Goal: Communication & Community: Answer question/provide support

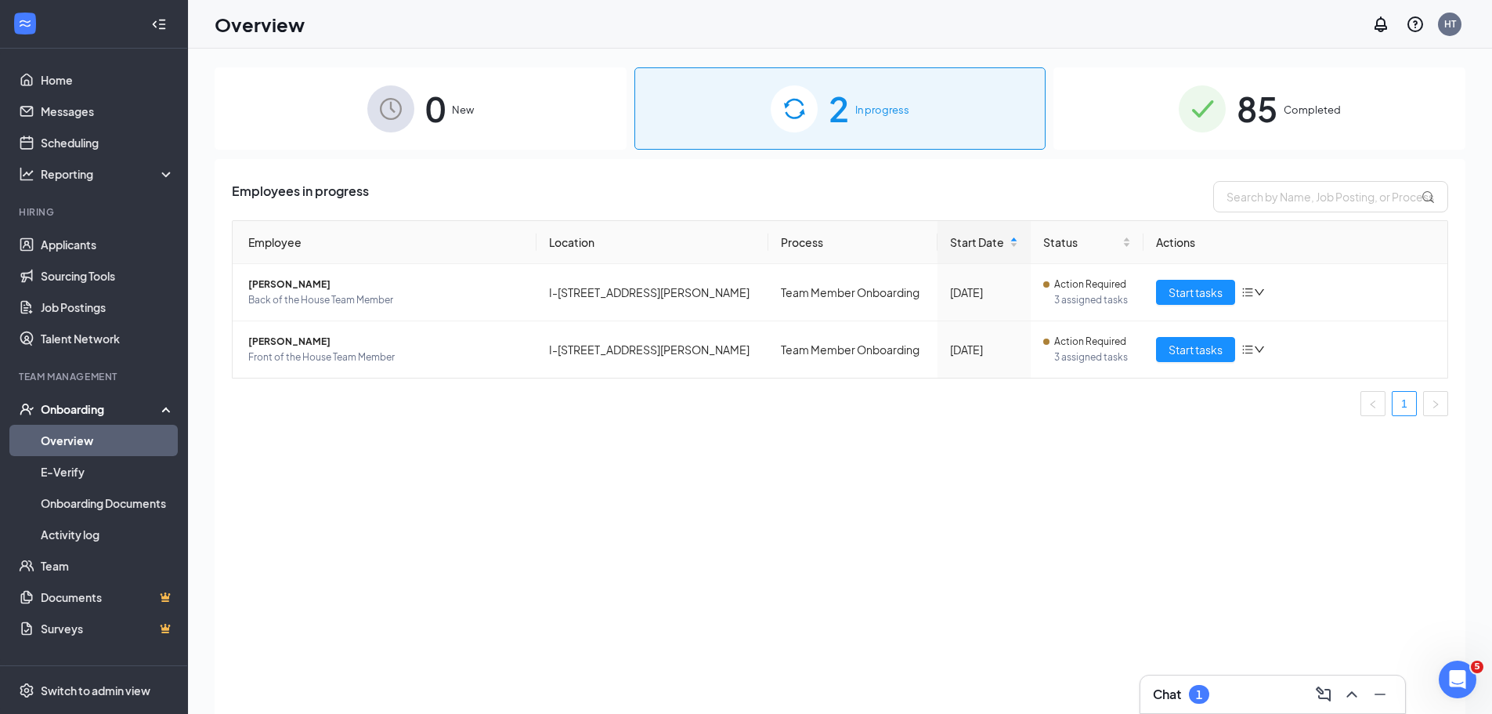
click at [1233, 684] on div "Chat 1" at bounding box center [1273, 693] width 240 height 25
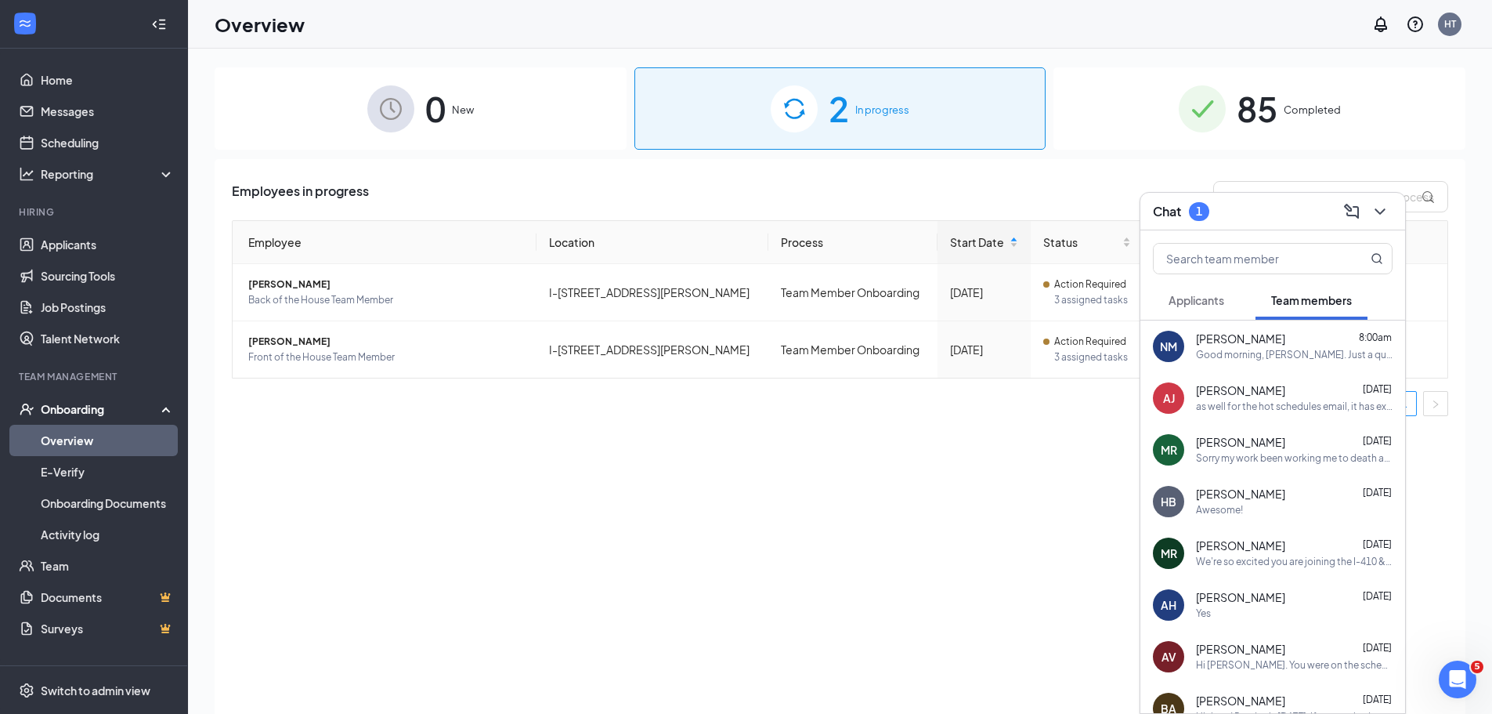
click at [1281, 468] on div "[PERSON_NAME] [DATE] Sorry my work been working me to death apologies !" at bounding box center [1272, 450] width 265 height 52
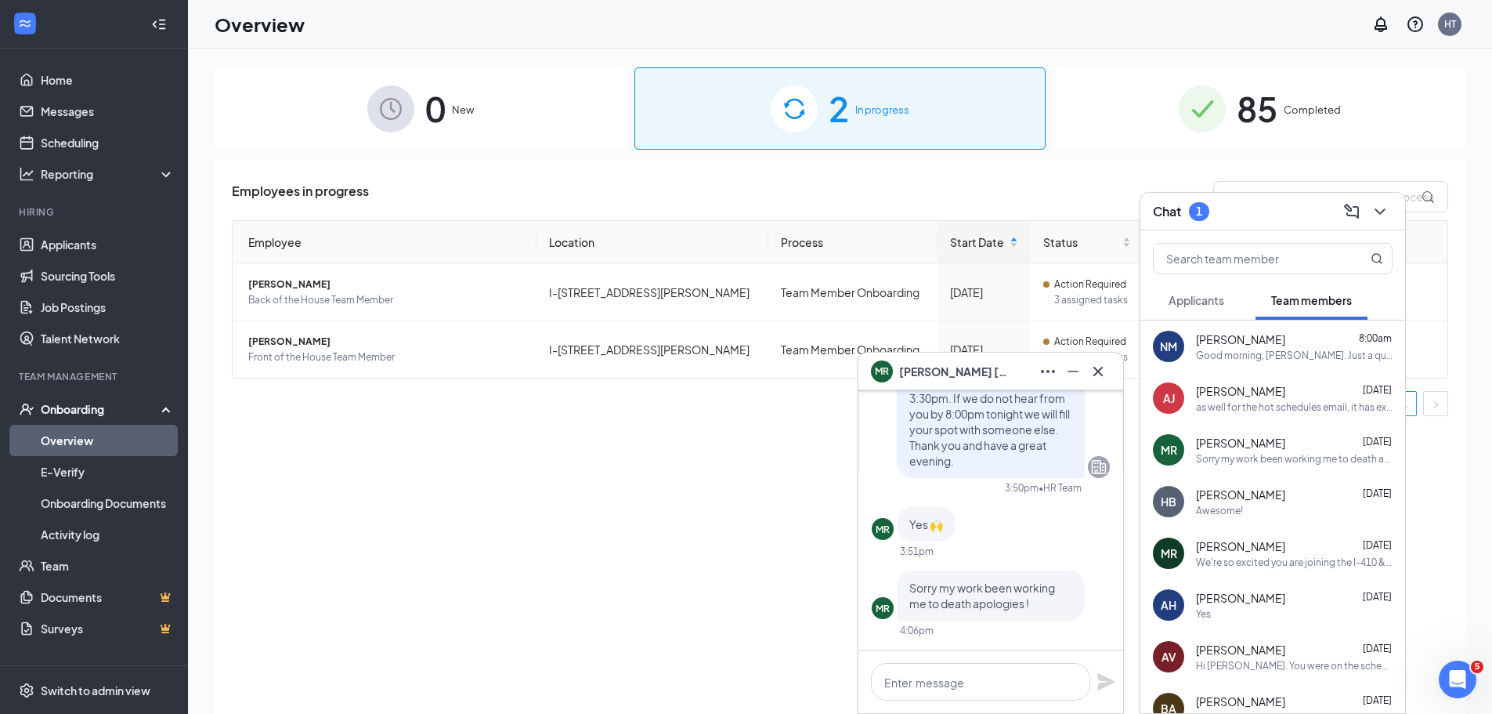
click at [1201, 309] on button "Applicants" at bounding box center [1196, 299] width 87 height 39
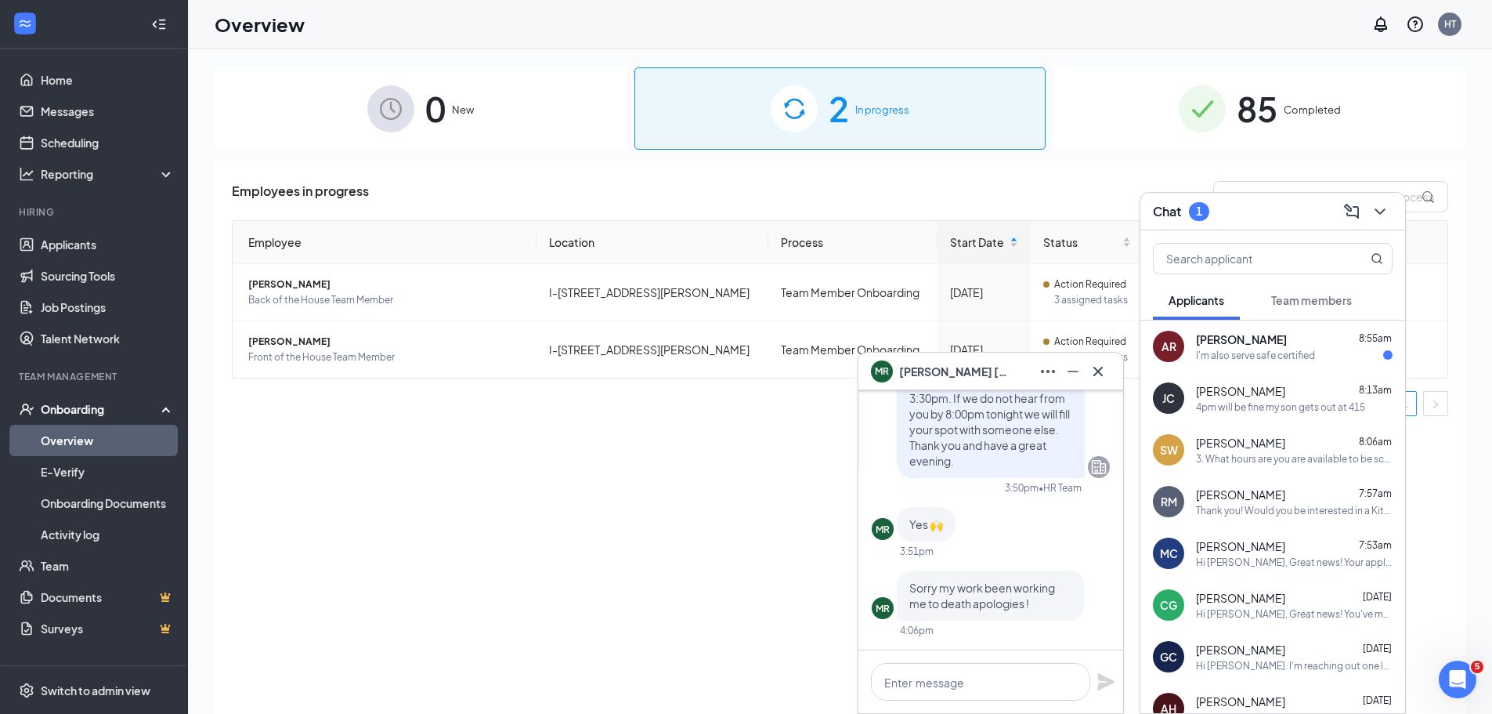
click at [1279, 360] on div "I'm also serve safe certified" at bounding box center [1255, 355] width 119 height 13
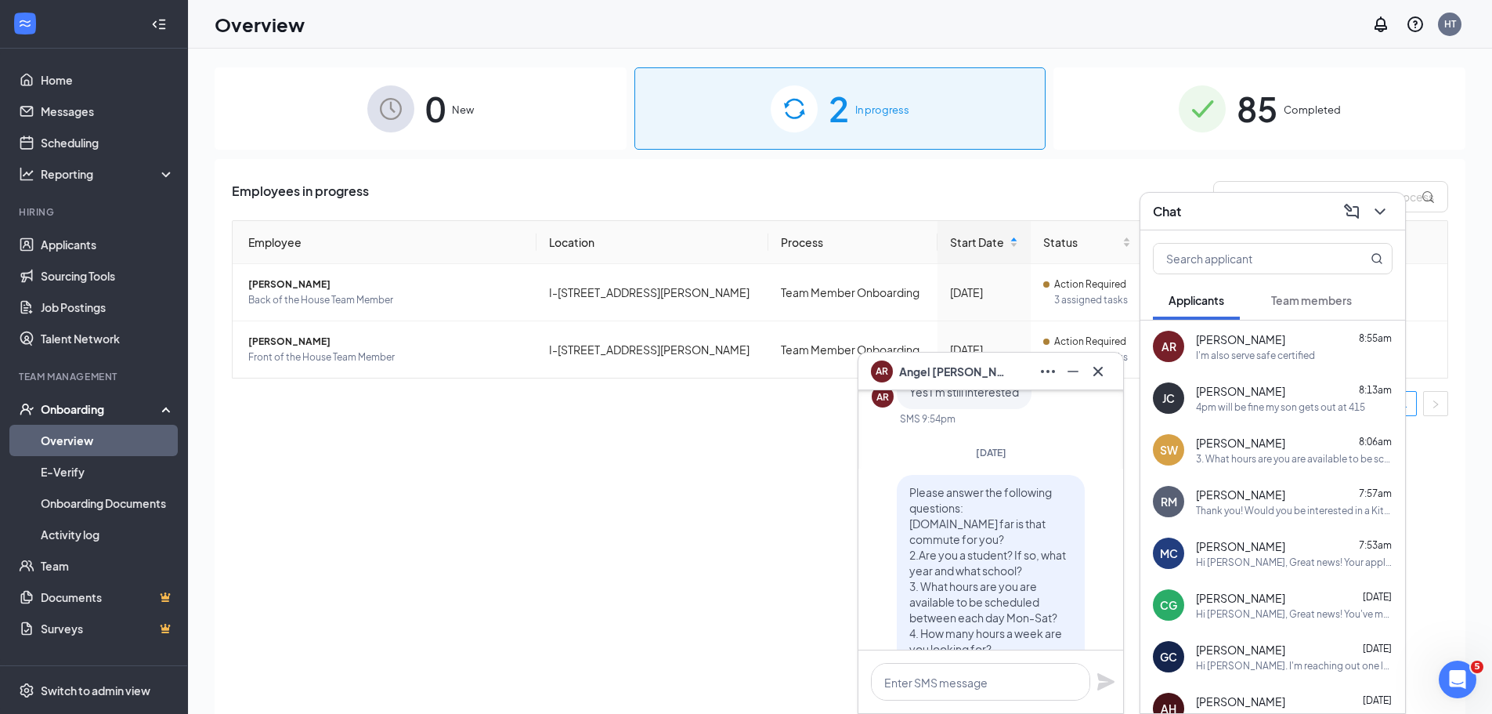
scroll to position [-313, 0]
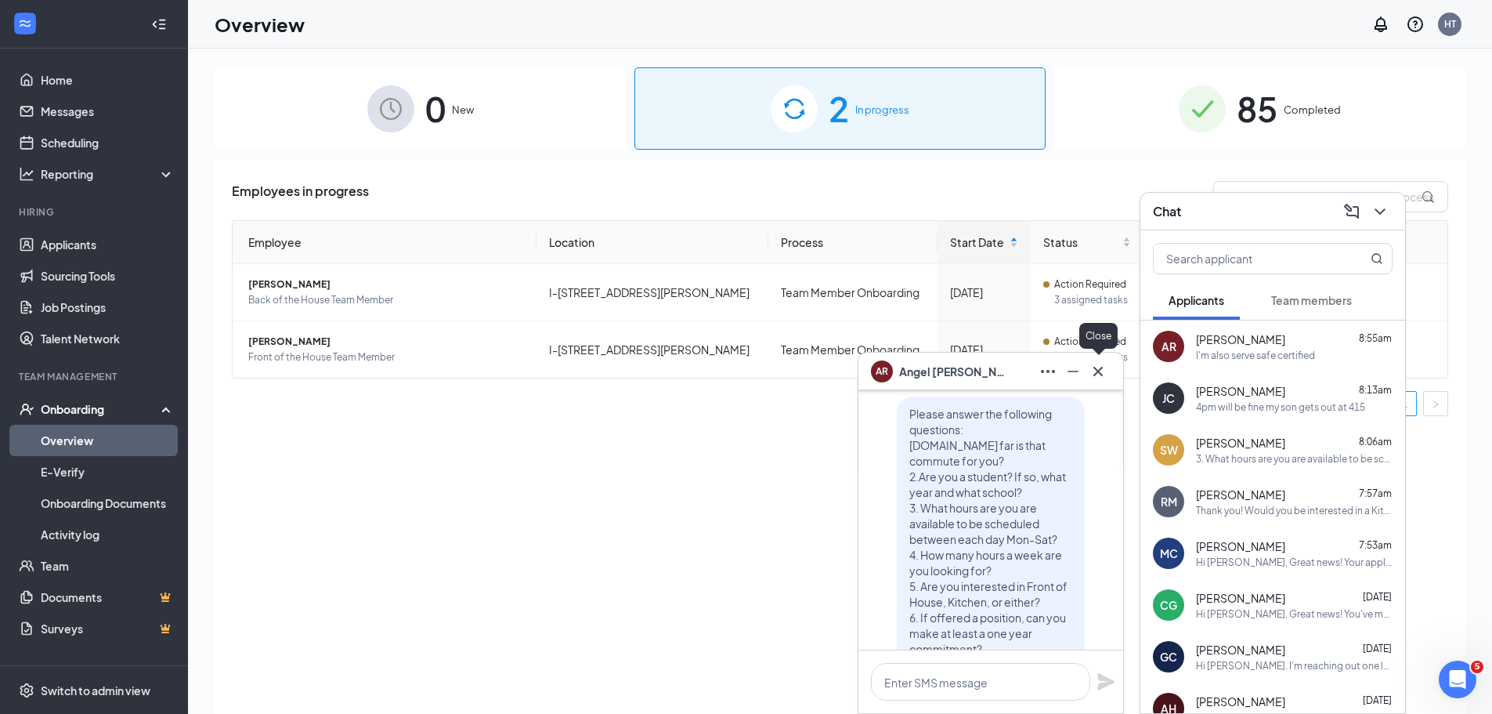
click at [1103, 373] on icon "Cross" at bounding box center [1098, 371] width 19 height 19
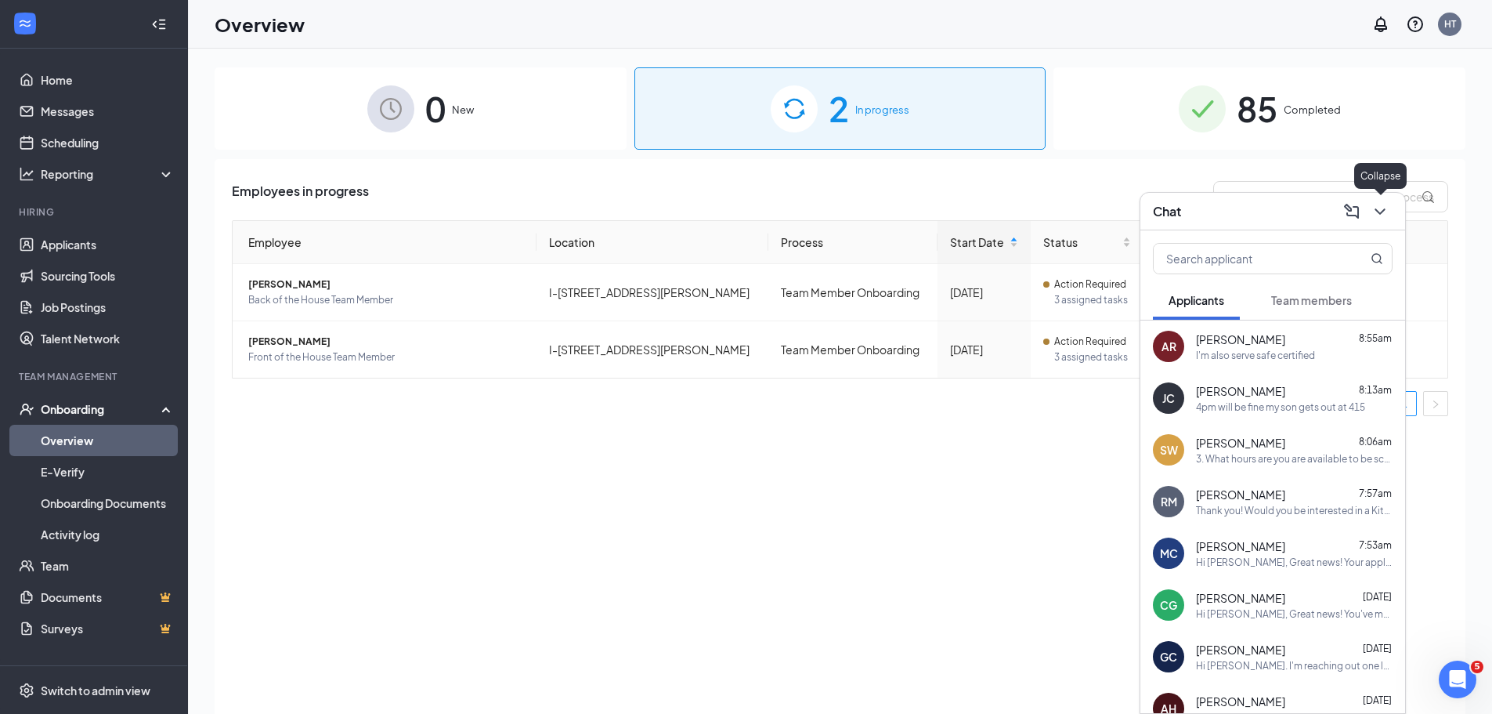
click at [1386, 211] on icon "ChevronDown" at bounding box center [1380, 211] width 19 height 19
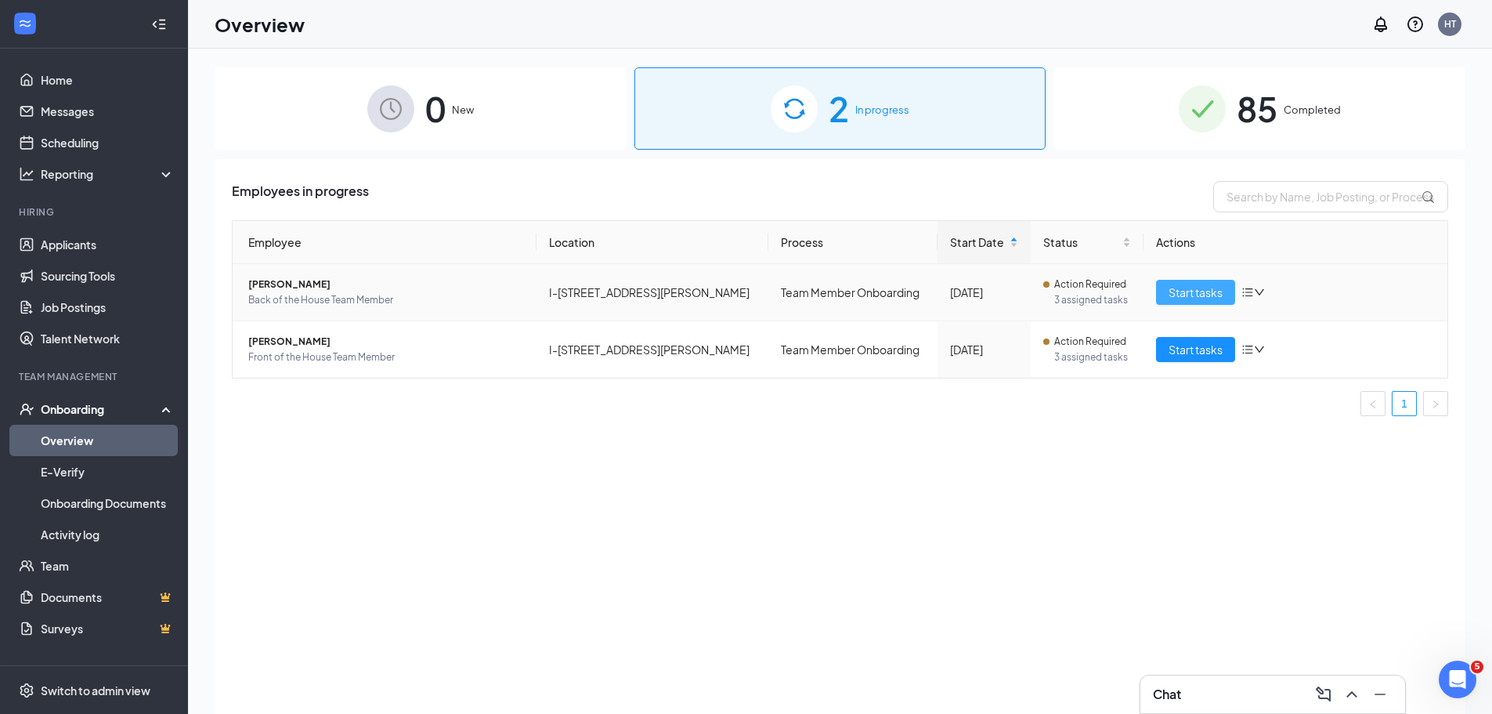
click at [1172, 295] on span "Start tasks" at bounding box center [1196, 292] width 54 height 17
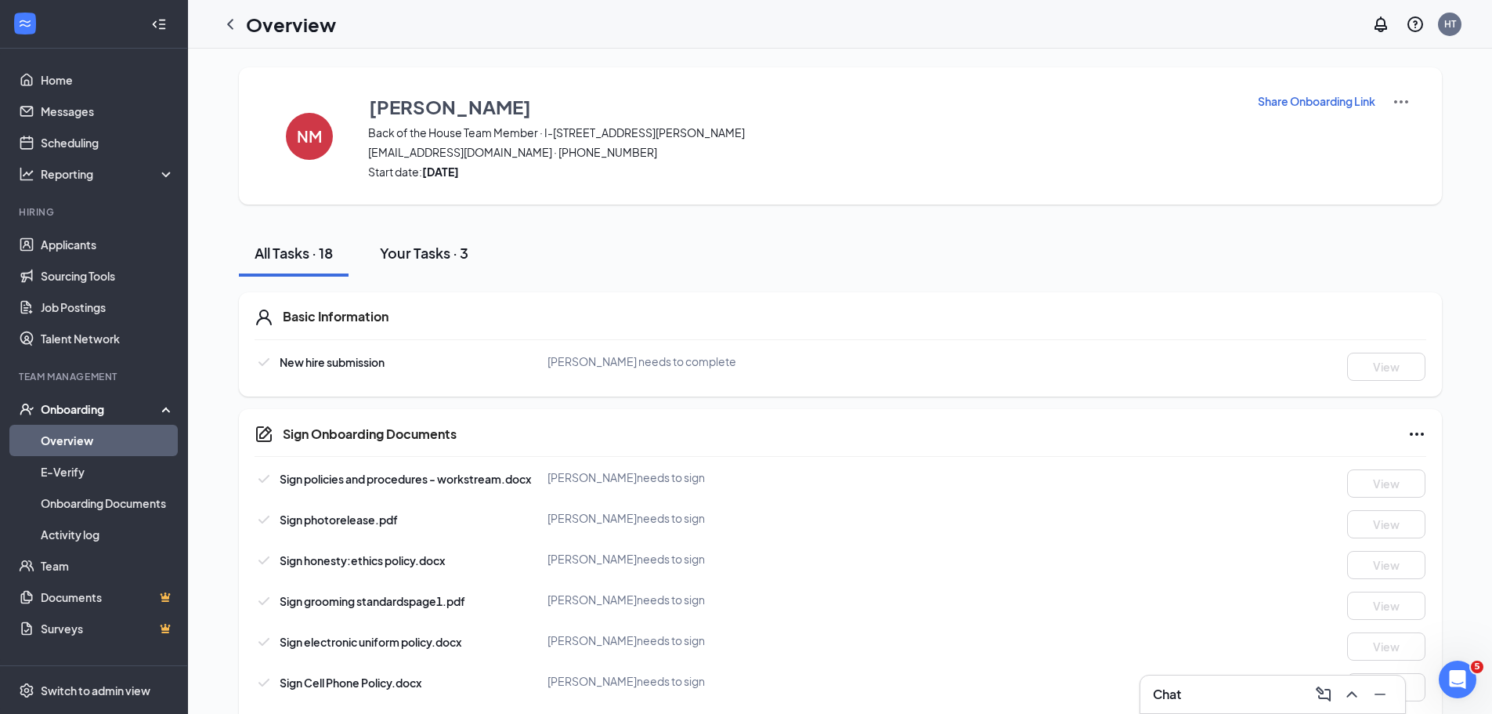
click at [468, 245] on div "Your Tasks · 3" at bounding box center [424, 253] width 89 height 20
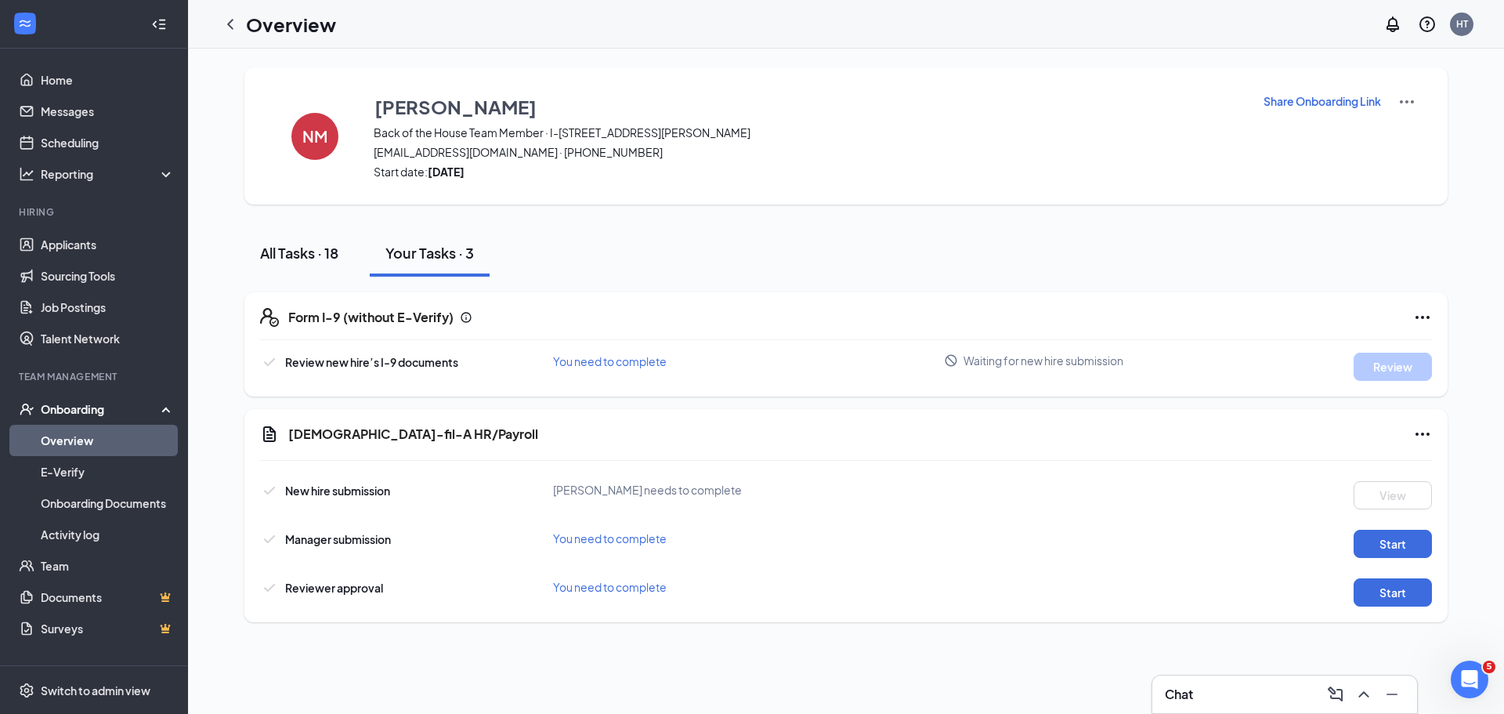
click at [287, 255] on div "All Tasks · 18" at bounding box center [299, 253] width 78 height 20
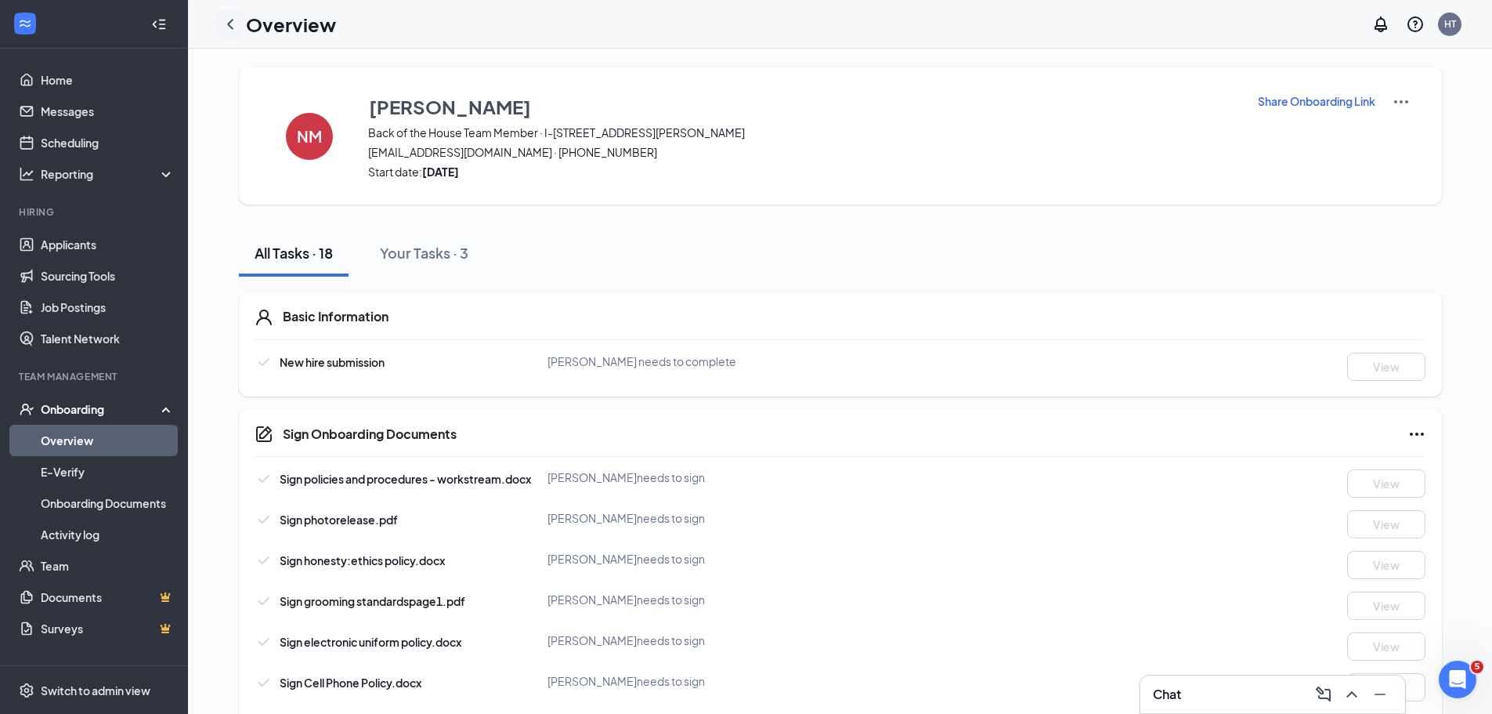
click at [230, 29] on icon "ChevronLeft" at bounding box center [230, 24] width 19 height 19
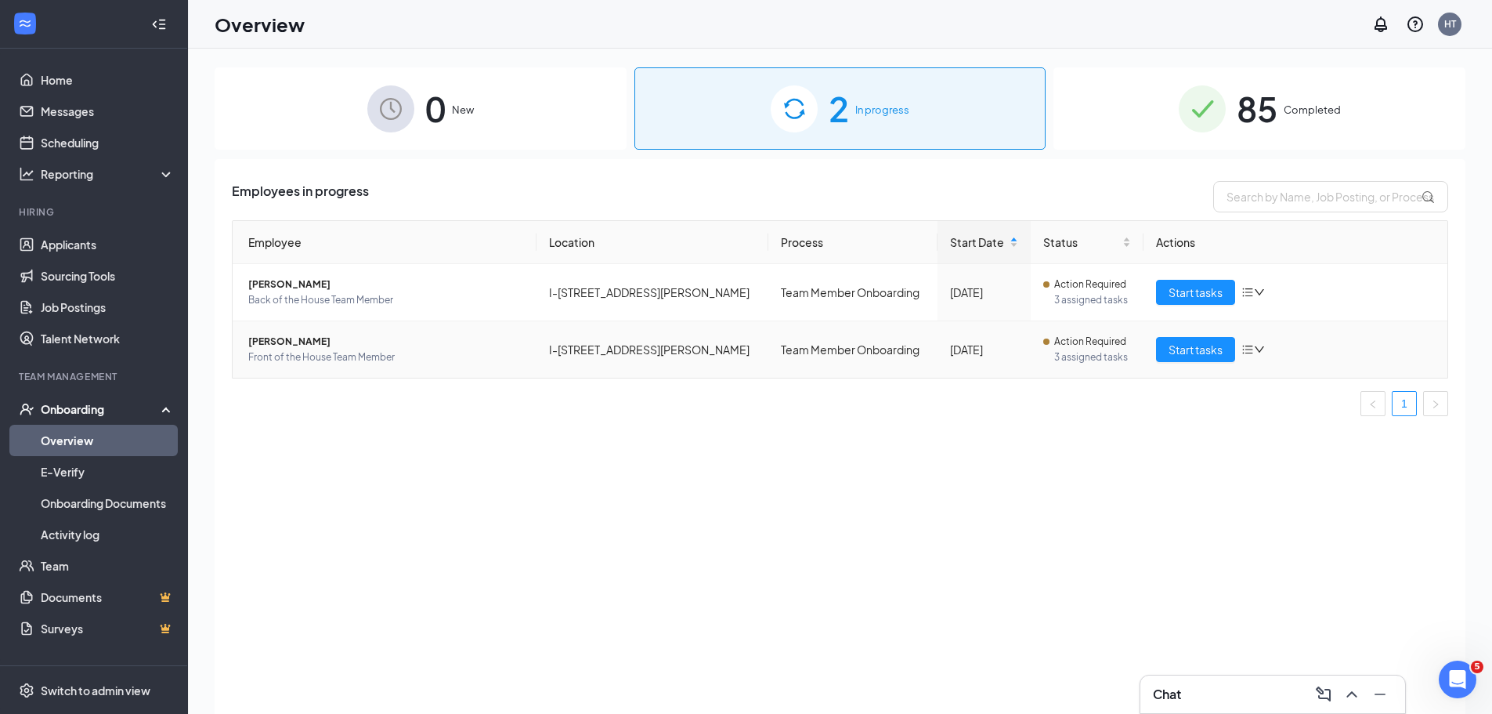
click at [318, 352] on span "Front of the House Team Member" at bounding box center [386, 357] width 276 height 16
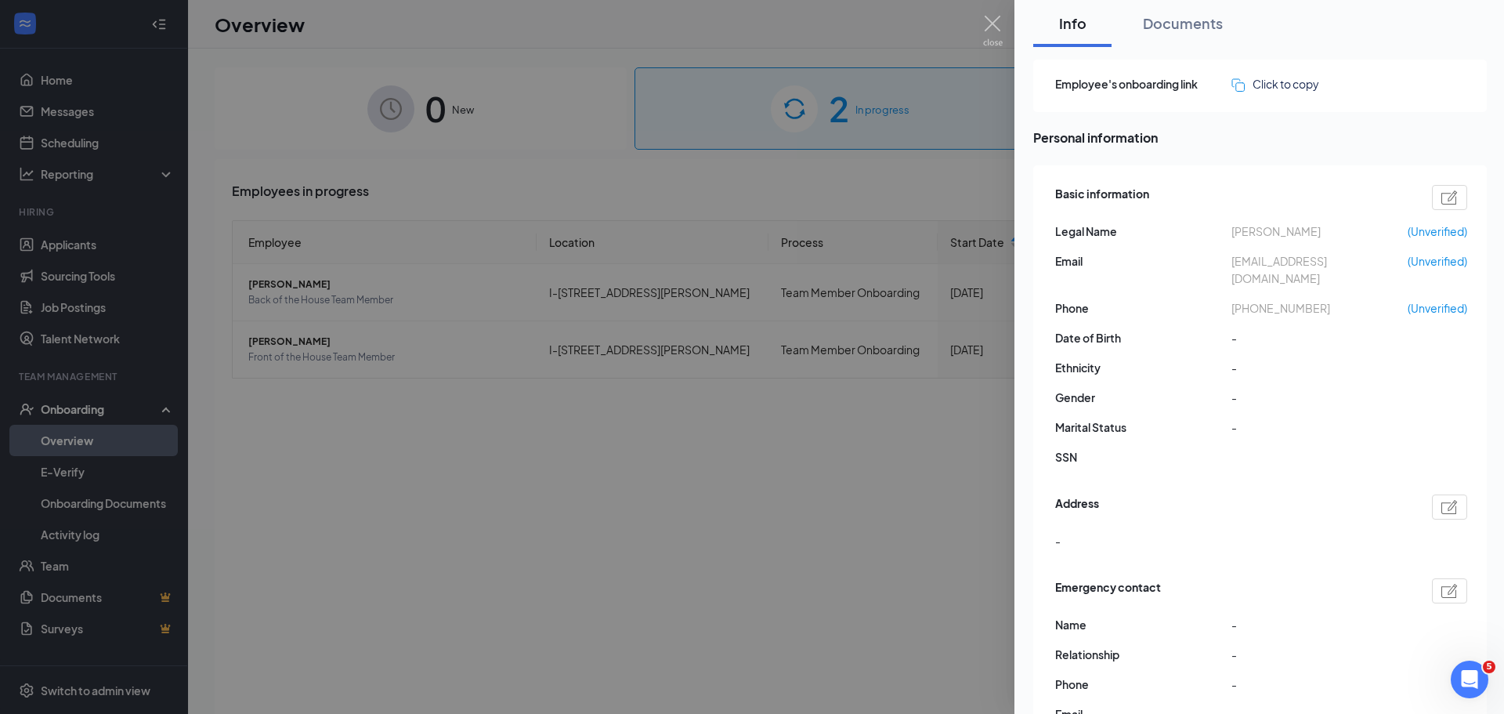
click at [689, 513] on div at bounding box center [752, 357] width 1504 height 714
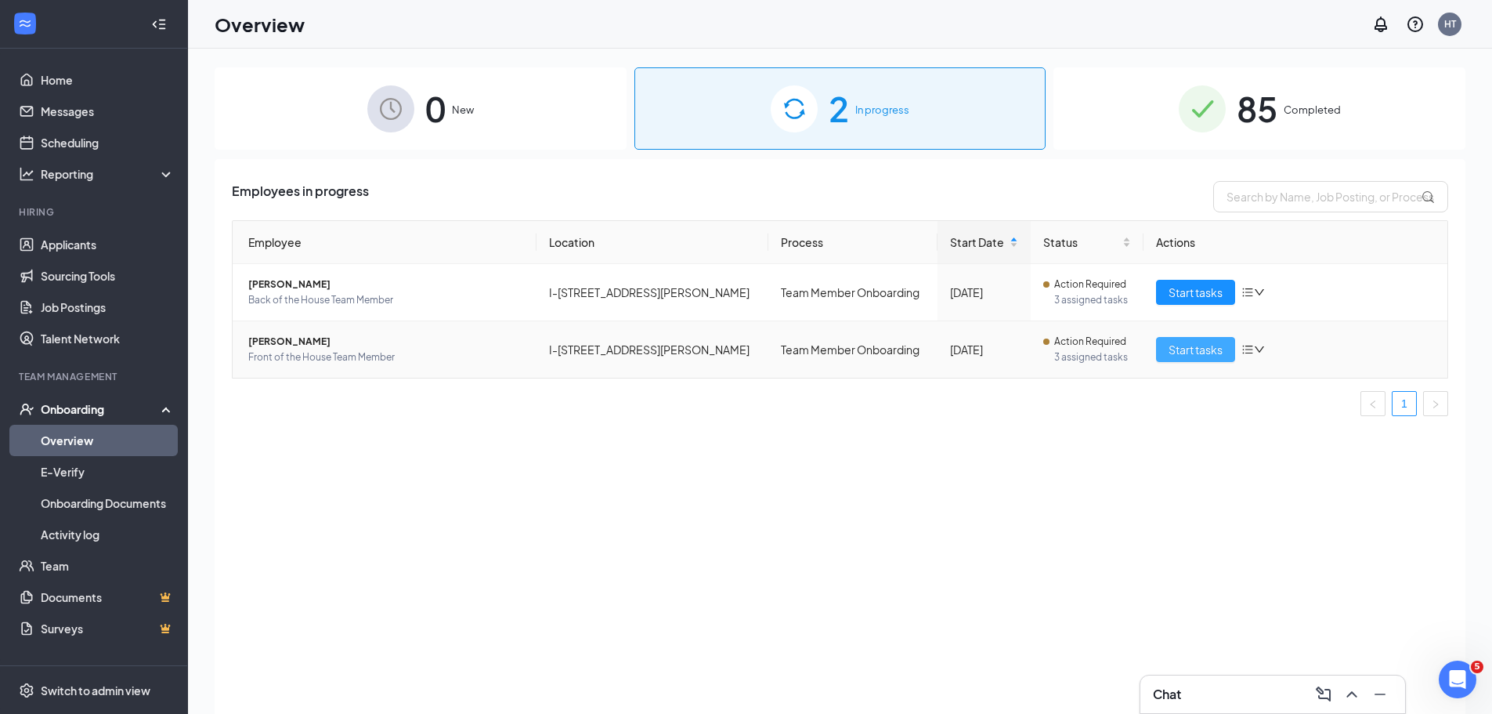
click at [1191, 356] on span "Start tasks" at bounding box center [1196, 349] width 54 height 17
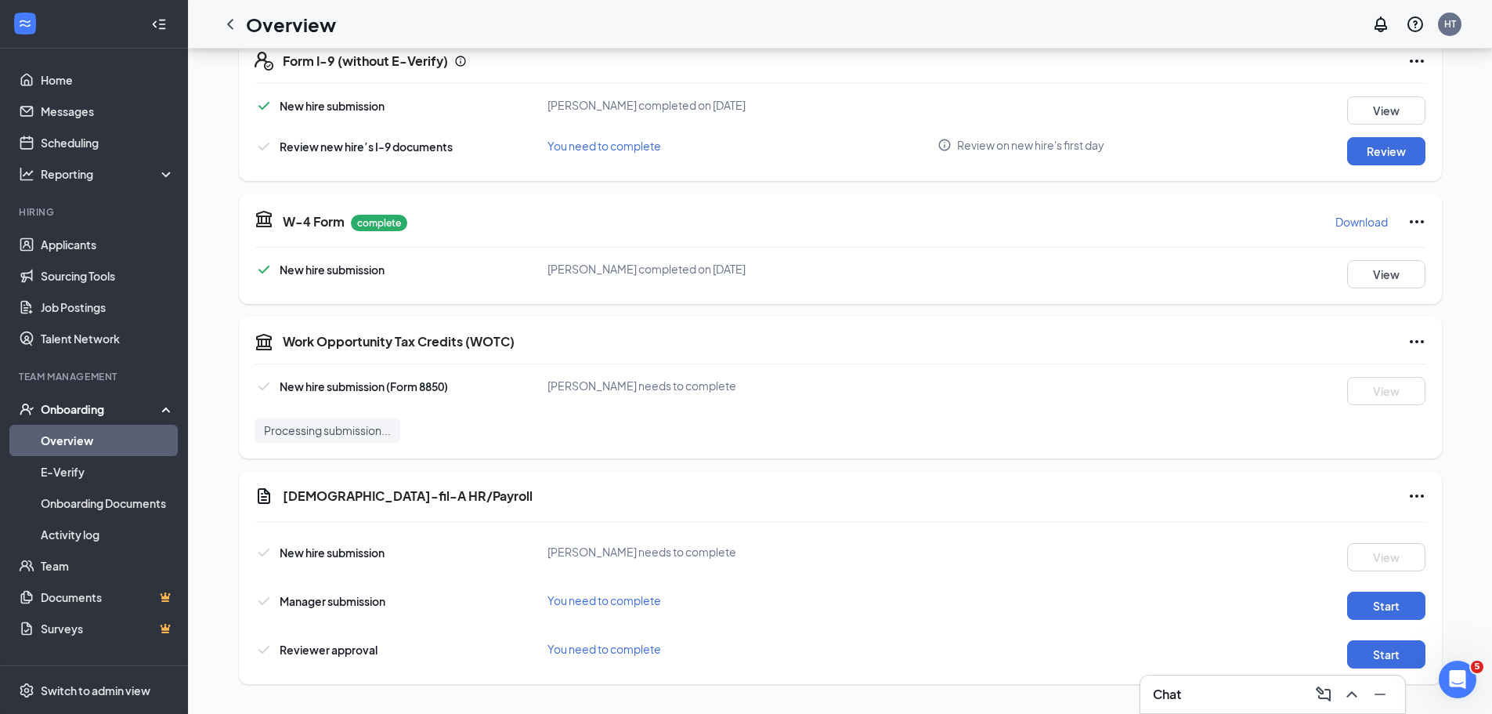
scroll to position [876, 0]
click at [1385, 152] on button "Review" at bounding box center [1386, 150] width 78 height 28
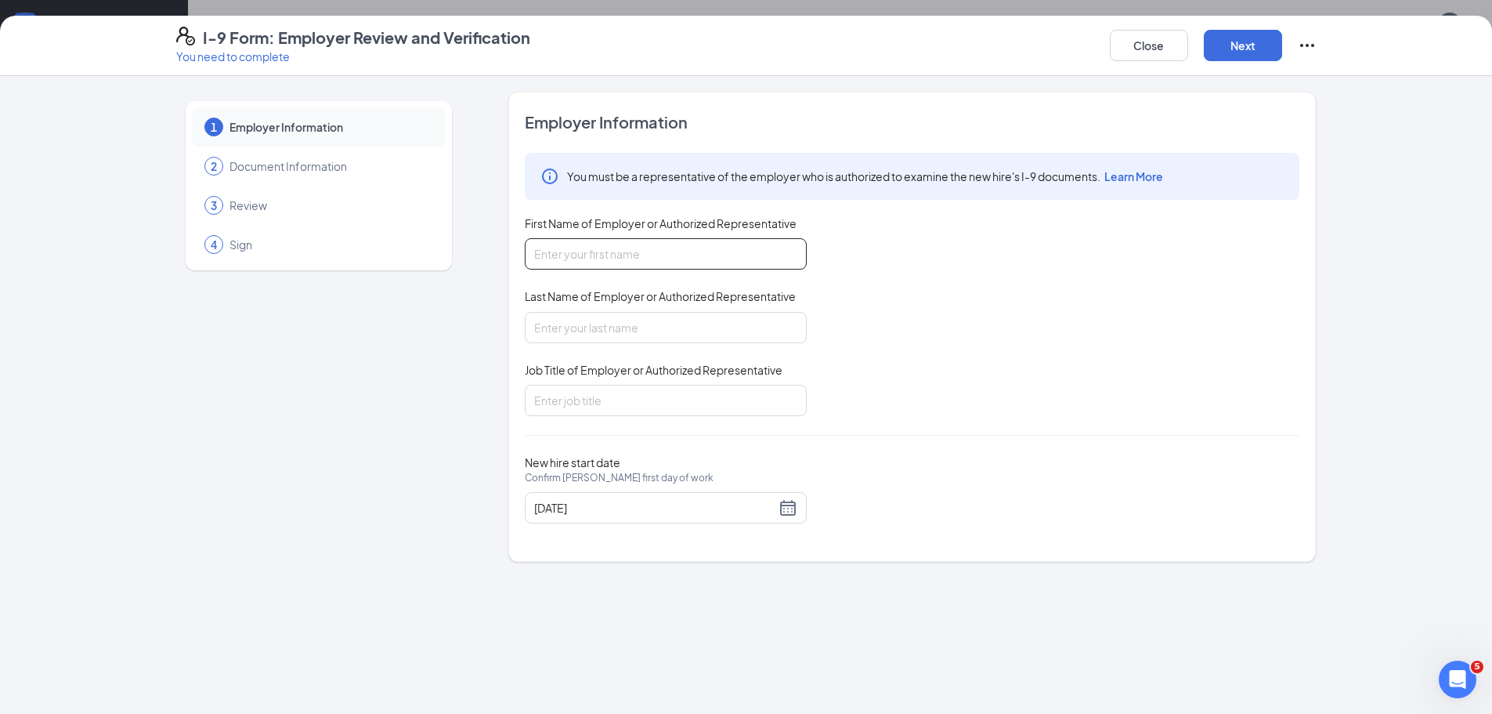
click at [568, 252] on input "First Name of Employer or Authorized Representative" at bounding box center [666, 253] width 282 height 31
type input "Will"
type input "[PERSON_NAME]"
click at [613, 403] on input "Job Title of Employer or Authorized Representative" at bounding box center [666, 400] width 282 height 31
type input "Director of HR"
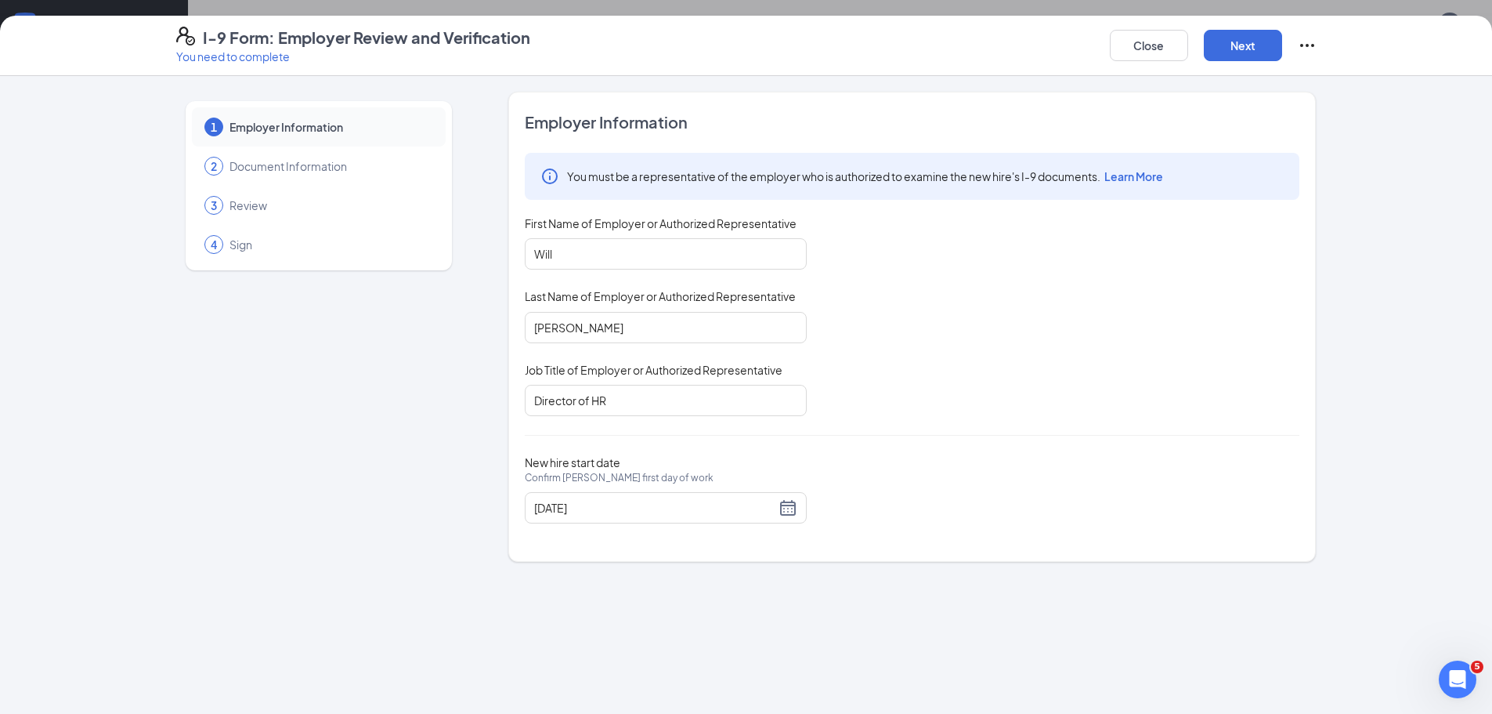
click at [869, 374] on div "You must be a representative of the employer who is authorized to examine the n…" at bounding box center [912, 284] width 775 height 263
click at [1223, 52] on button "Next" at bounding box center [1243, 45] width 78 height 31
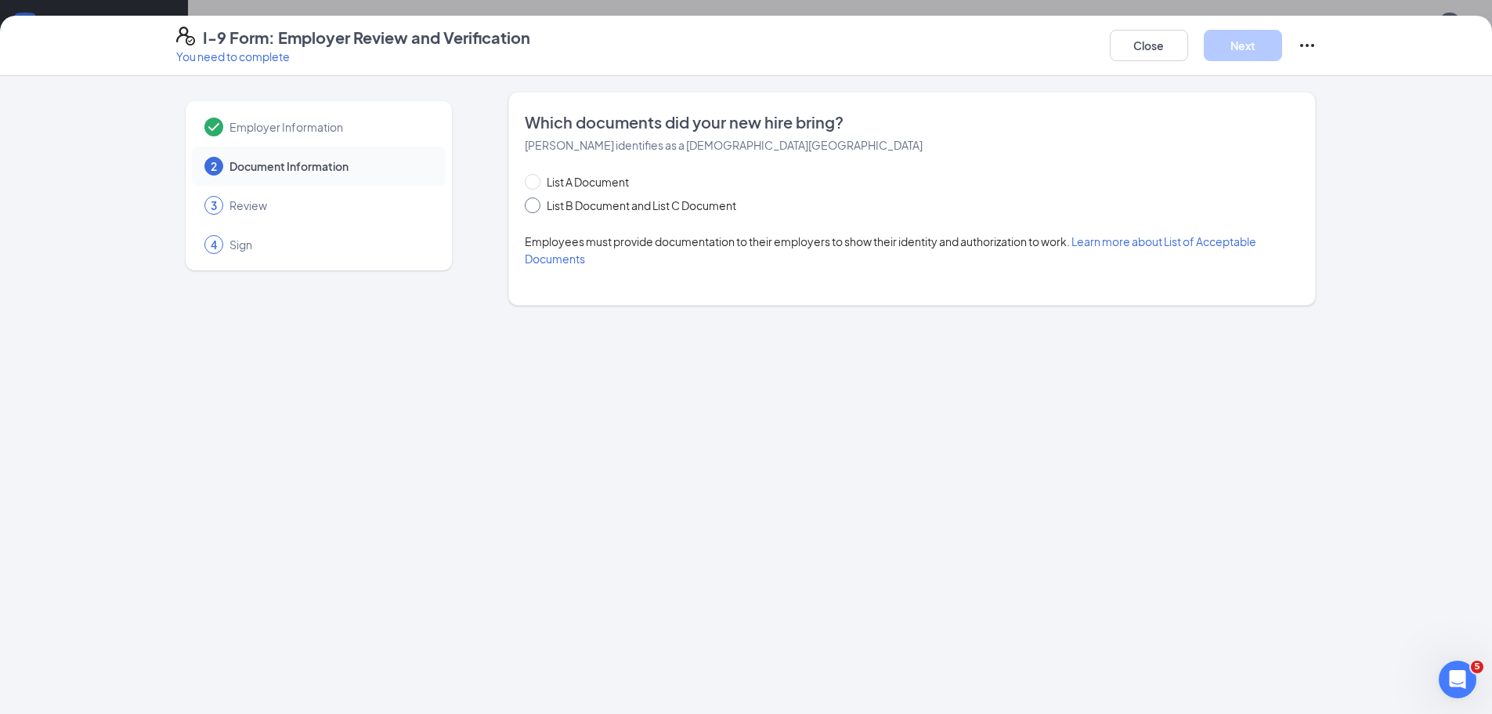
click at [555, 201] on span "List B Document and List C Document" at bounding box center [641, 205] width 202 height 17
click at [536, 201] on input "List B Document and List C Document" at bounding box center [530, 202] width 11 height 11
radio input "true"
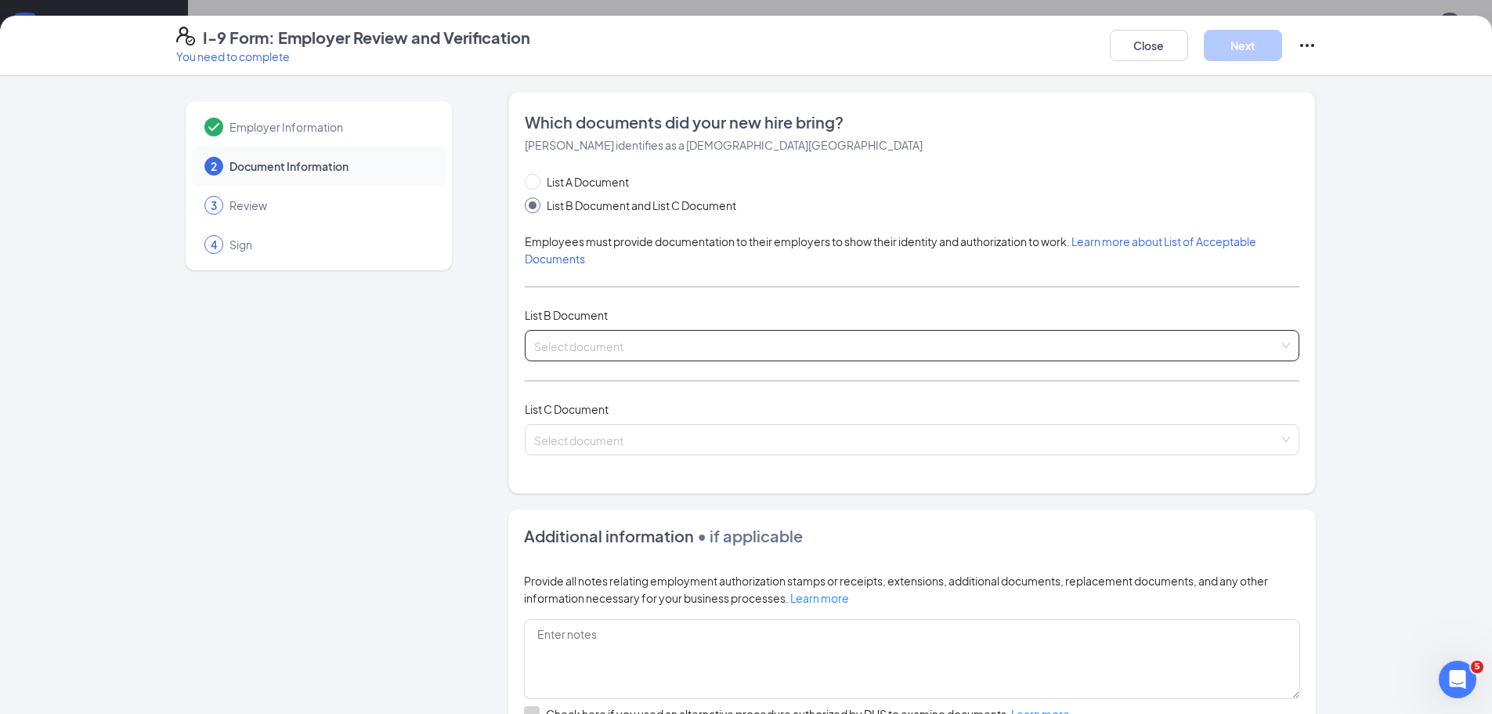
click at [622, 351] on input "search" at bounding box center [906, 342] width 745 height 23
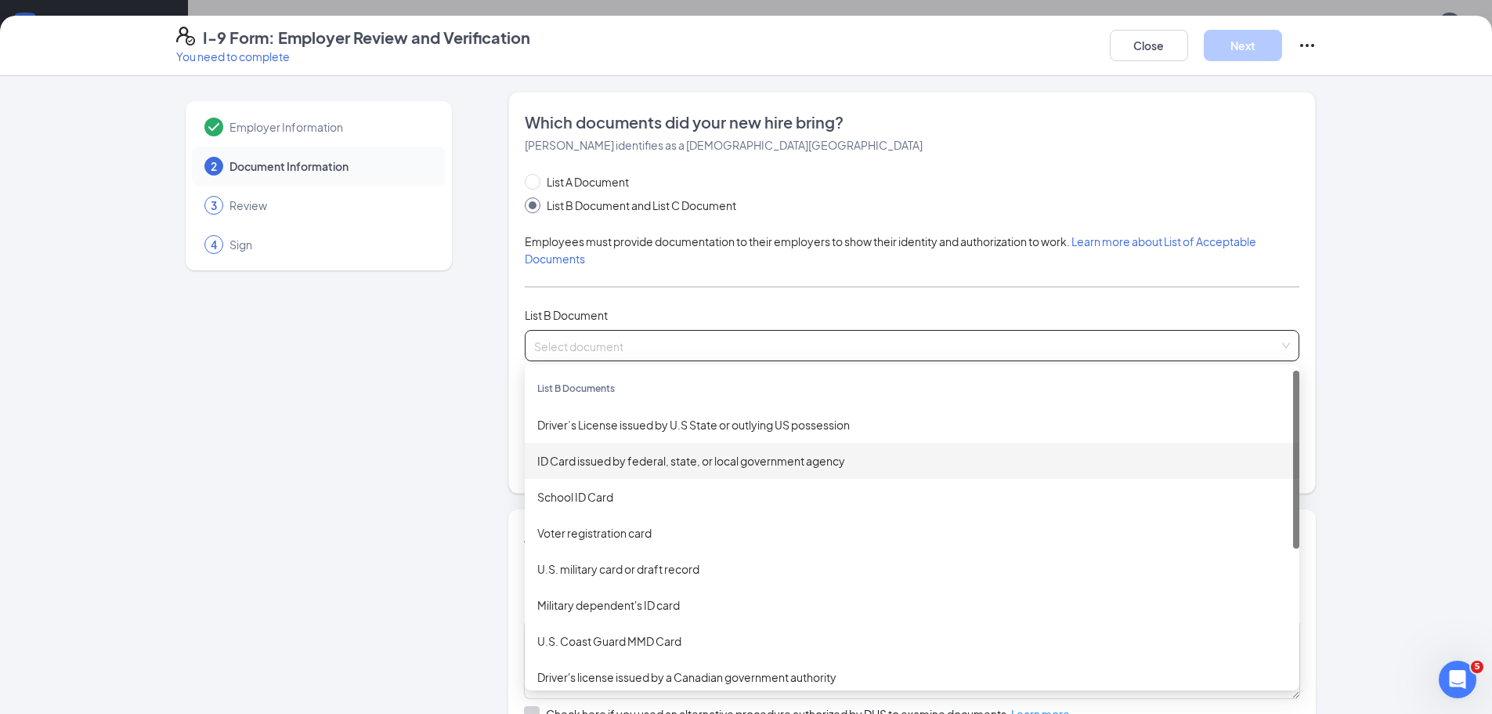
click at [654, 465] on div "ID Card issued by federal, state, or local government agency" at bounding box center [912, 460] width 750 height 17
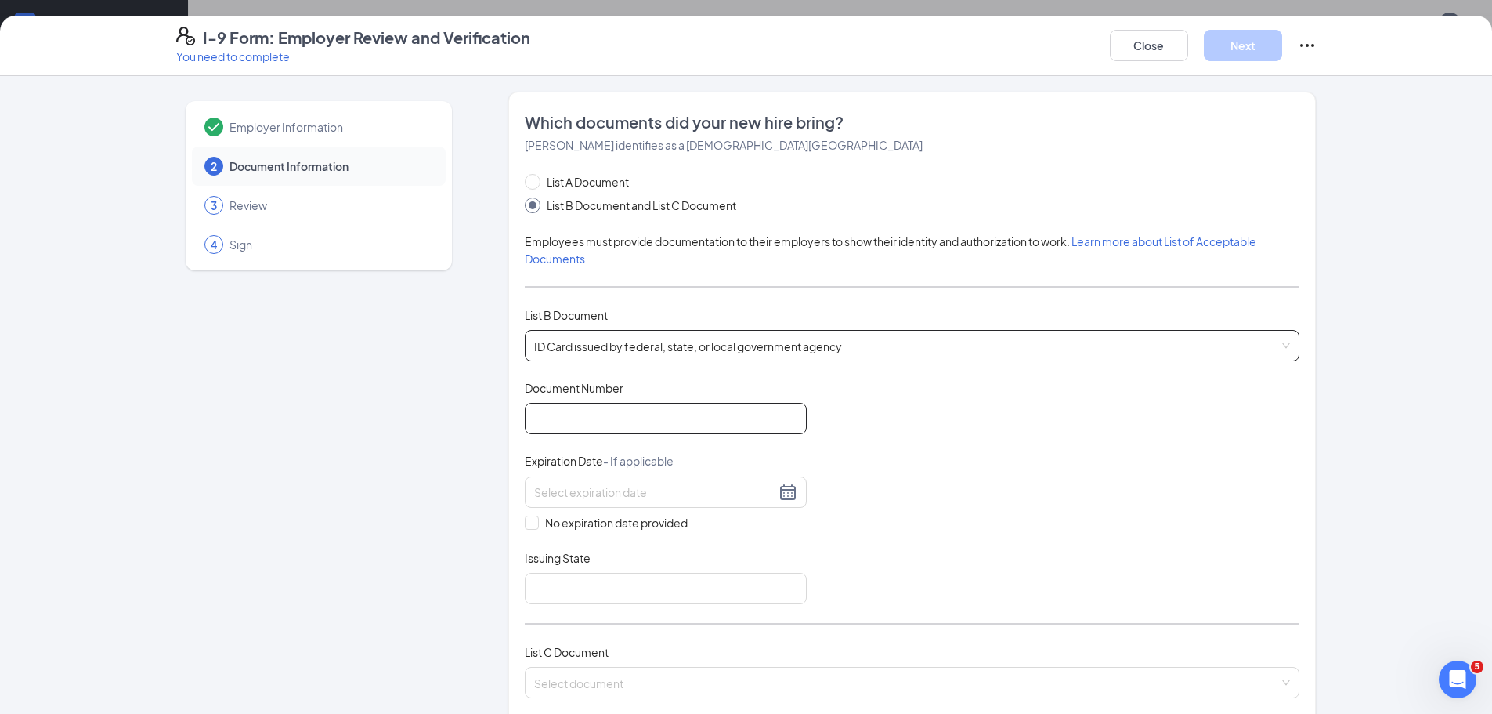
click at [580, 421] on input "Document Number" at bounding box center [666, 418] width 282 height 31
type input "50532212"
click at [779, 493] on div at bounding box center [665, 491] width 263 height 19
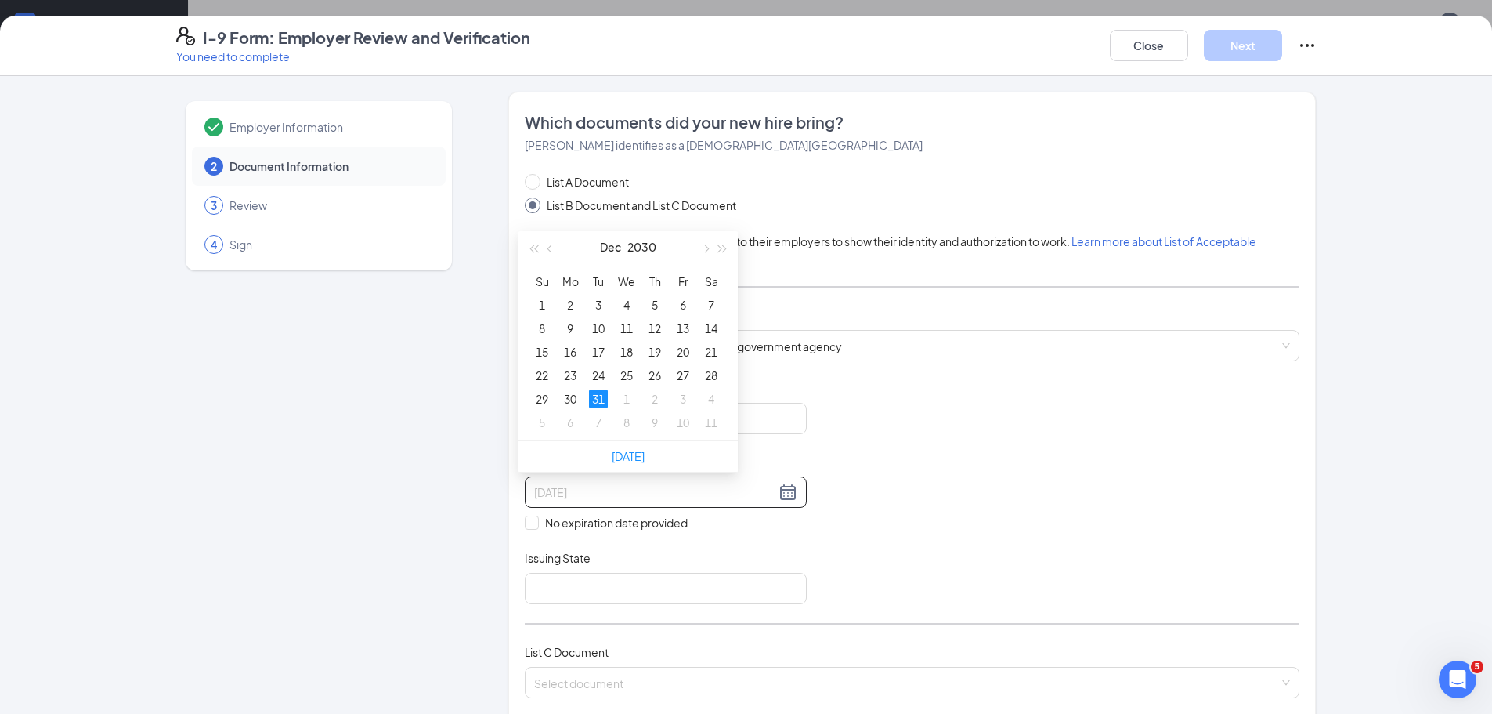
click at [598, 397] on div "31" at bounding box center [598, 398] width 19 height 19
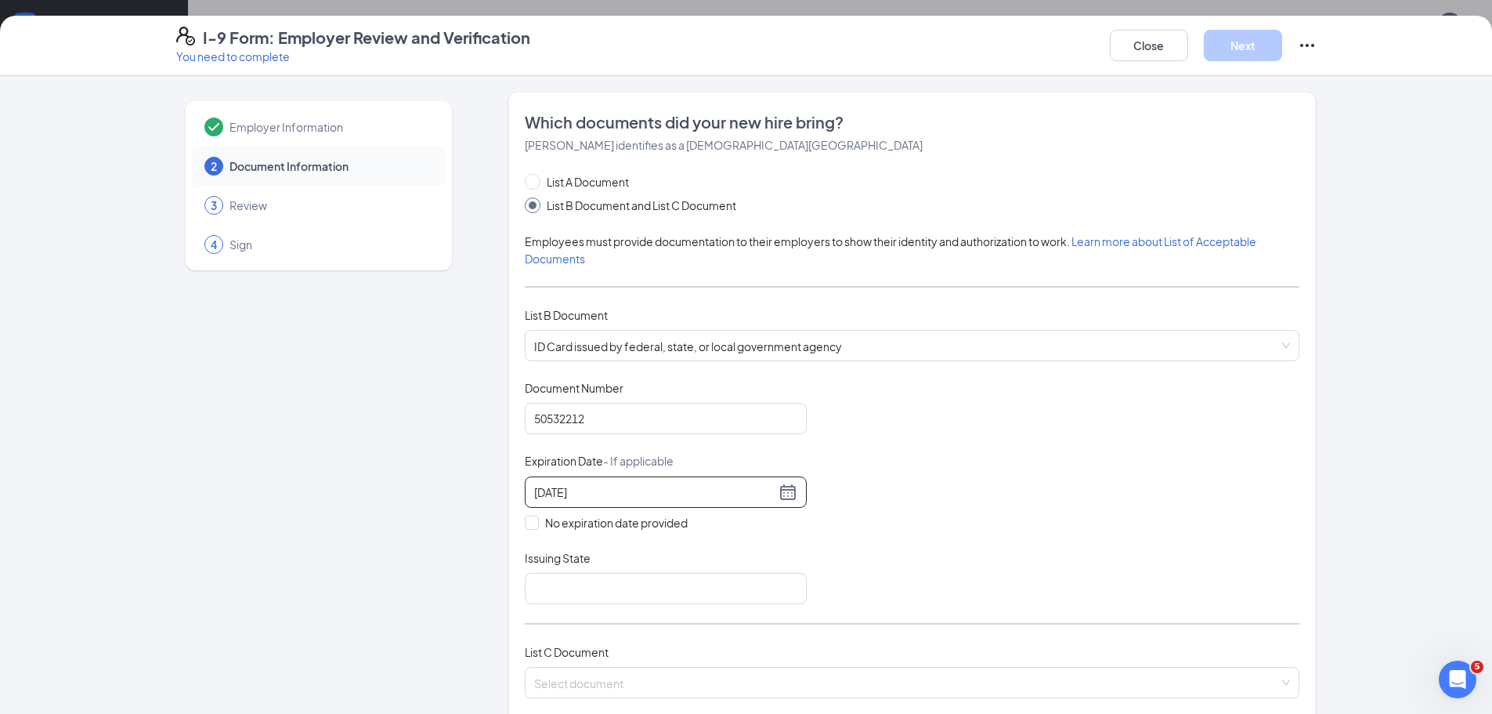
type input "[DATE]"
click at [977, 490] on div "Document Title ID Card issued by federal, state, or local government agency Doc…" at bounding box center [912, 492] width 775 height 224
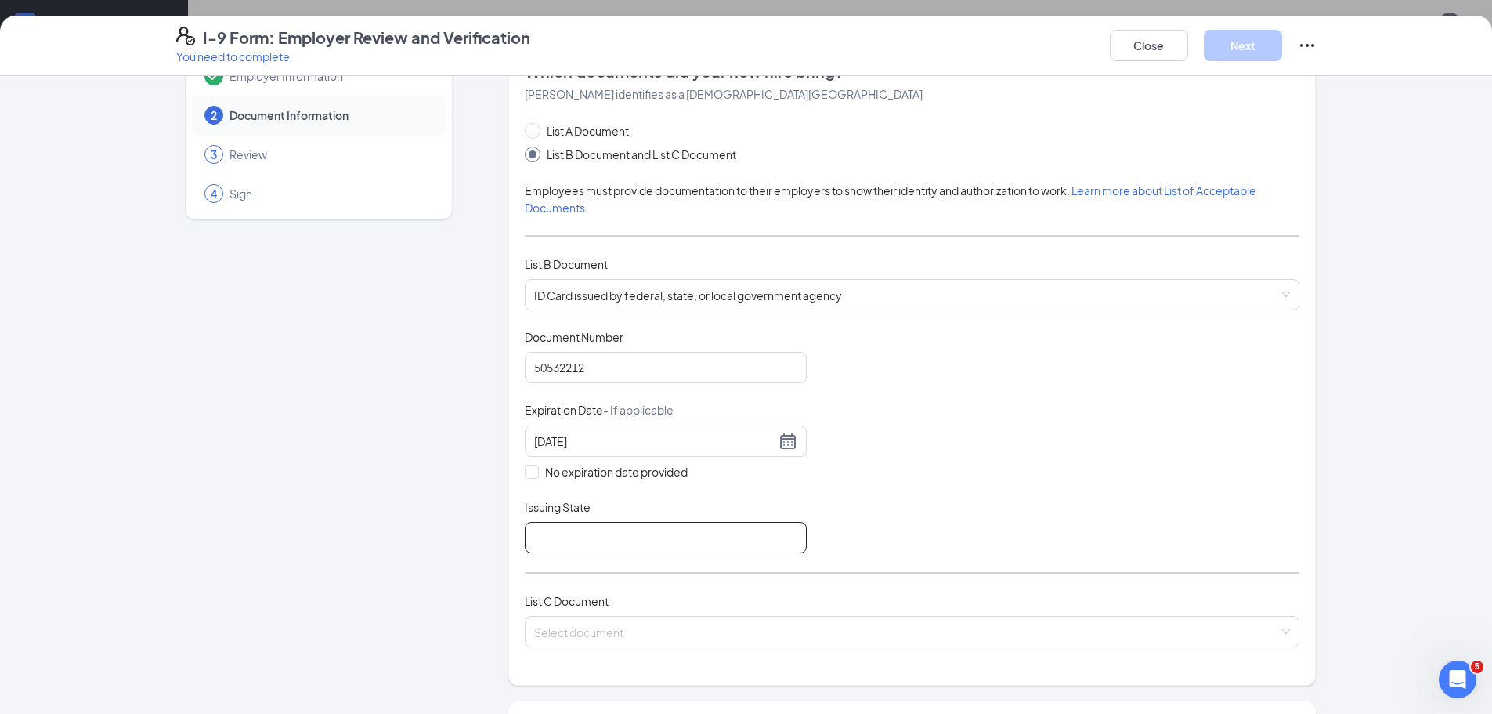
scroll to position [78, 0]
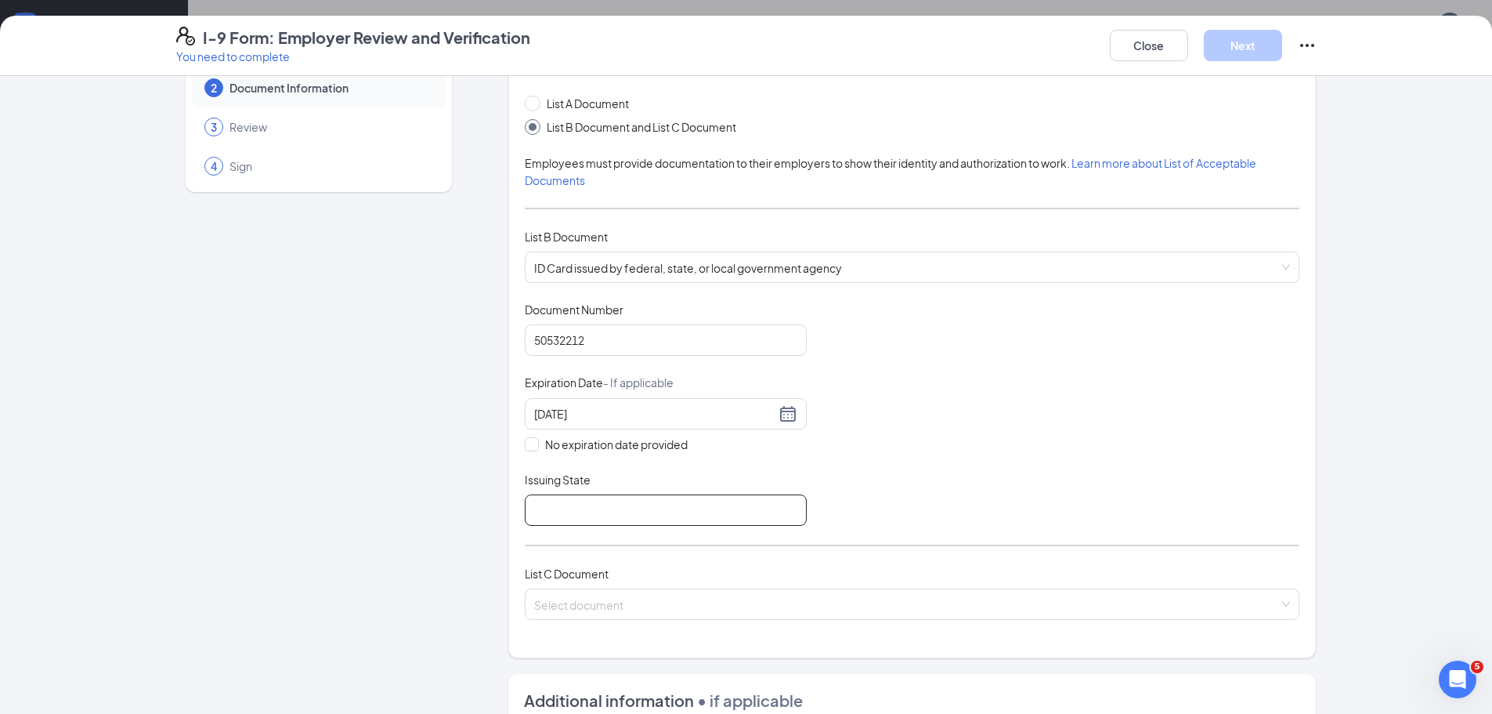
click at [575, 513] on input "Issuing State" at bounding box center [666, 509] width 282 height 31
type input "[US_STATE]"
click at [974, 486] on div "Document Title ID Card issued by federal, state, or local government agency Doc…" at bounding box center [912, 414] width 775 height 224
click at [714, 600] on input "search" at bounding box center [906, 600] width 745 height 23
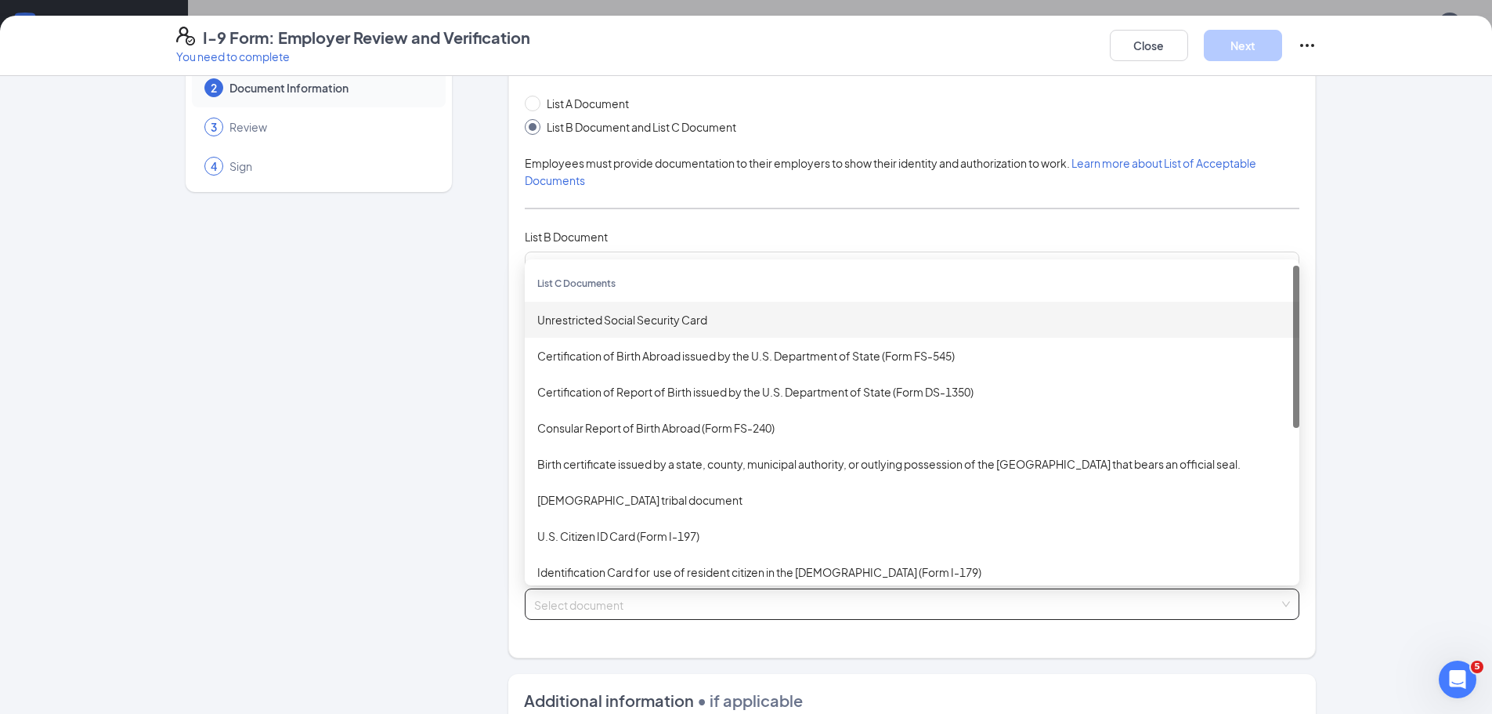
click at [663, 310] on div "Unrestricted Social Security Card" at bounding box center [912, 320] width 775 height 36
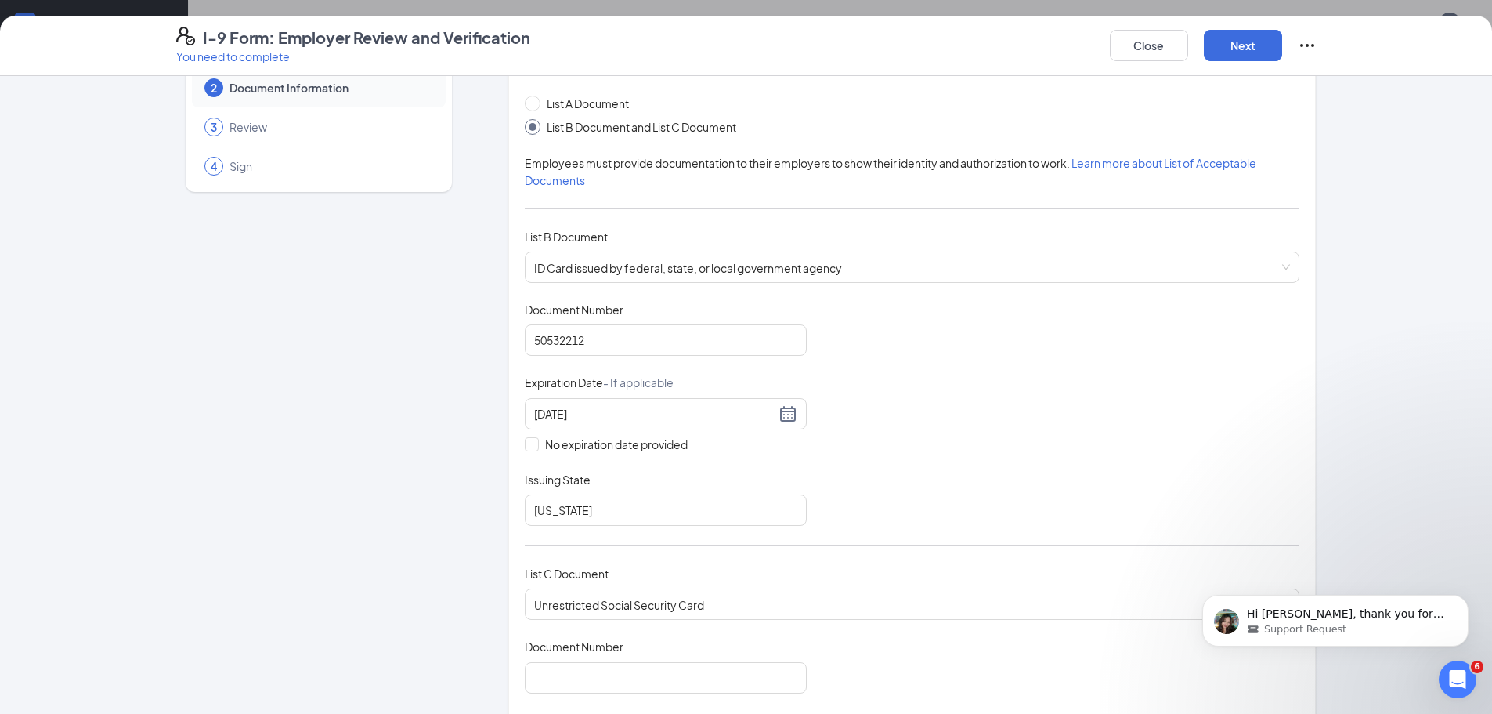
scroll to position [0, 0]
drag, startPoint x: 992, startPoint y: 452, endPoint x: 1014, endPoint y: 496, distance: 49.0
click at [992, 453] on div "Document Title ID Card issued by federal, state, or local government agency Doc…" at bounding box center [912, 414] width 775 height 224
click at [1014, 496] on div "Document Title ID Card issued by federal, state, or local government agency Doc…" at bounding box center [912, 414] width 775 height 224
drag, startPoint x: 1118, startPoint y: 56, endPoint x: 1275, endPoint y: 249, distance: 248.8
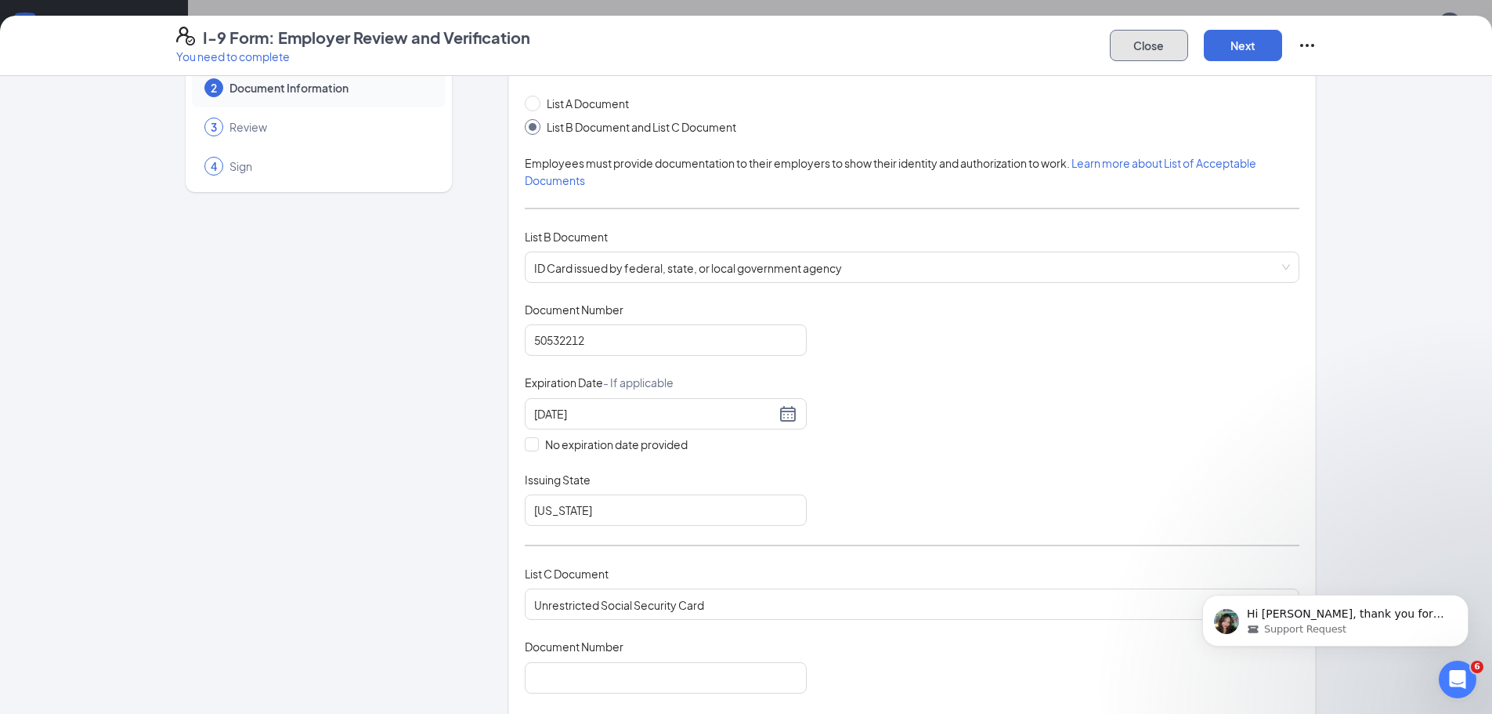
click at [1119, 56] on button "Close" at bounding box center [1149, 45] width 78 height 31
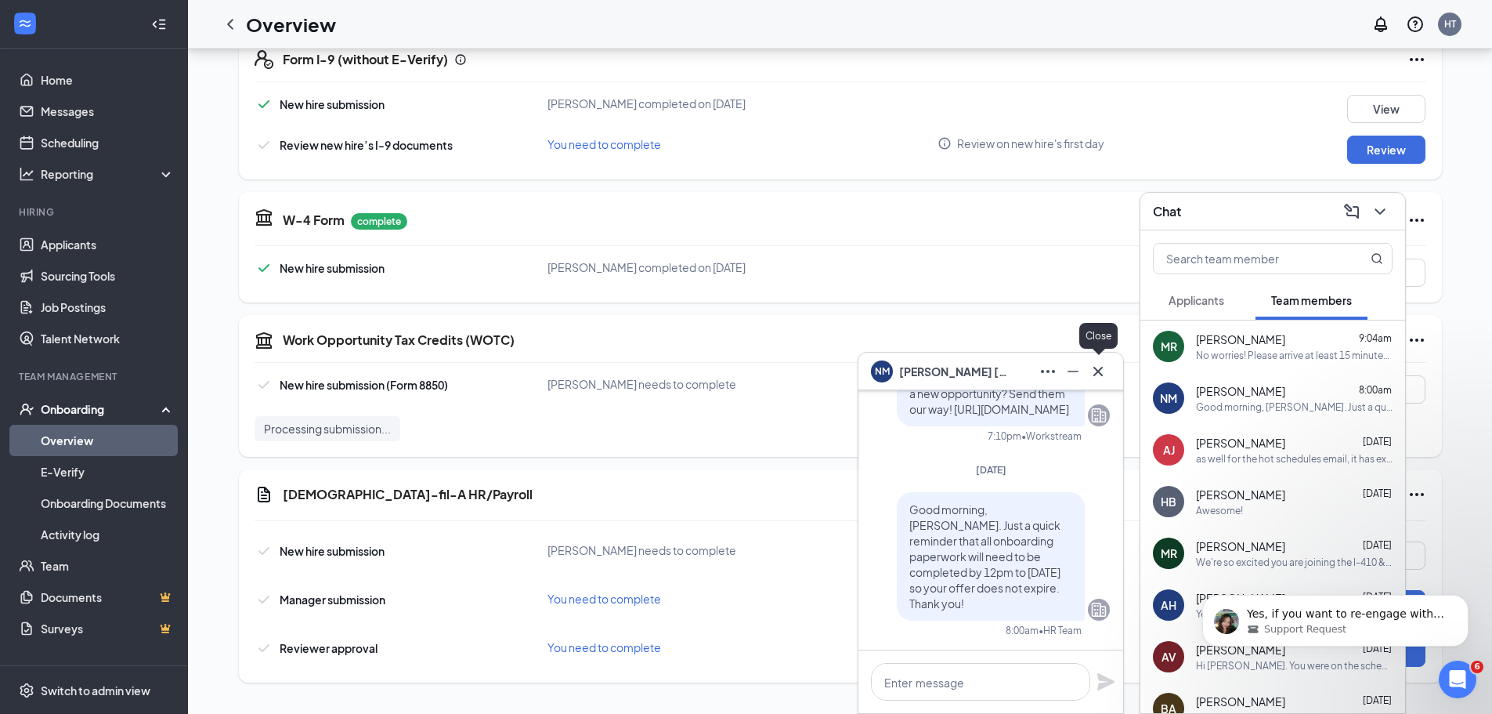
click at [1086, 368] on button at bounding box center [1098, 371] width 25 height 25
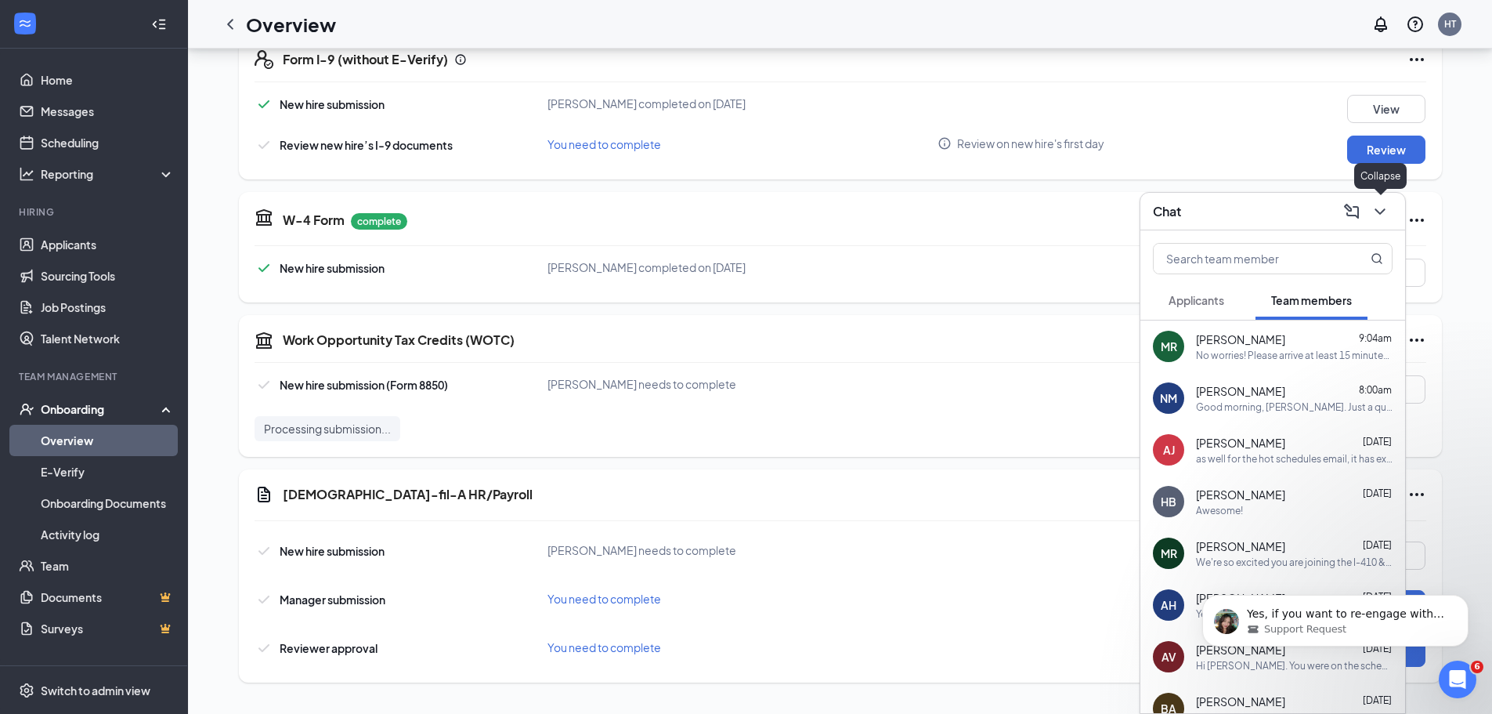
click at [1380, 204] on icon "ChevronDown" at bounding box center [1380, 211] width 19 height 19
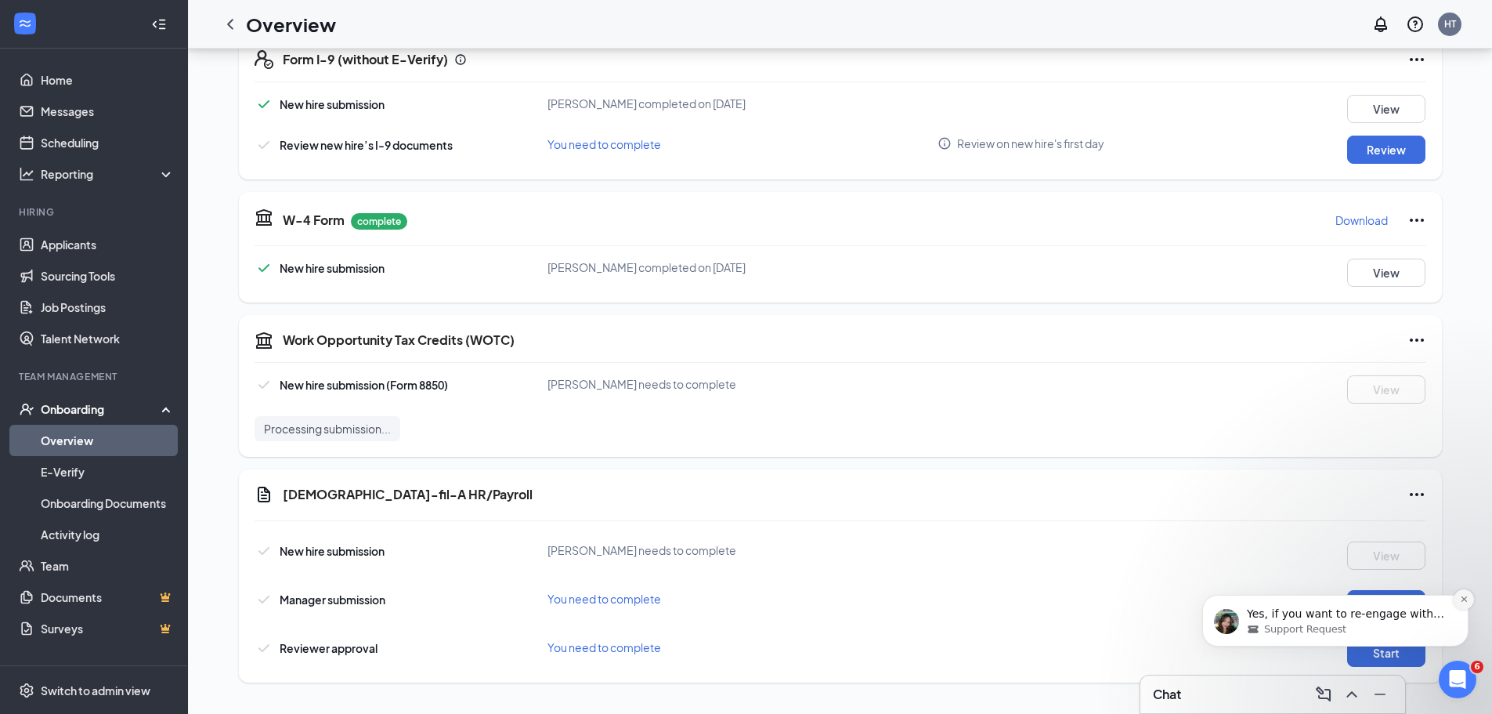
click at [1466, 599] on icon "Dismiss notification" at bounding box center [1464, 598] width 9 height 9
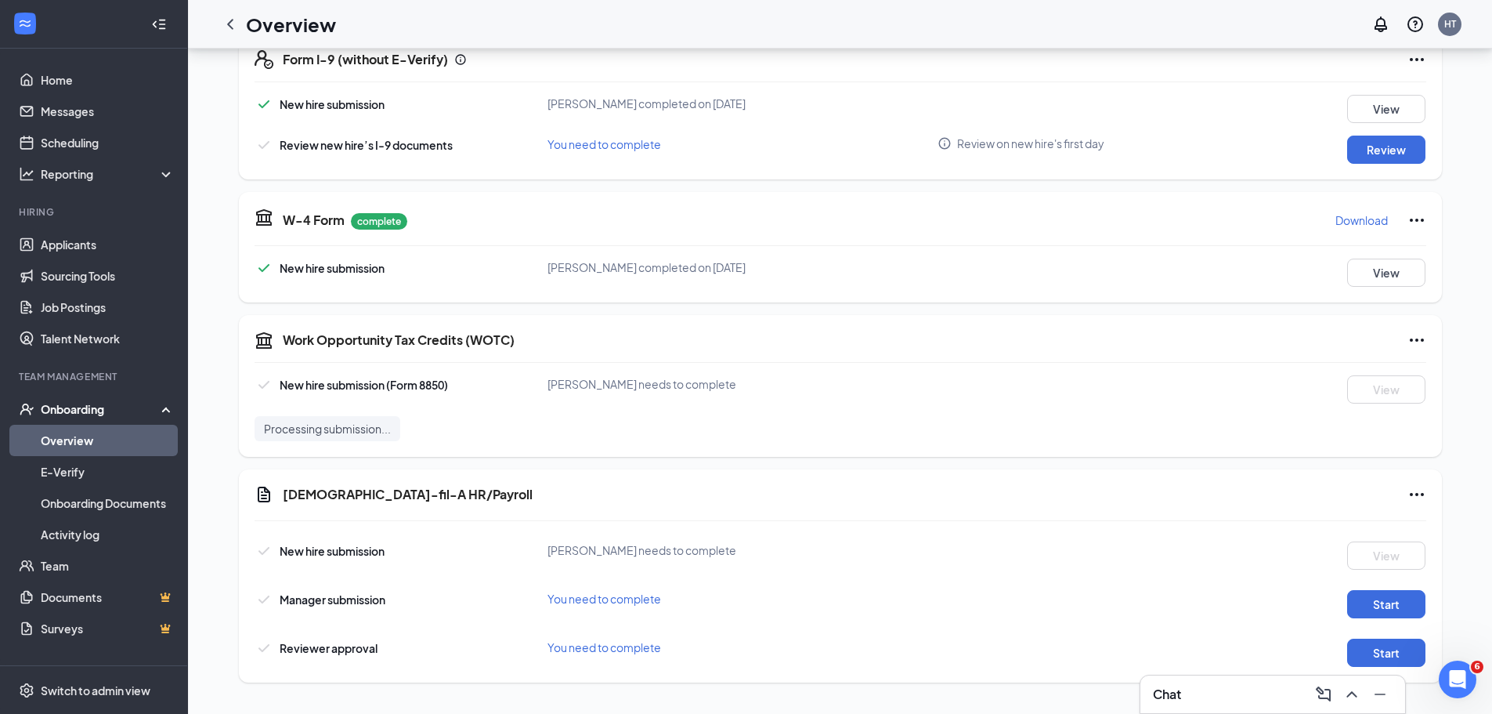
drag, startPoint x: 223, startPoint y: 18, endPoint x: 259, endPoint y: 67, distance: 61.1
click at [223, 18] on icon "ChevronLeft" at bounding box center [230, 24] width 19 height 19
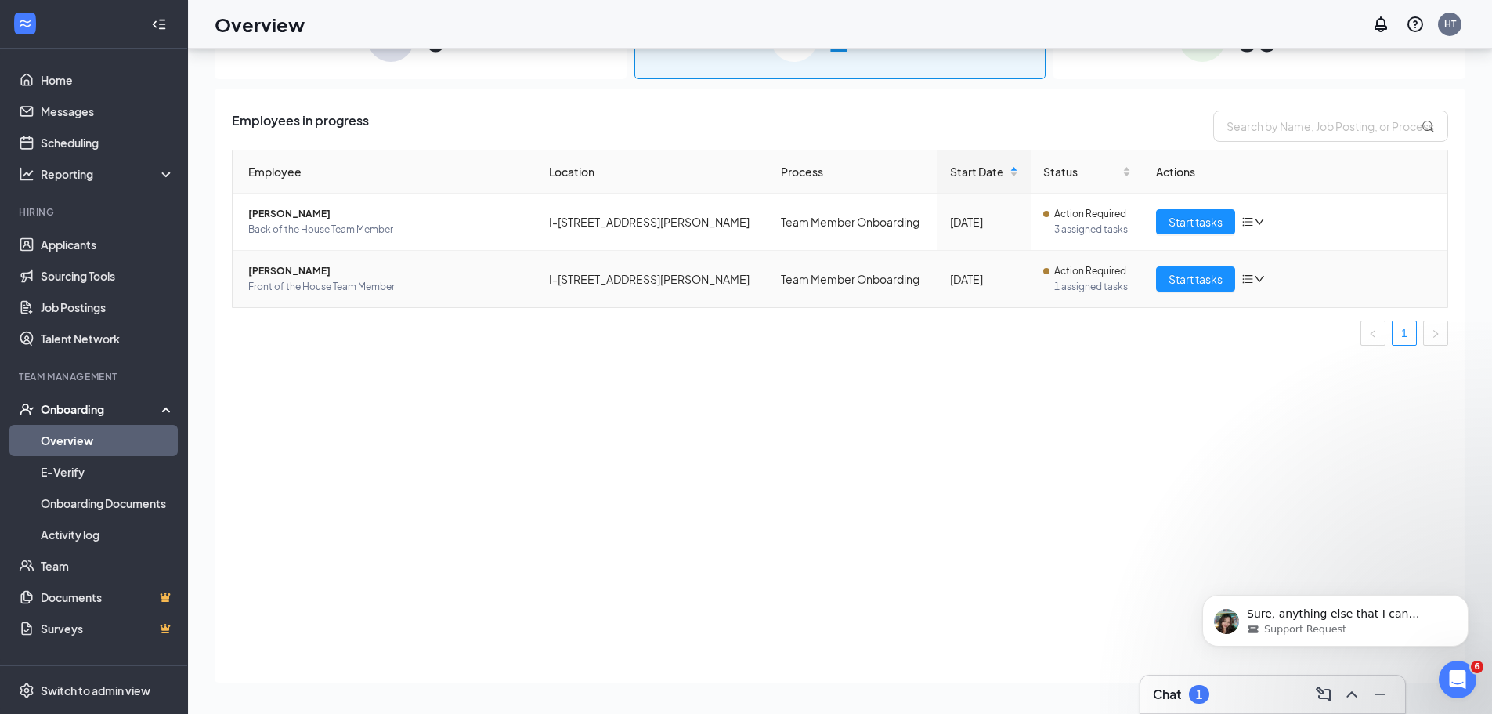
click at [527, 320] on div "Employees in progress Employee Location Process Start Date Status Actions [PERS…" at bounding box center [840, 386] width 1251 height 594
click at [567, 302] on td "I-[STREET_ADDRESS][PERSON_NAME]" at bounding box center [653, 279] width 233 height 56
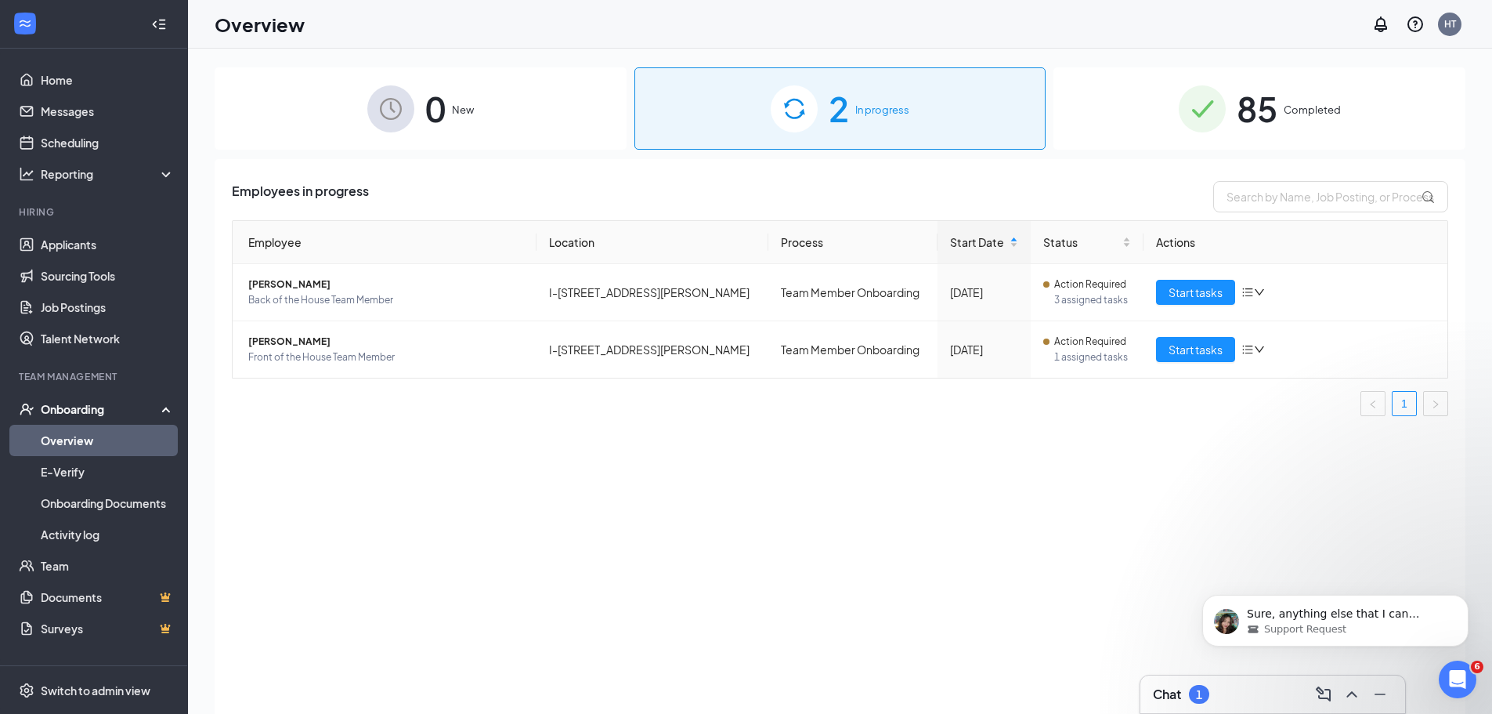
click at [1189, 110] on img at bounding box center [1202, 108] width 47 height 47
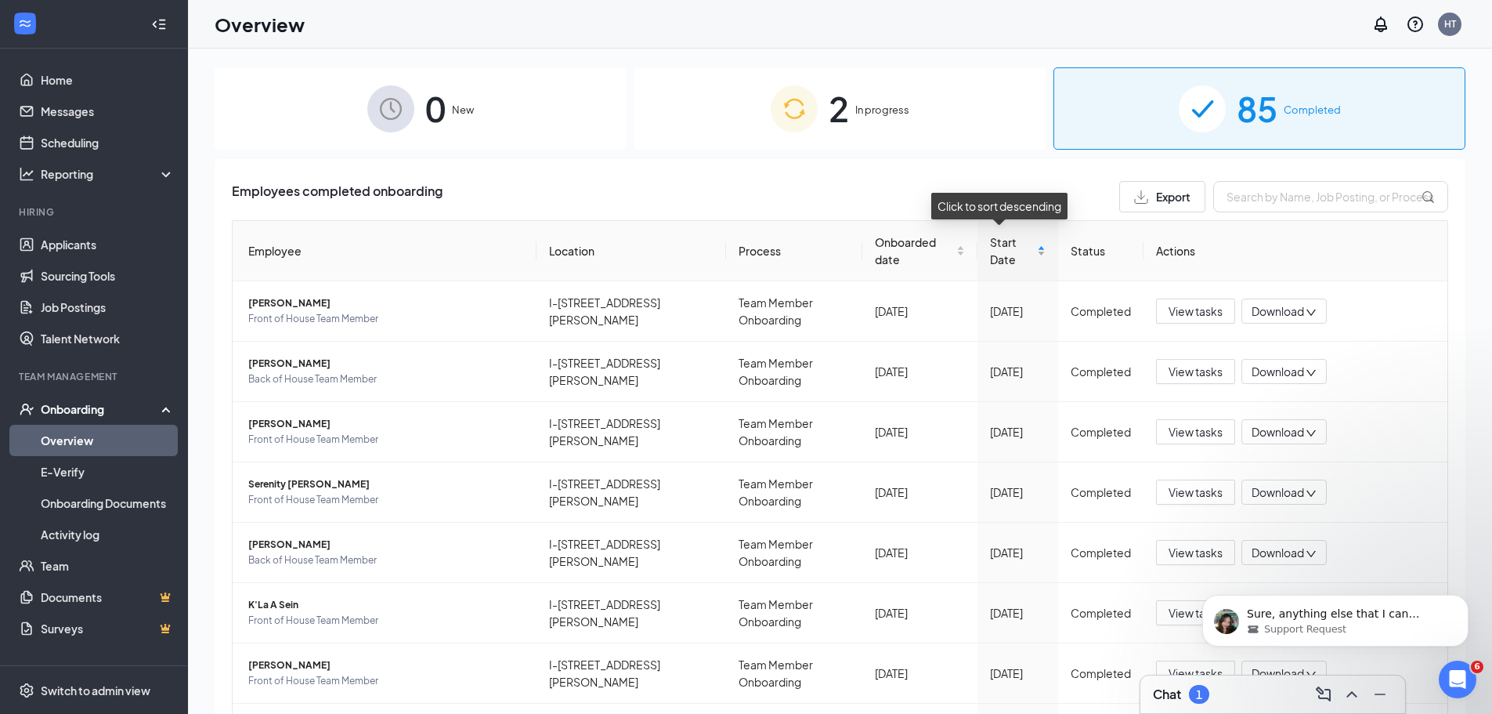
click at [1029, 241] on div "Start Date" at bounding box center [1018, 250] width 56 height 34
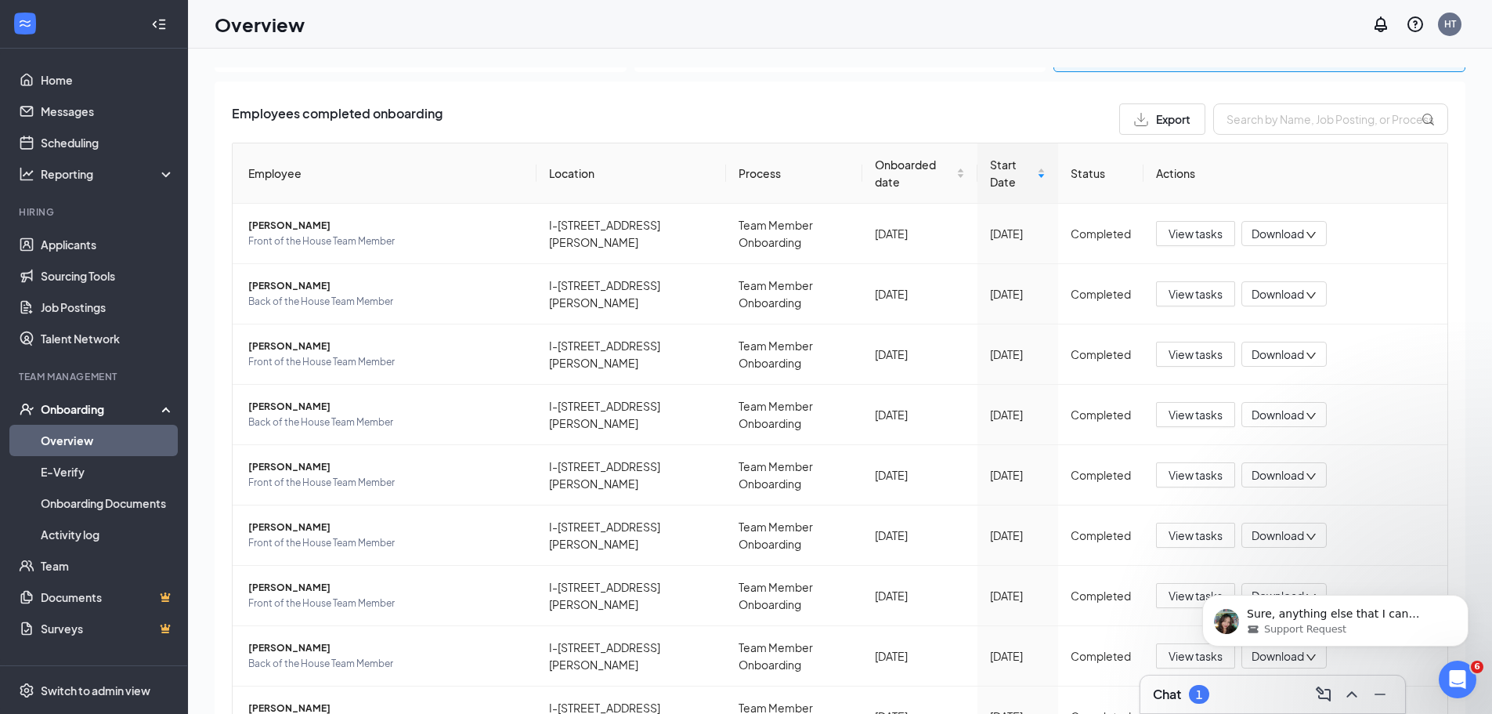
scroll to position [78, 0]
click at [1212, 703] on div "Chat 1" at bounding box center [1273, 693] width 240 height 25
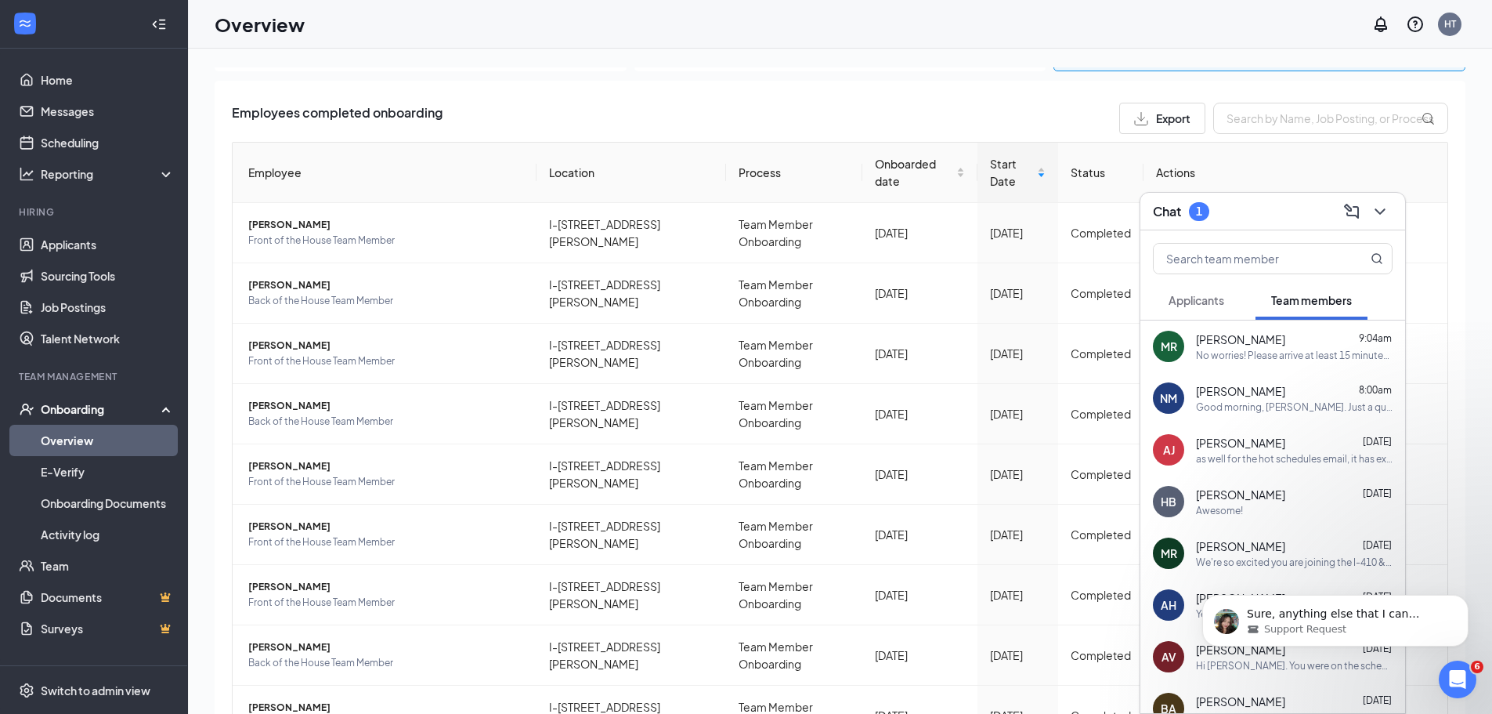
click at [1190, 302] on span "Applicants" at bounding box center [1197, 300] width 56 height 14
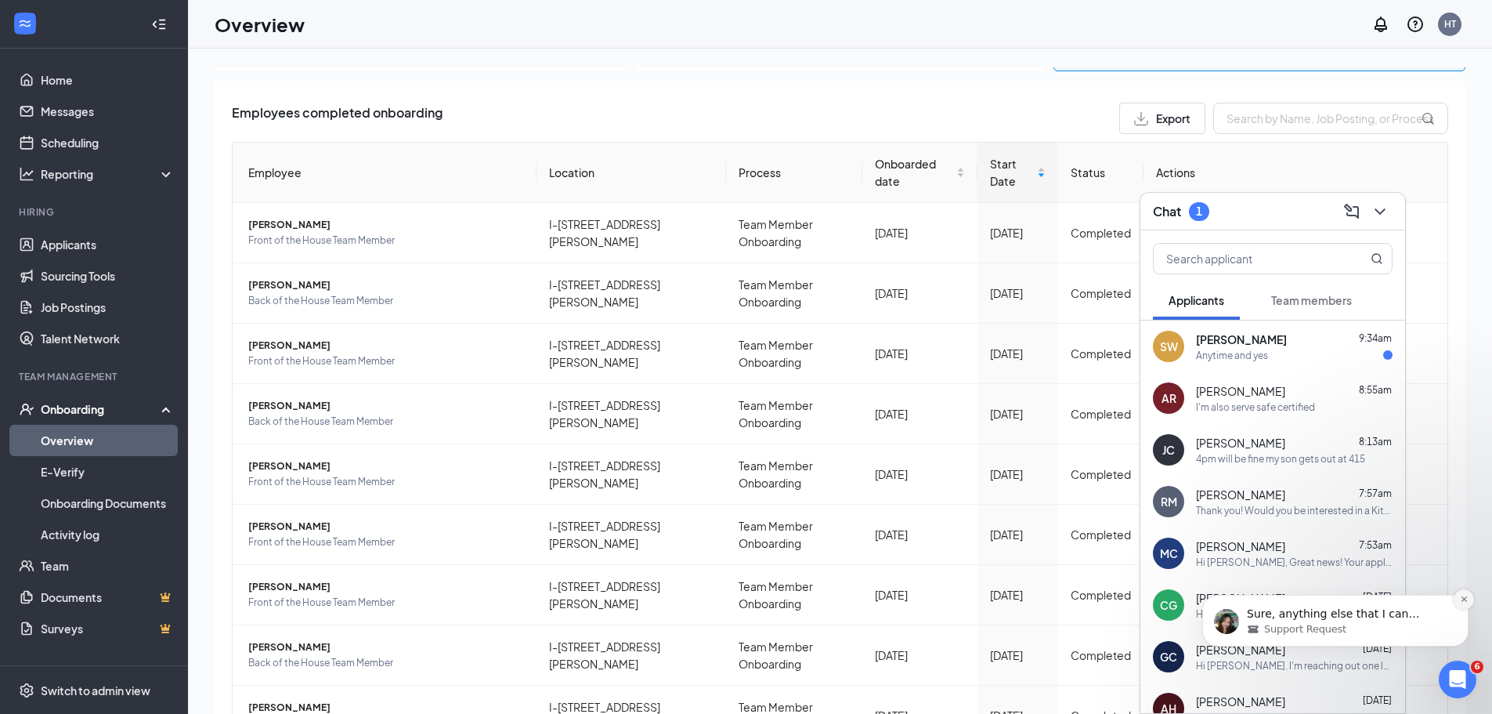
click at [1465, 596] on icon "Dismiss notification" at bounding box center [1464, 598] width 9 height 9
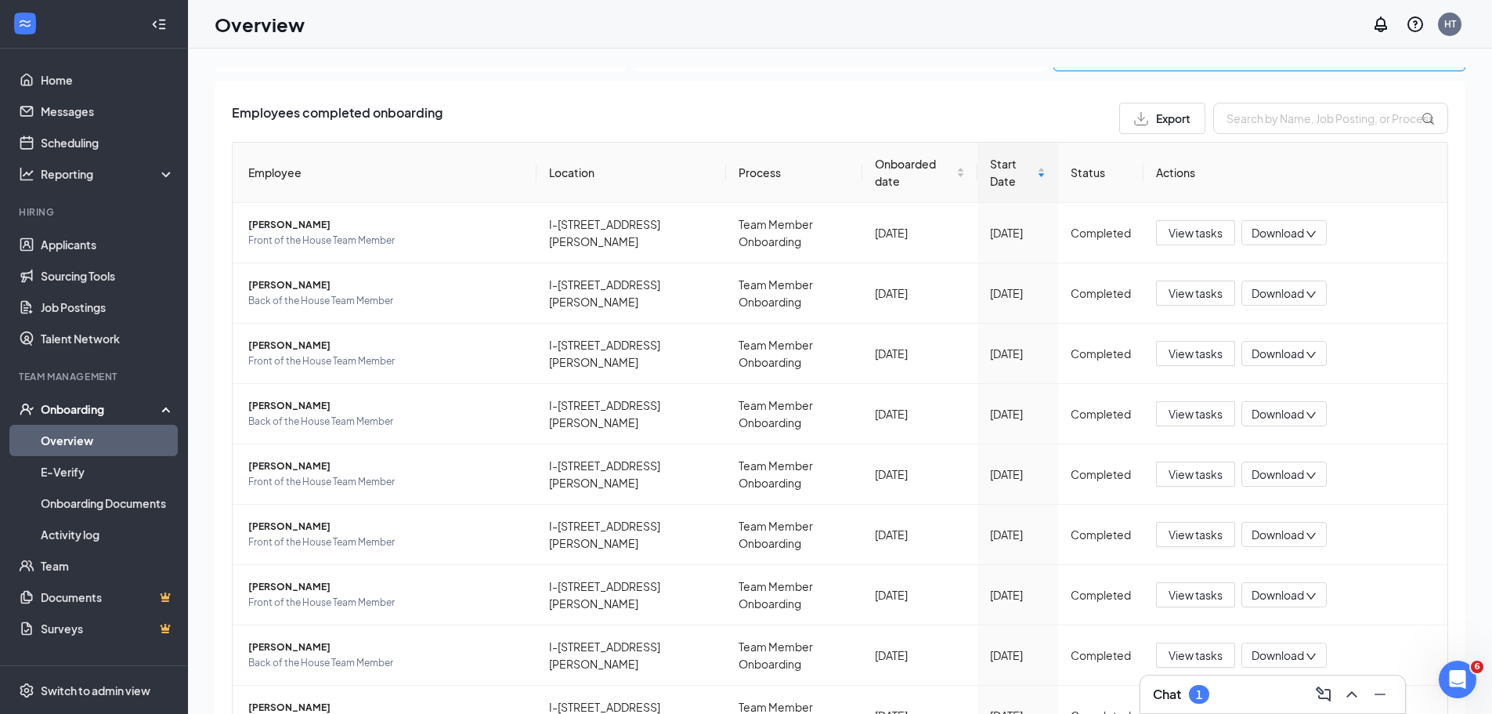
click at [1194, 696] on div "1" at bounding box center [1199, 694] width 20 height 19
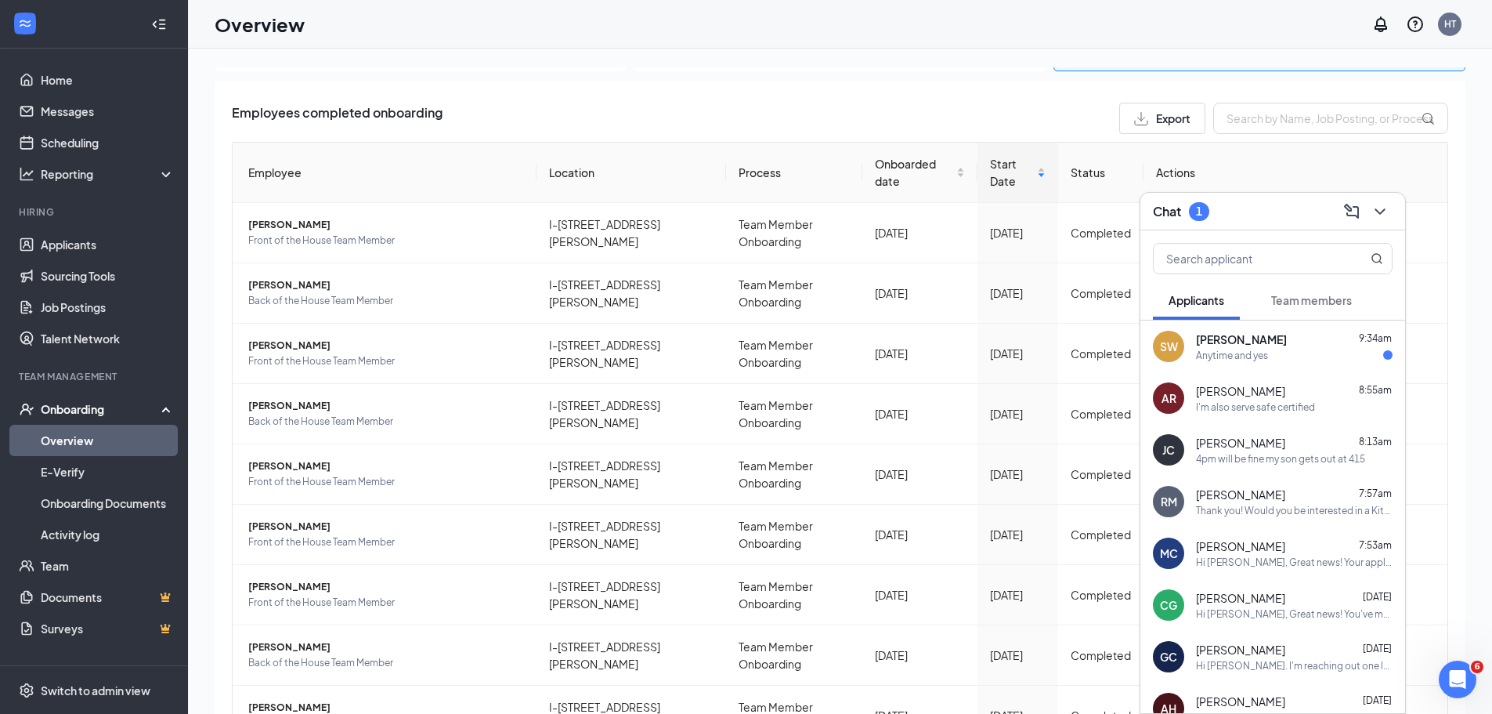
click at [1300, 309] on button "Team members" at bounding box center [1312, 299] width 112 height 39
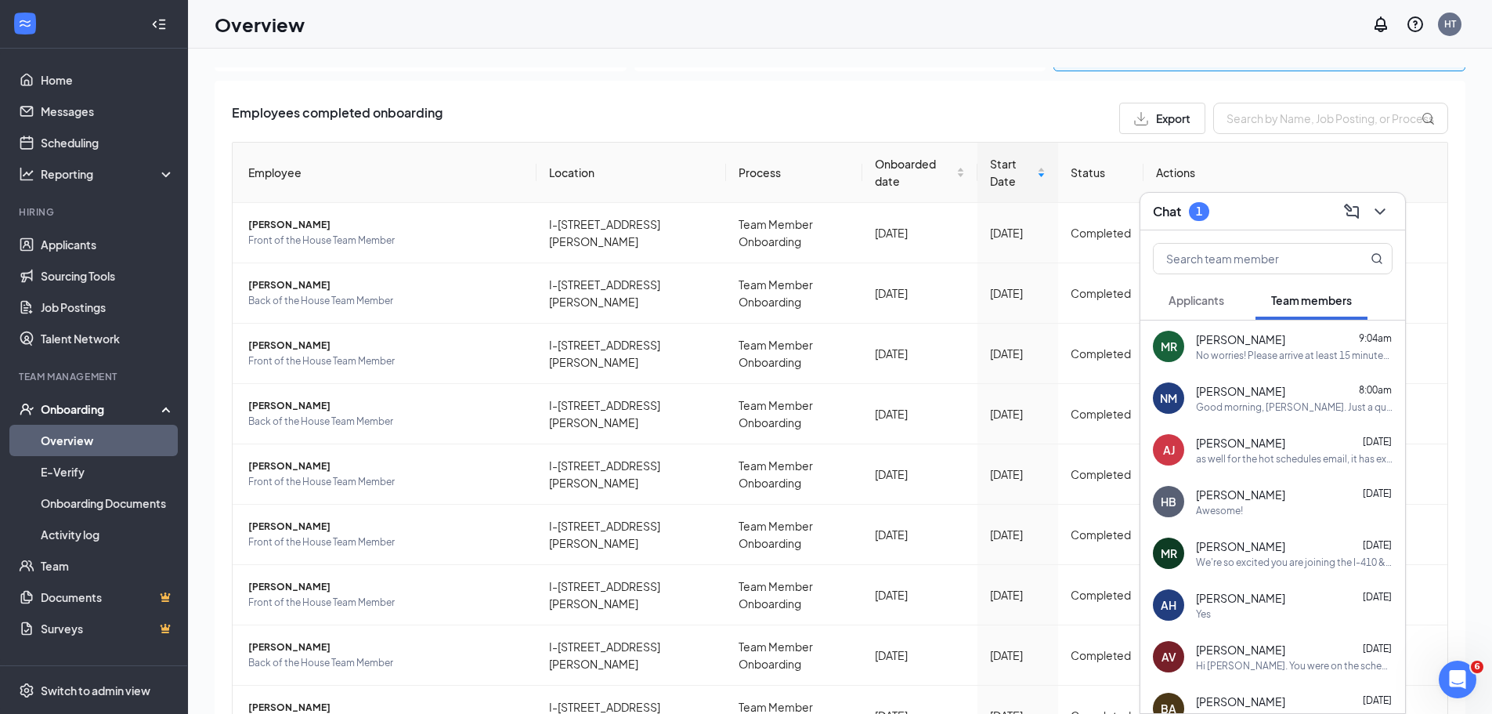
click at [1249, 440] on span "[PERSON_NAME]" at bounding box center [1240, 443] width 89 height 16
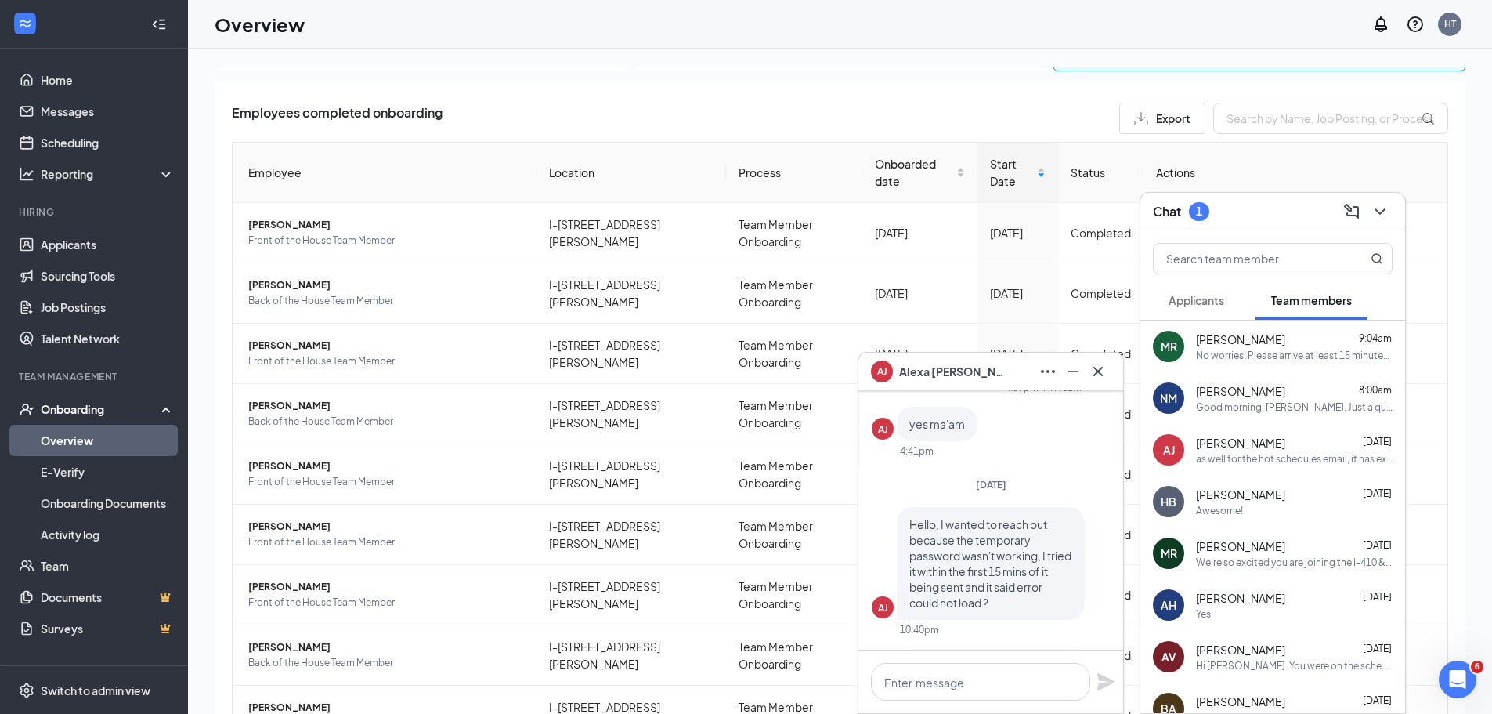
scroll to position [0, 0]
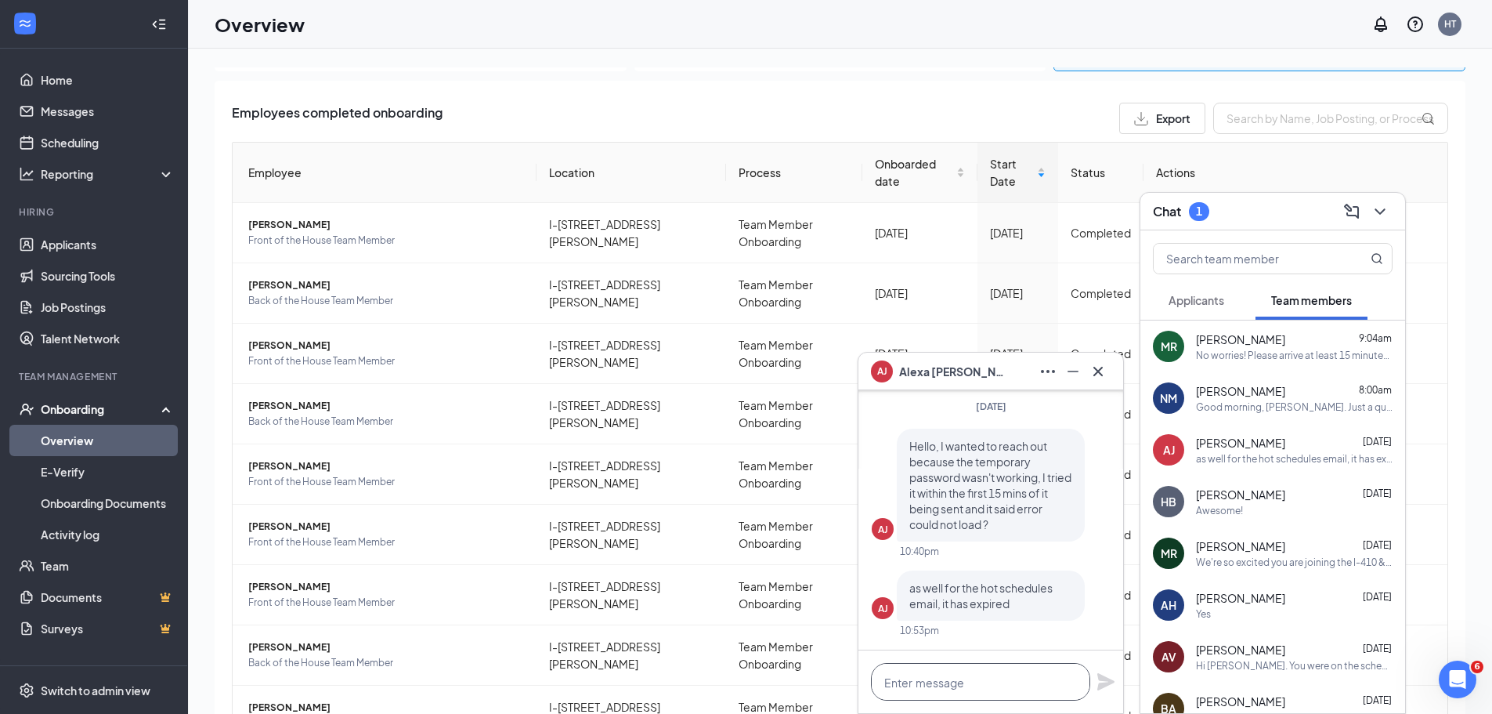
click at [931, 680] on textarea at bounding box center [980, 682] width 219 height 38
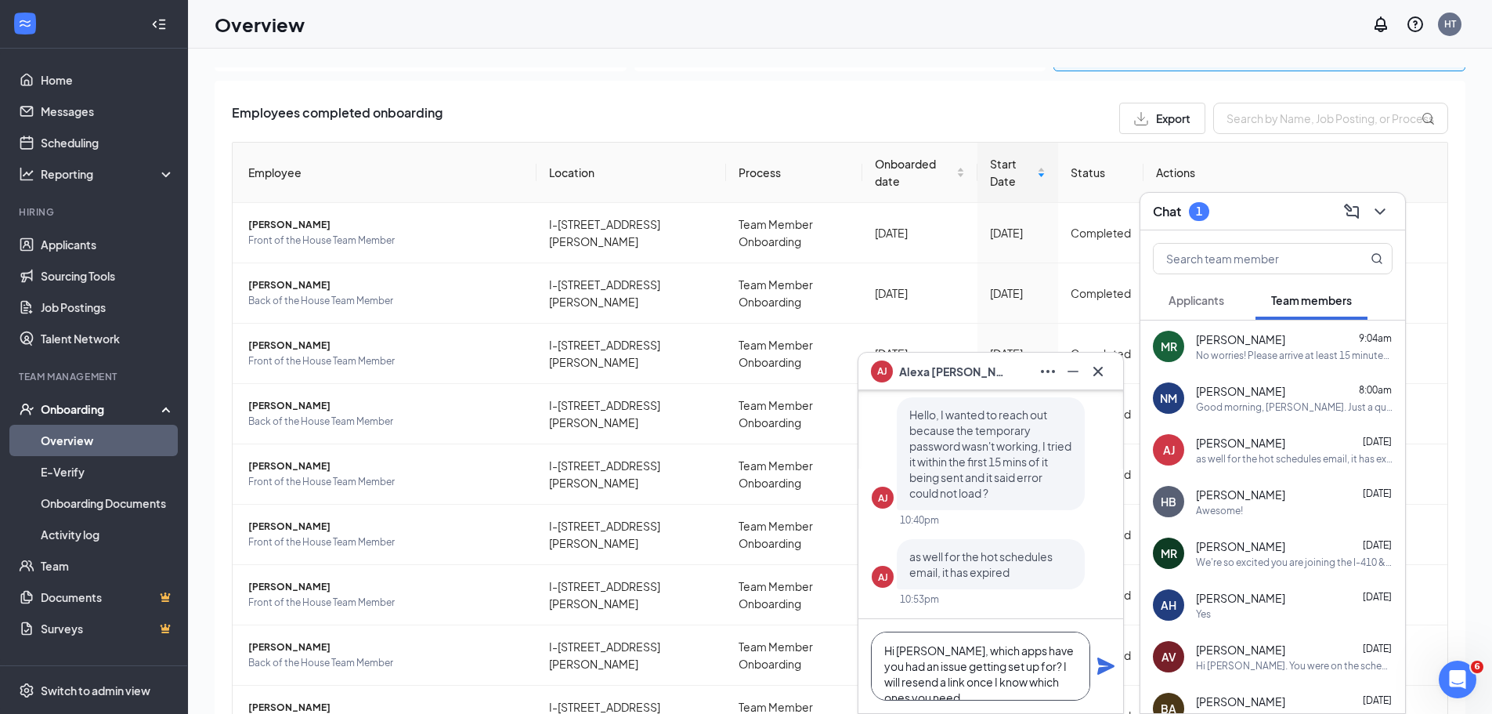
type textarea "Hi [PERSON_NAME], which apps have you had an issue getting set up for? I will r…"
click at [1110, 667] on icon "Plane" at bounding box center [1105, 665] width 17 height 17
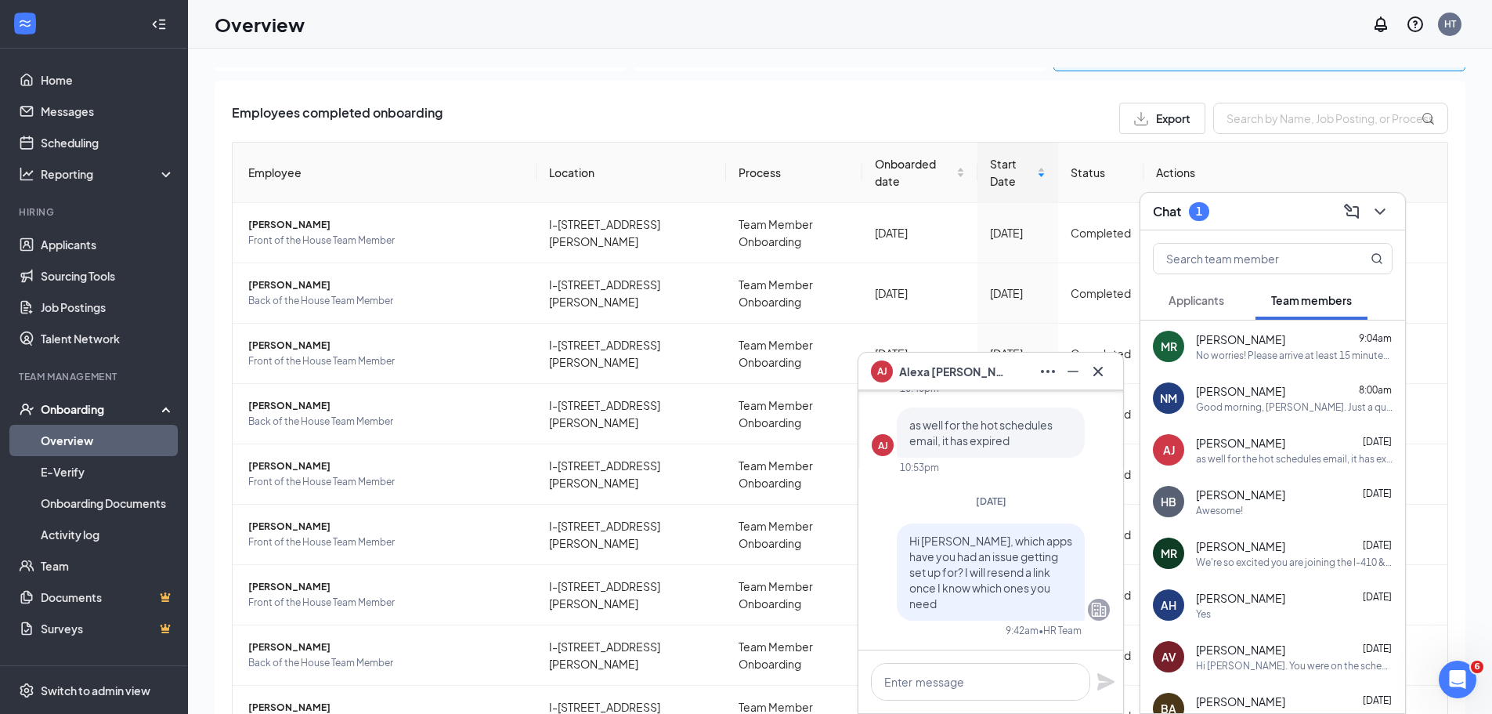
scroll to position [0, 0]
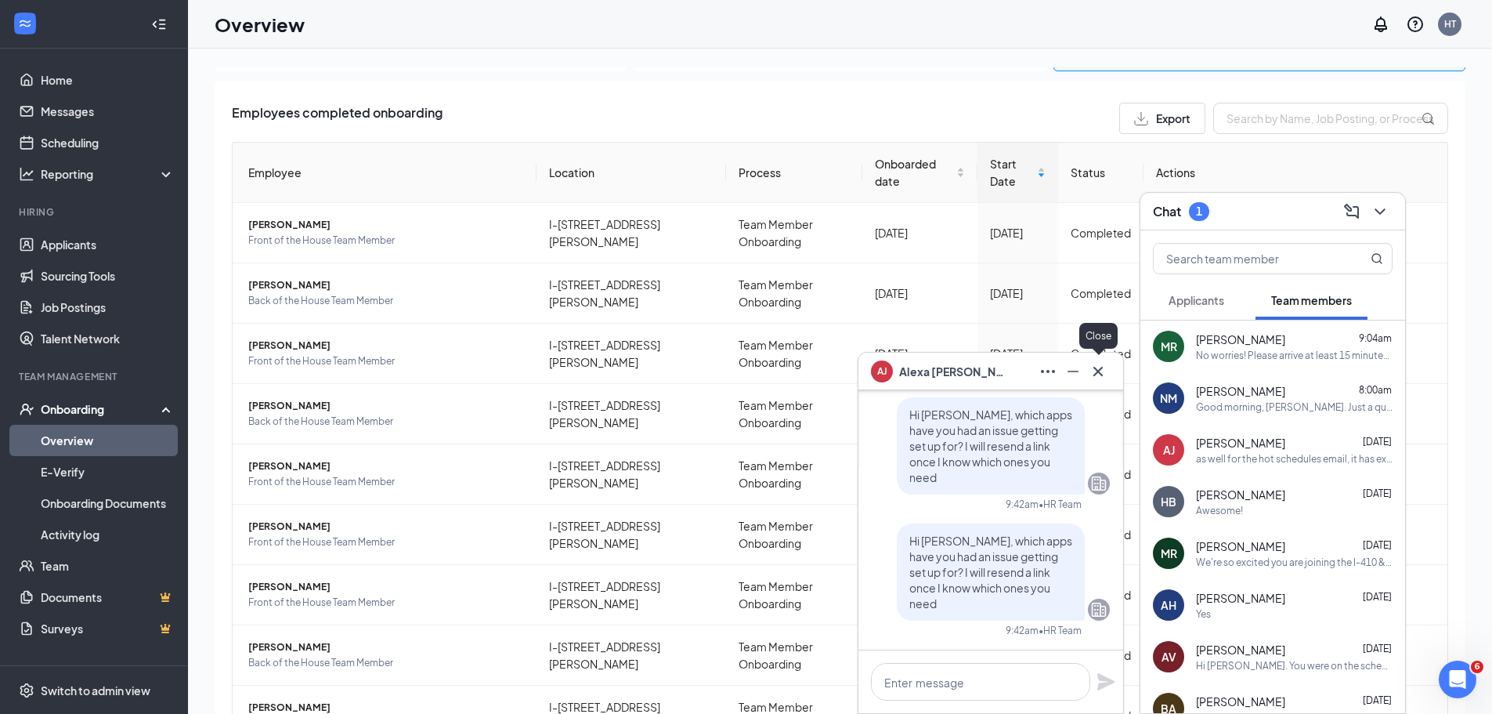
click at [1100, 381] on button at bounding box center [1098, 371] width 25 height 25
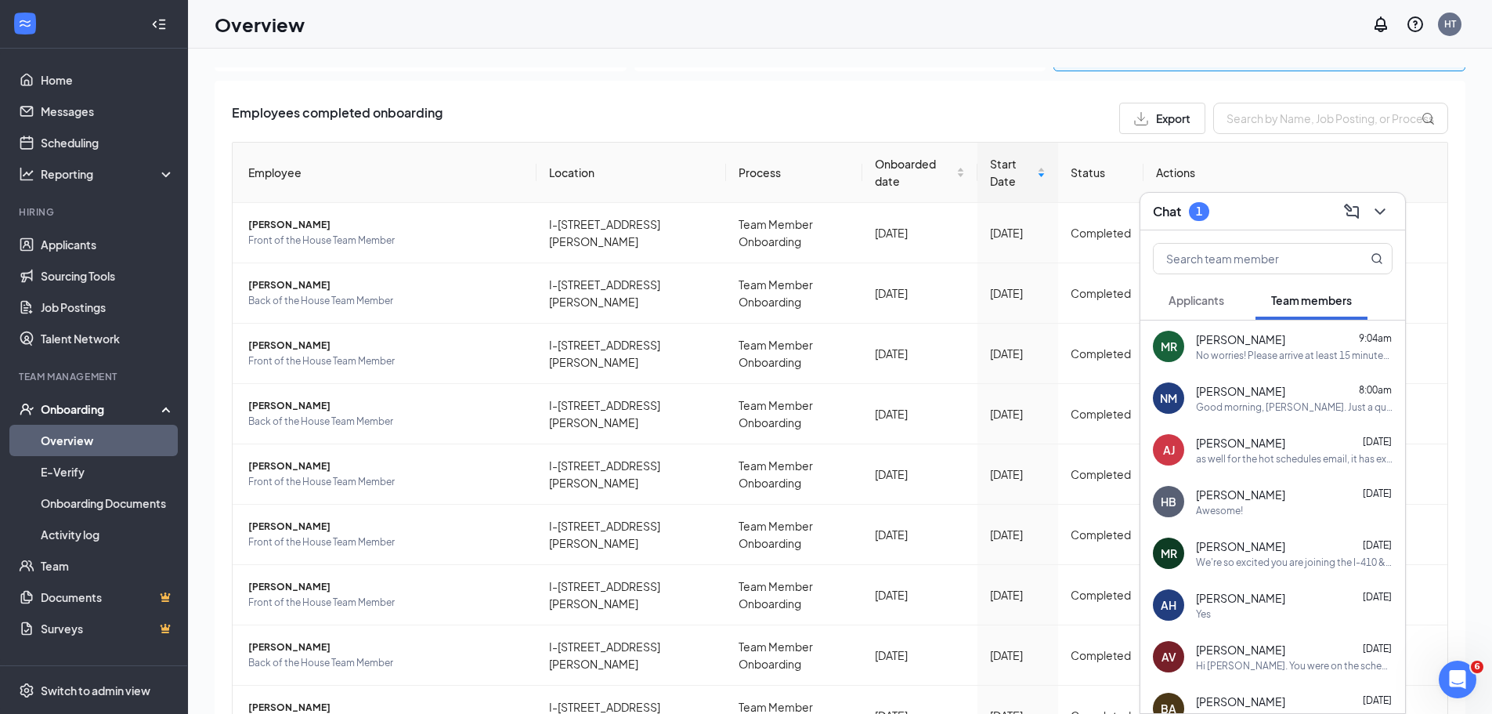
click at [1226, 457] on div "as well for the hot schedules email, it has expired" at bounding box center [1294, 458] width 197 height 13
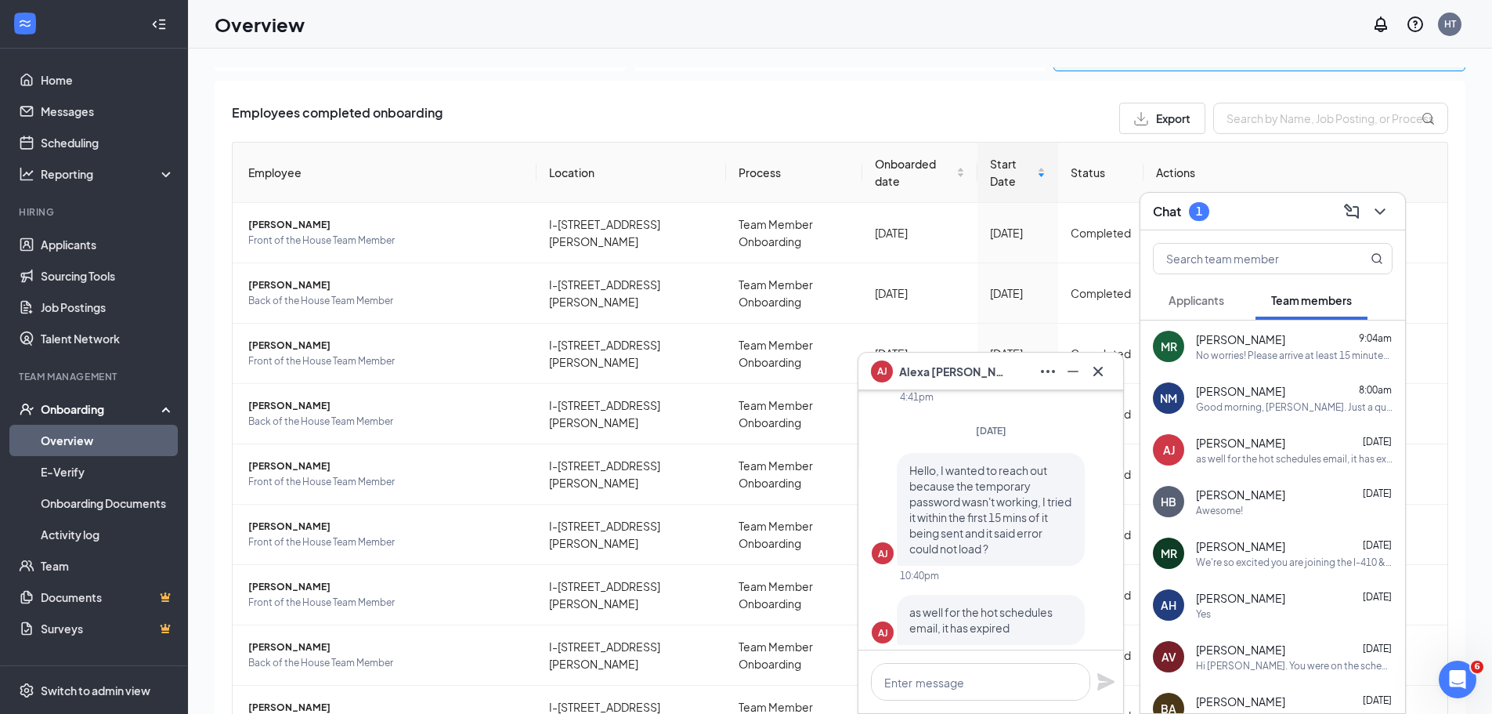
scroll to position [-470, 0]
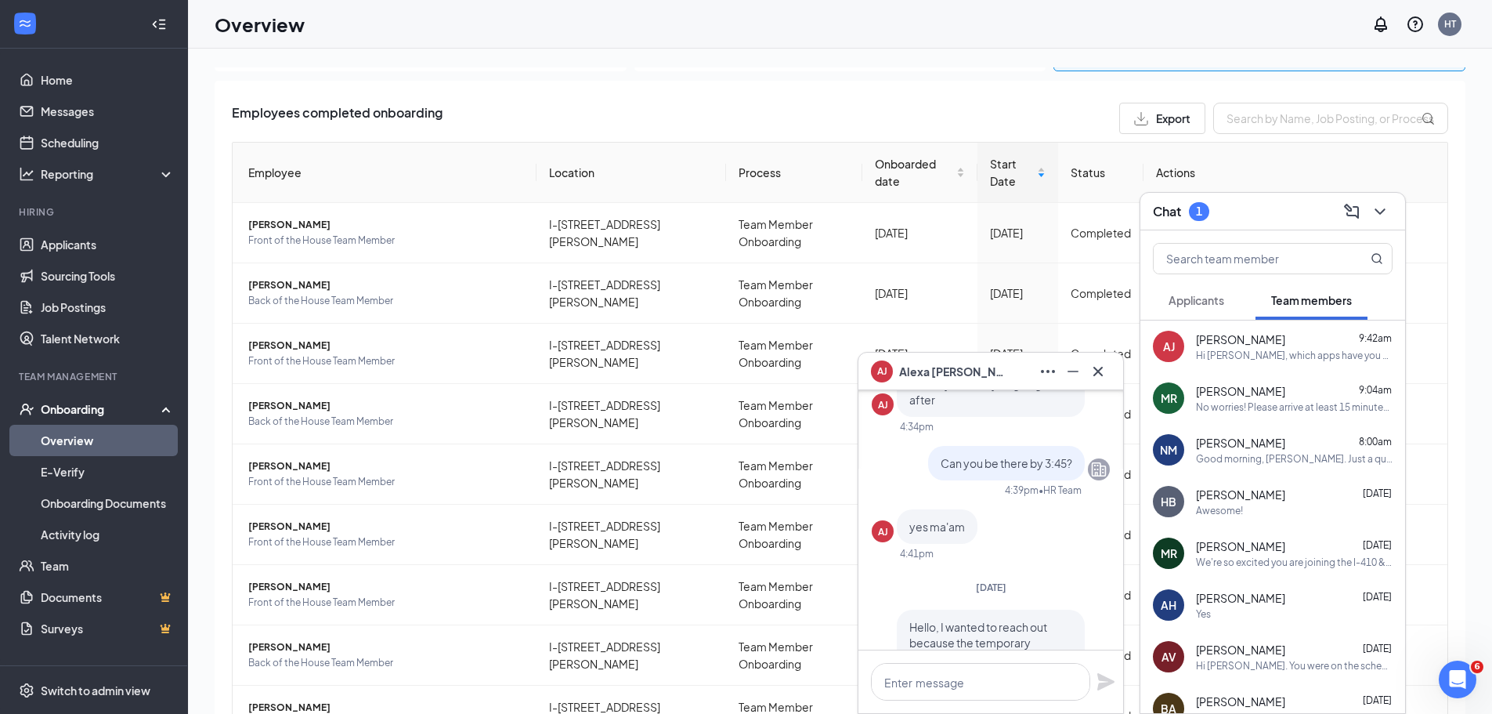
click at [1255, 515] on div "Awesome!" at bounding box center [1294, 510] width 197 height 13
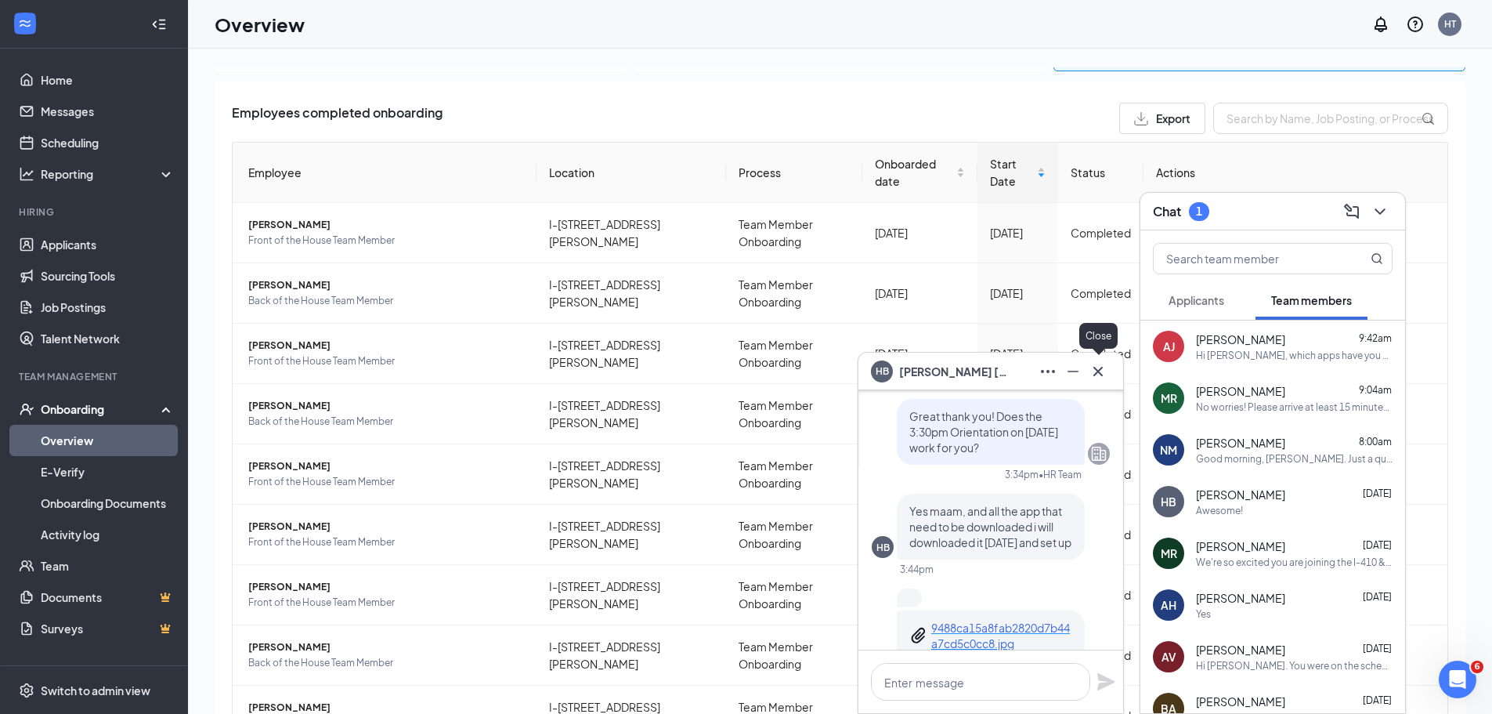
click at [1099, 374] on icon "Cross" at bounding box center [1098, 371] width 19 height 19
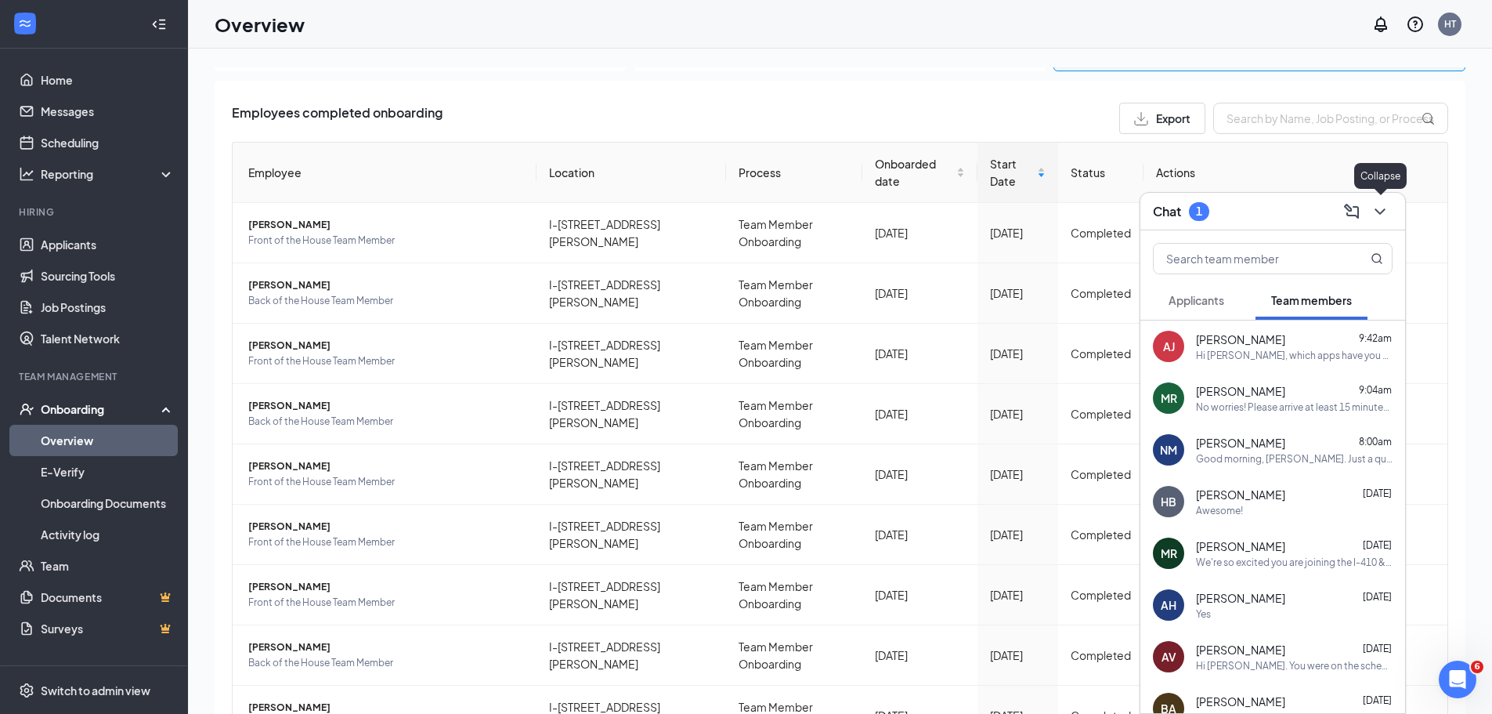
click at [1373, 208] on icon "ChevronDown" at bounding box center [1380, 211] width 19 height 19
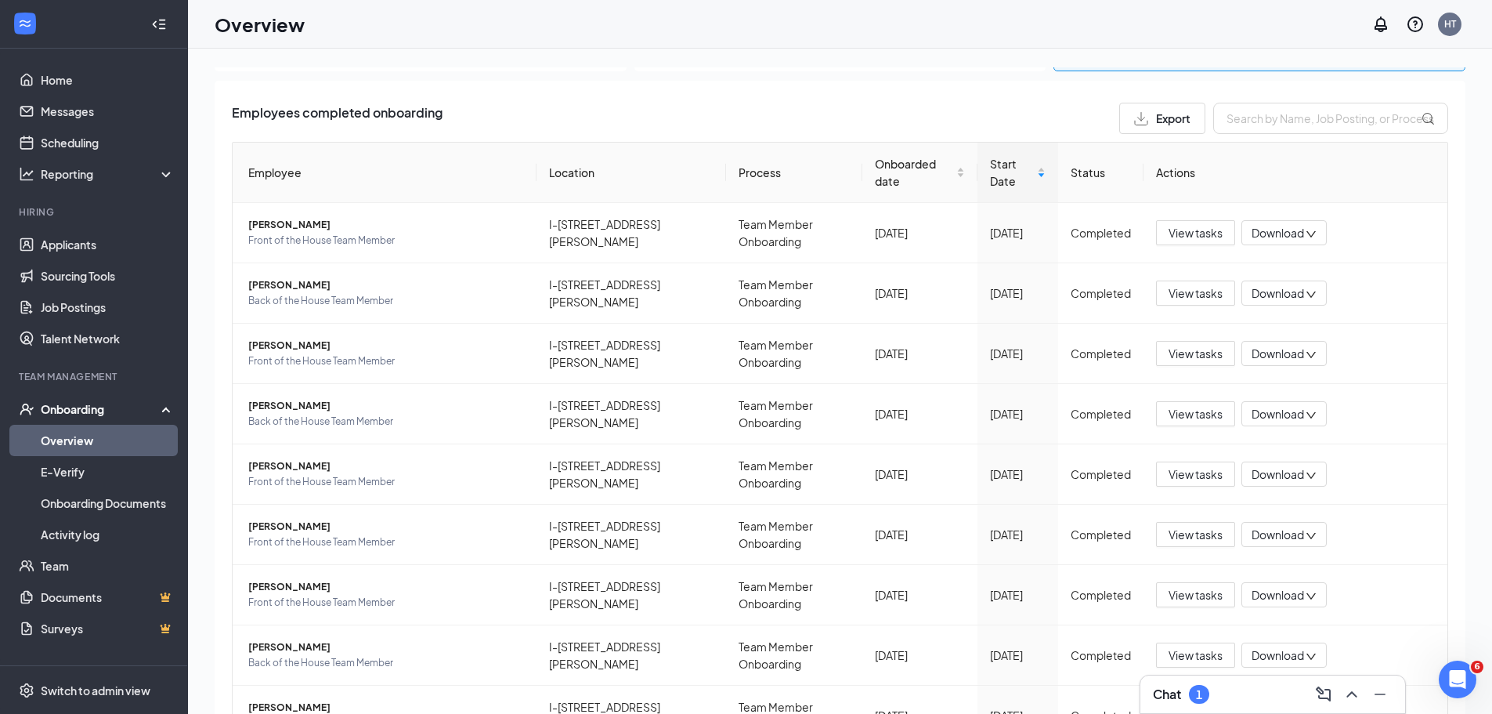
click at [1224, 687] on div "Chat 1" at bounding box center [1273, 693] width 240 height 25
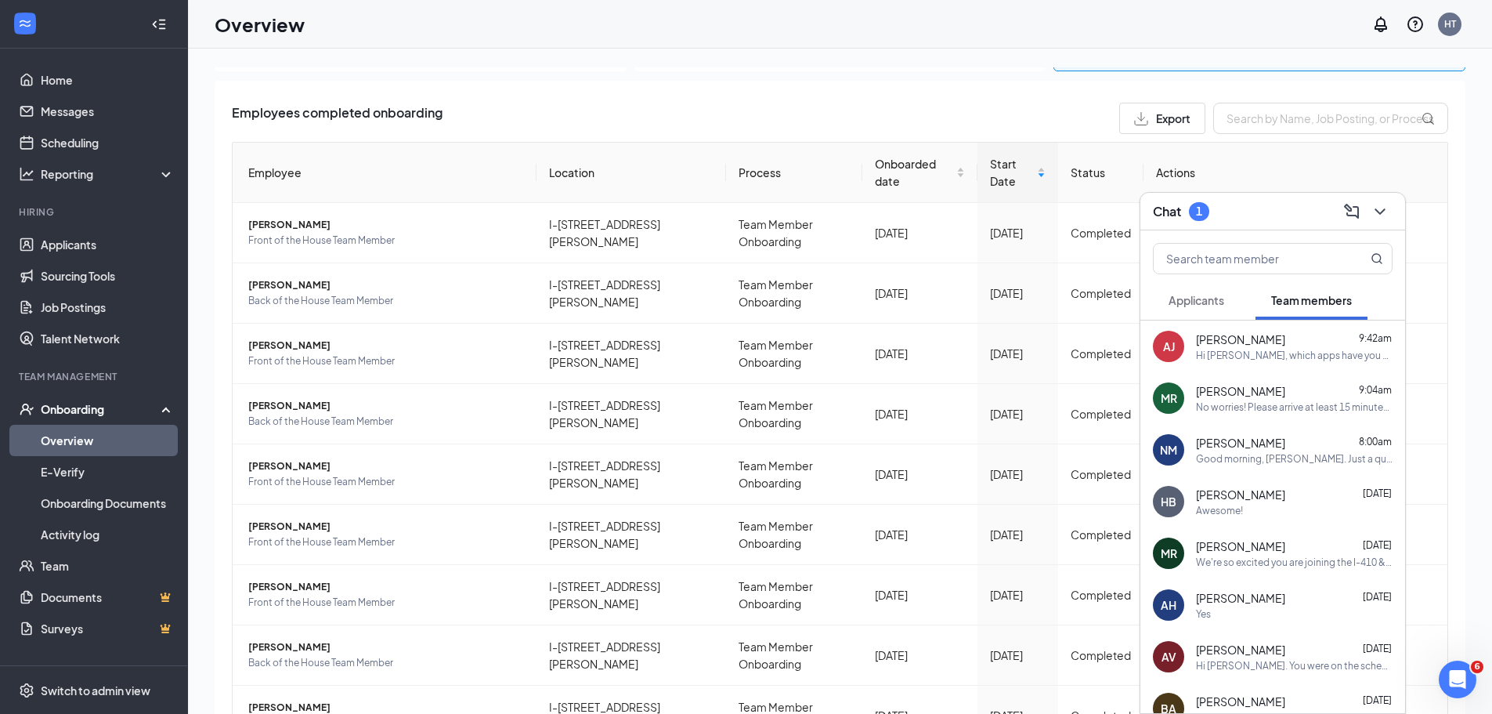
click at [1231, 562] on div "We're so excited you are joining the I-410 & [PERSON_NAME] Ave [DEMOGRAPHIC_DAT…" at bounding box center [1294, 561] width 197 height 13
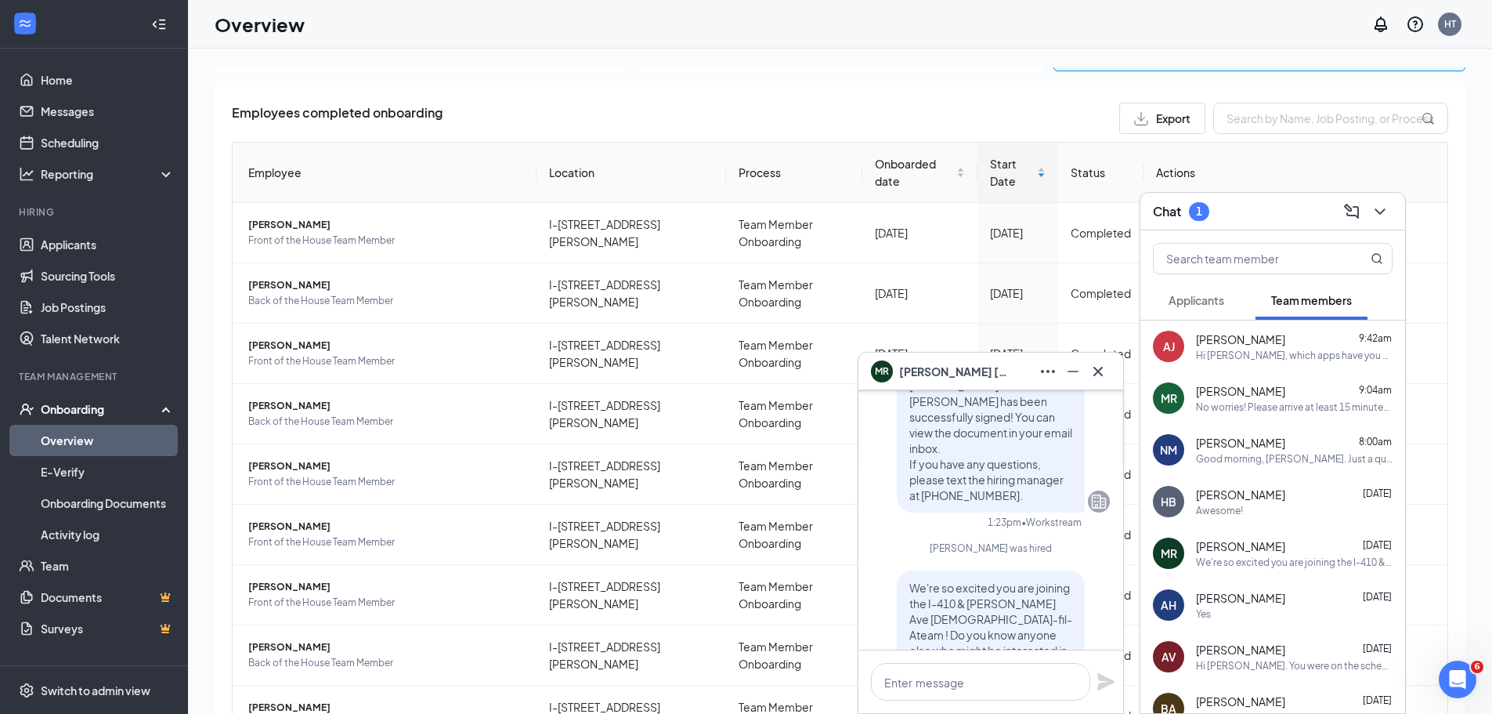
scroll to position [0, 0]
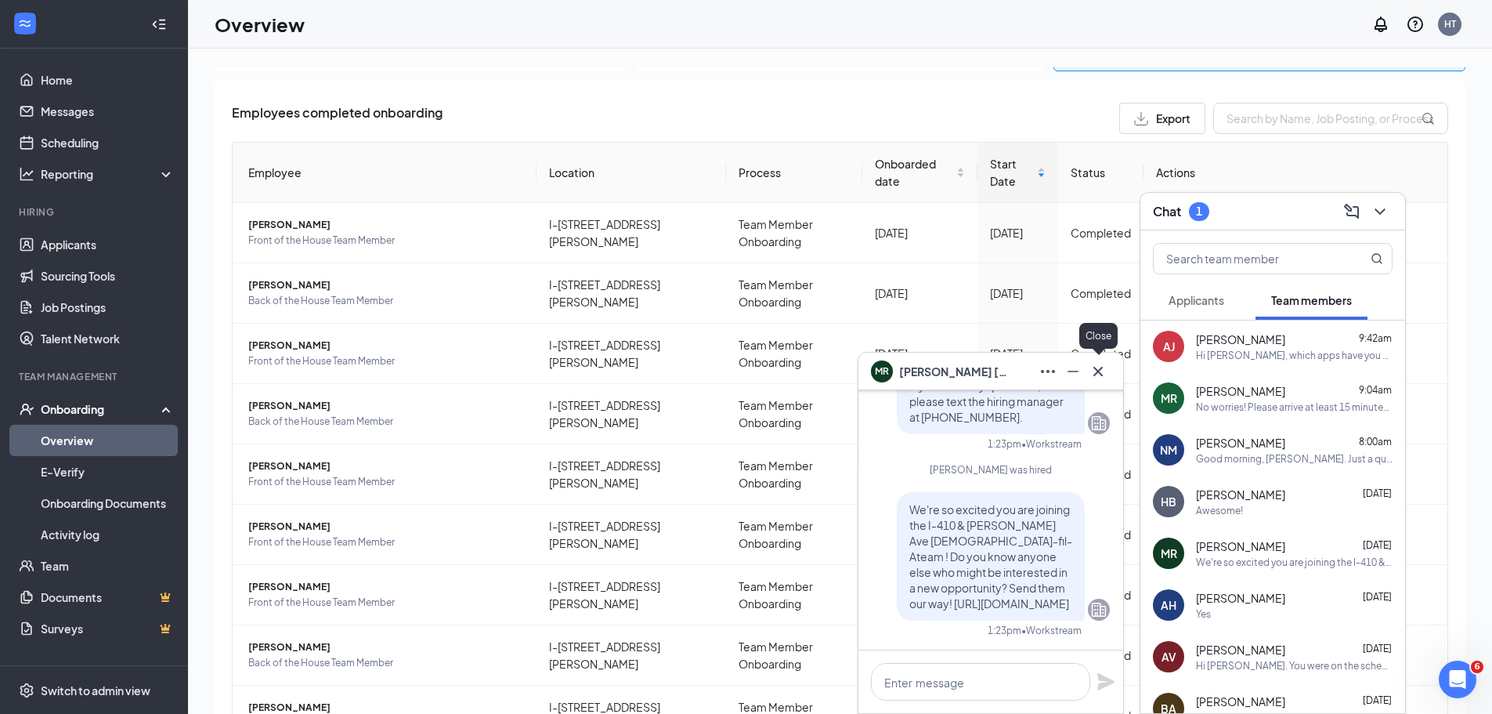
click at [1106, 366] on icon "Cross" at bounding box center [1098, 371] width 19 height 19
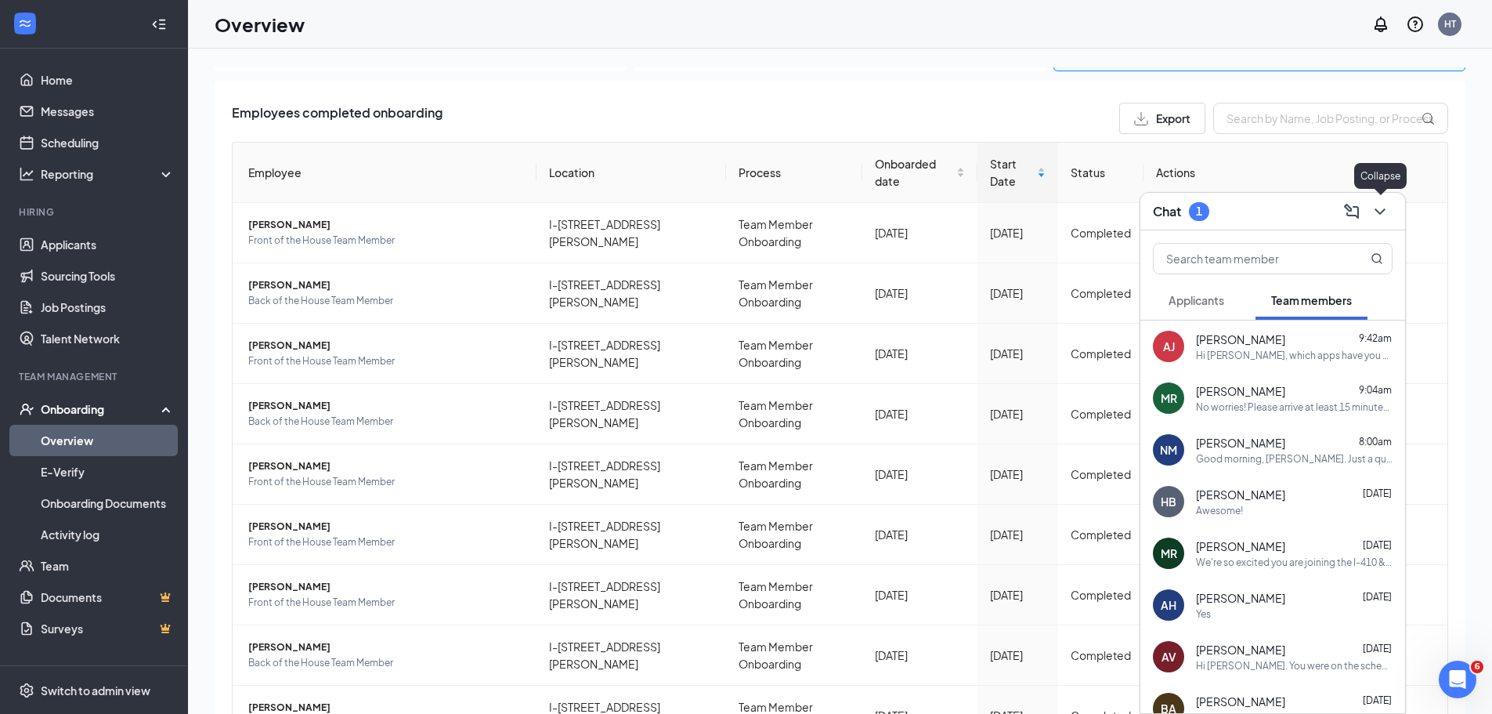
click at [1382, 213] on icon "ChevronDown" at bounding box center [1380, 211] width 19 height 19
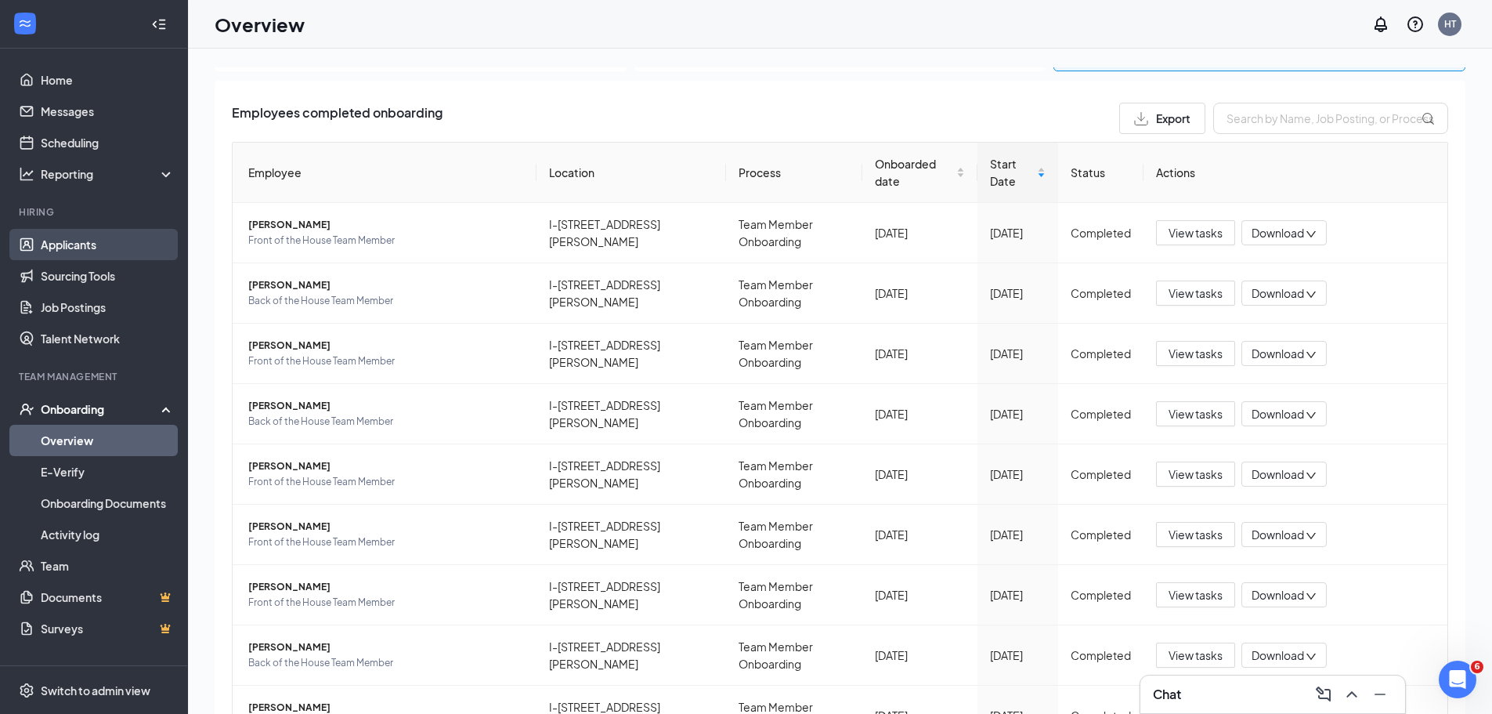
click at [78, 243] on link "Applicants" at bounding box center [108, 244] width 134 height 31
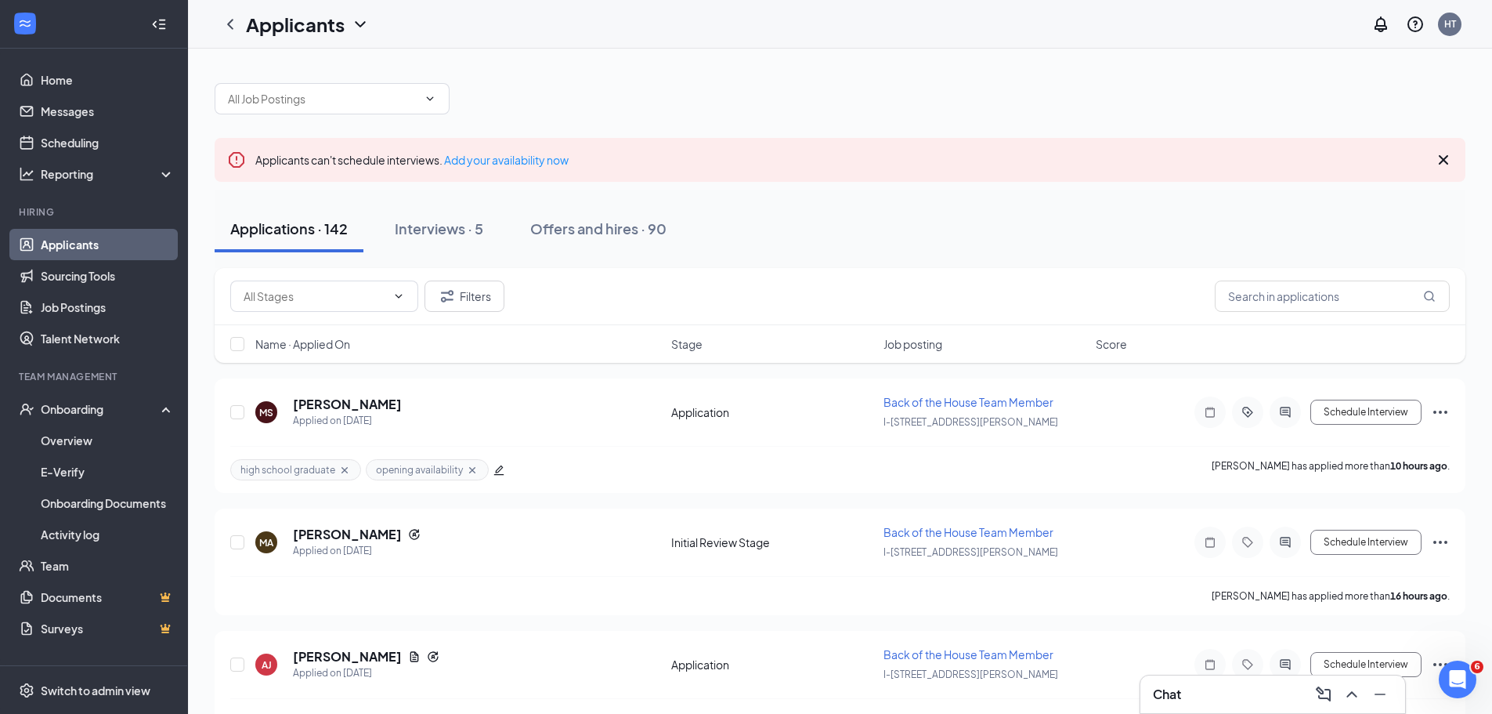
click at [1441, 159] on icon "Cross" at bounding box center [1443, 159] width 19 height 19
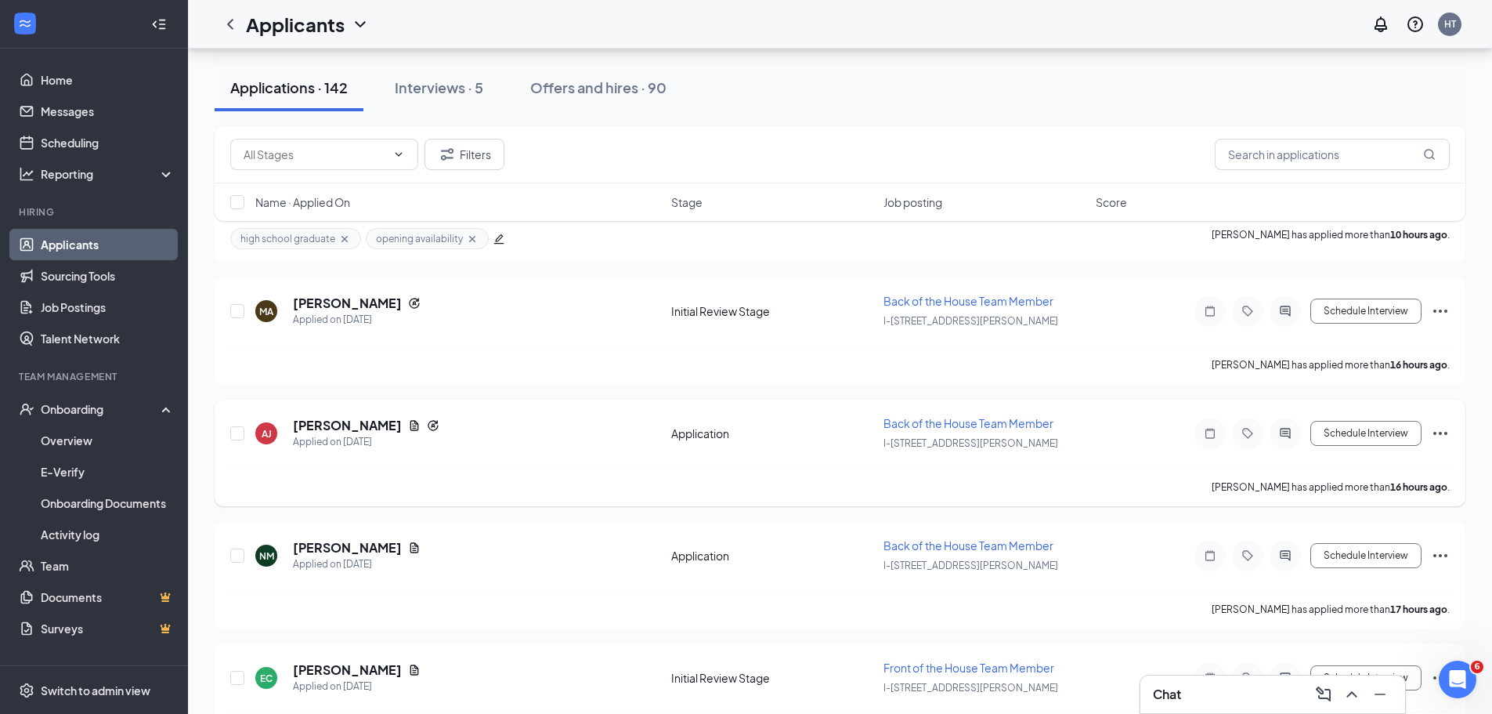
scroll to position [157, 0]
click at [446, 90] on div "Interviews · 5" at bounding box center [439, 88] width 89 height 20
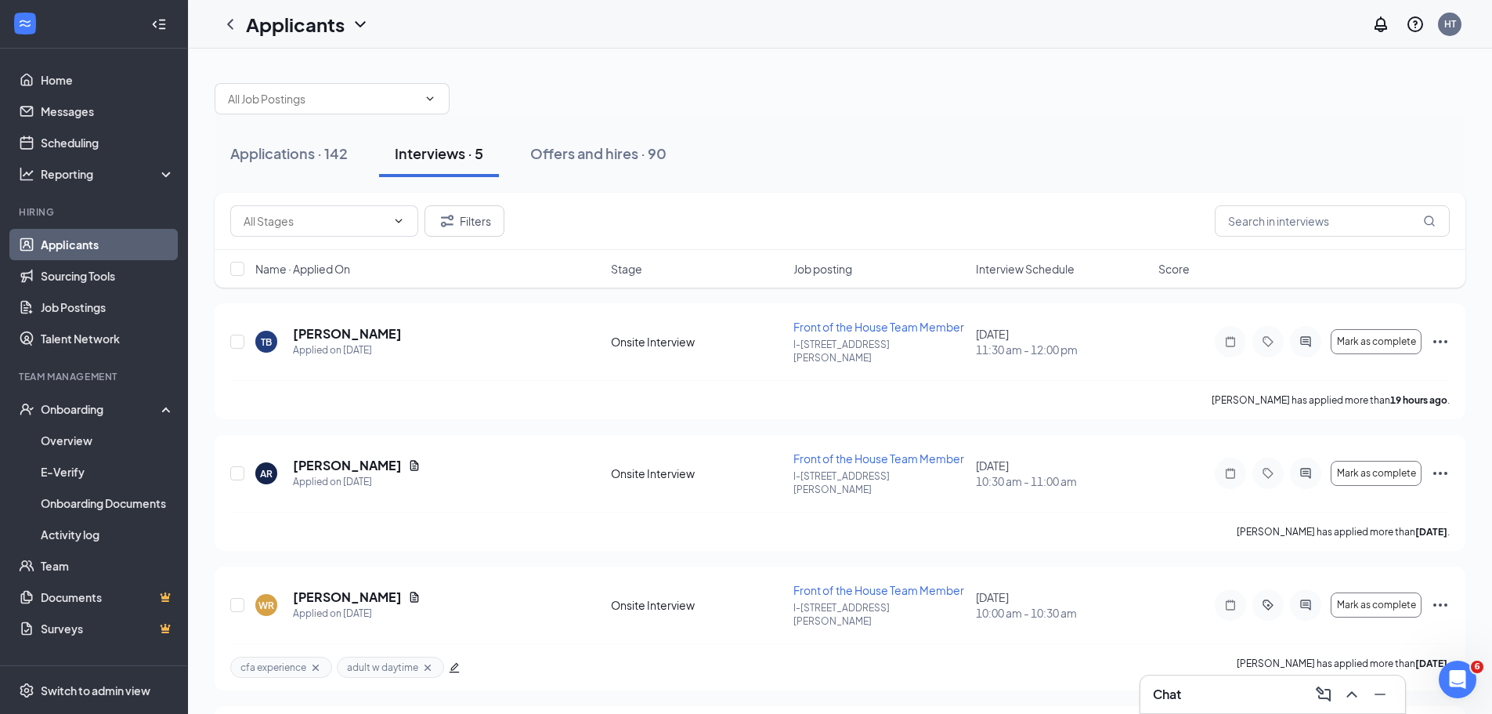
click at [519, 309] on div "Filters Name · Applied On Stage Job posting Interview Schedule Score [PERSON_NA…" at bounding box center [840, 577] width 1251 height 768
click at [346, 330] on h5 "[PERSON_NAME]" at bounding box center [347, 333] width 109 height 17
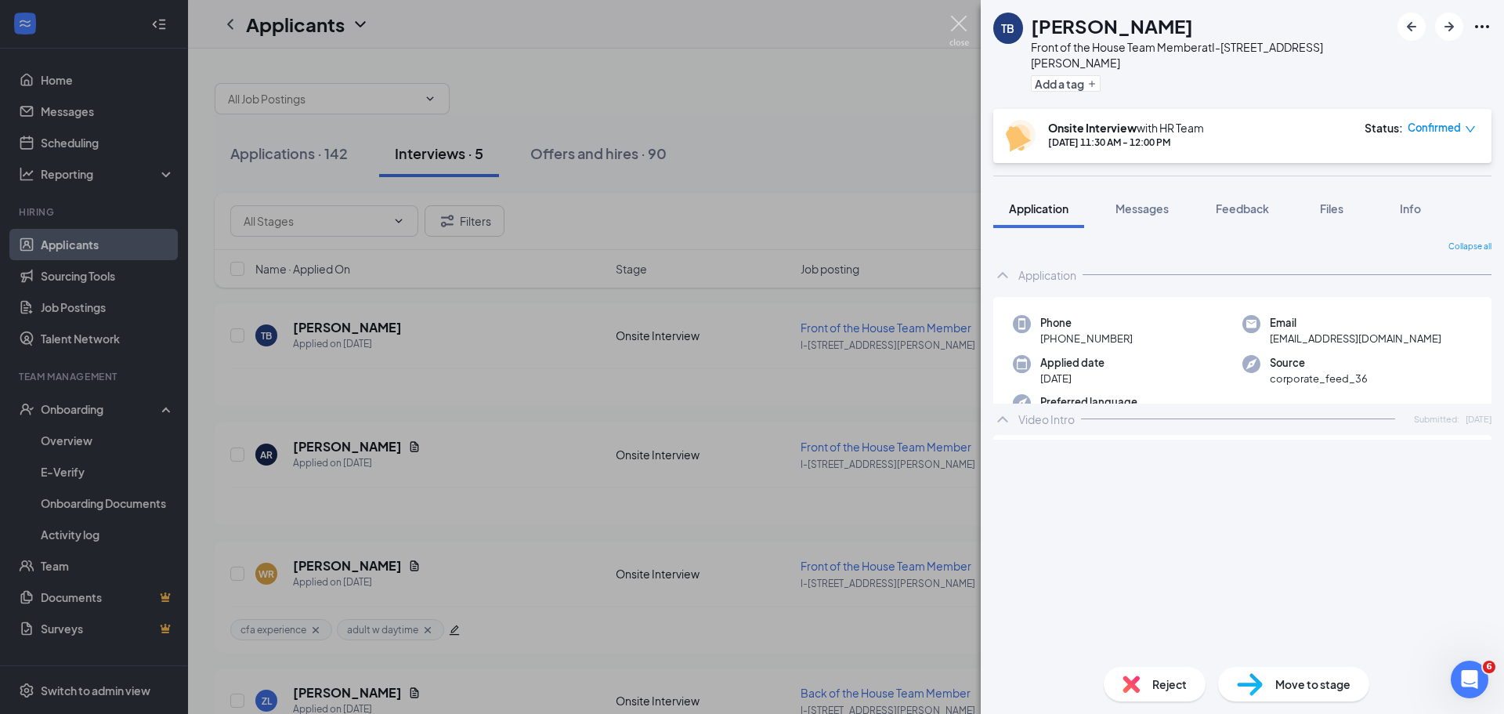
click at [964, 23] on img at bounding box center [959, 31] width 20 height 31
click at [962, 22] on img at bounding box center [959, 31] width 20 height 31
click at [823, 86] on div "[PERSON_NAME] Front of the House Team Member at I-410 & [PERSON_NAME] Ave Add a…" at bounding box center [752, 357] width 1504 height 714
click at [961, 18] on img at bounding box center [959, 31] width 20 height 31
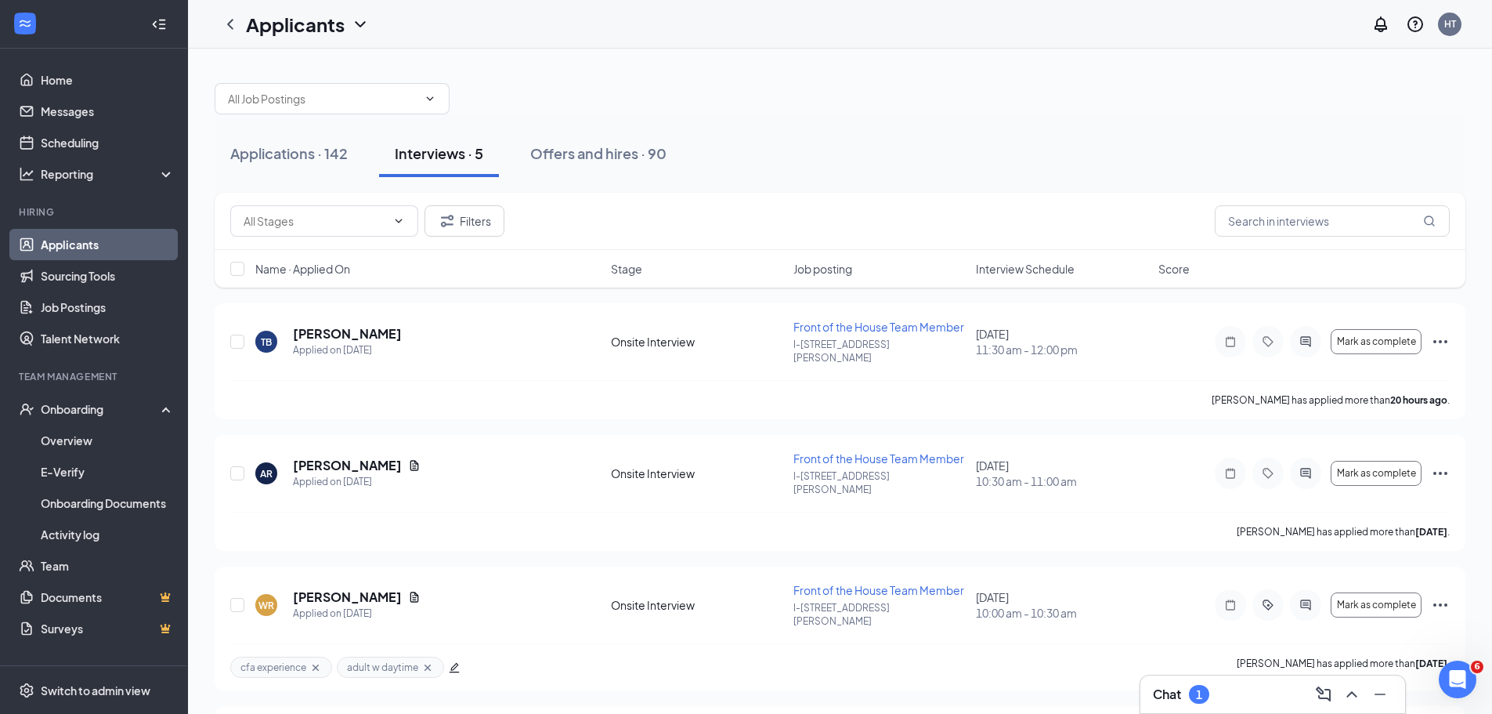
click at [1195, 692] on div "1" at bounding box center [1199, 694] width 20 height 19
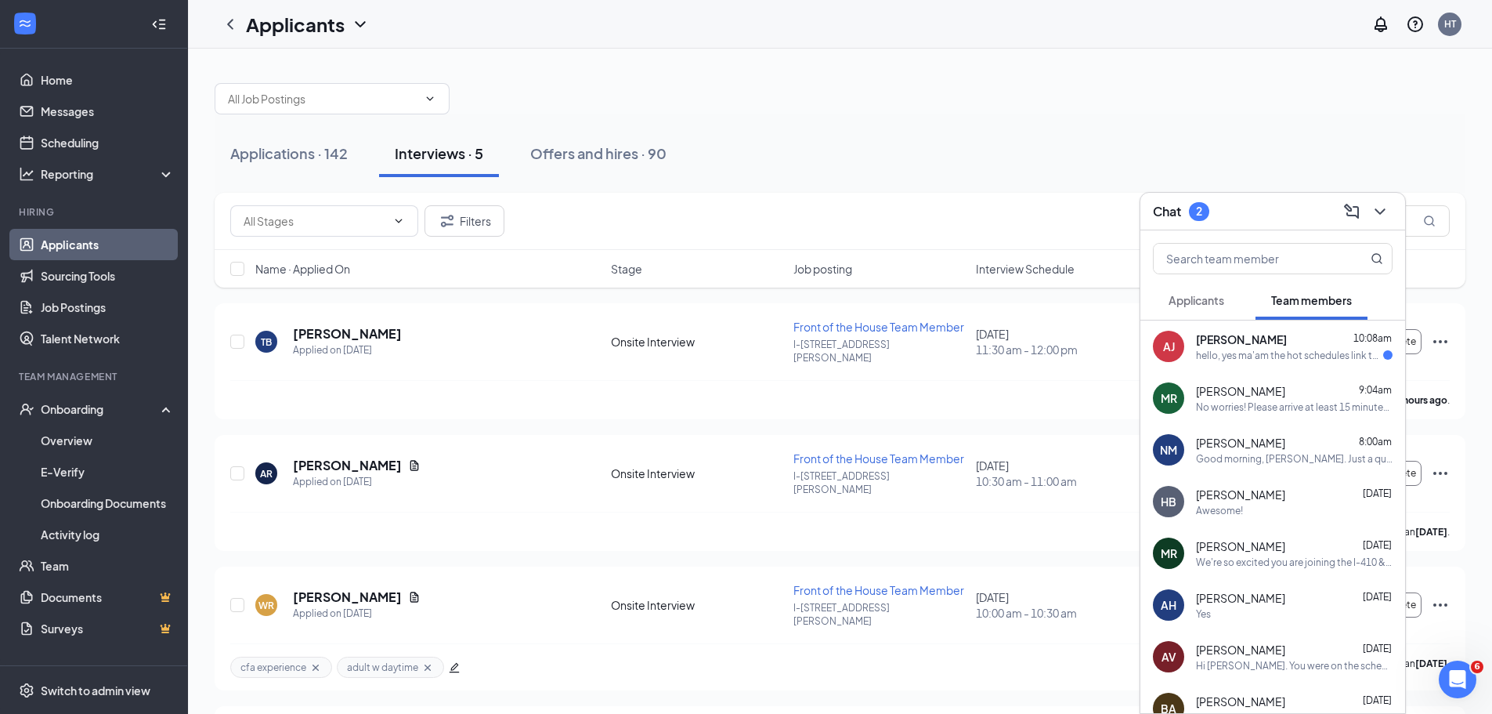
click at [1268, 346] on span "[PERSON_NAME]" at bounding box center [1241, 339] width 91 height 16
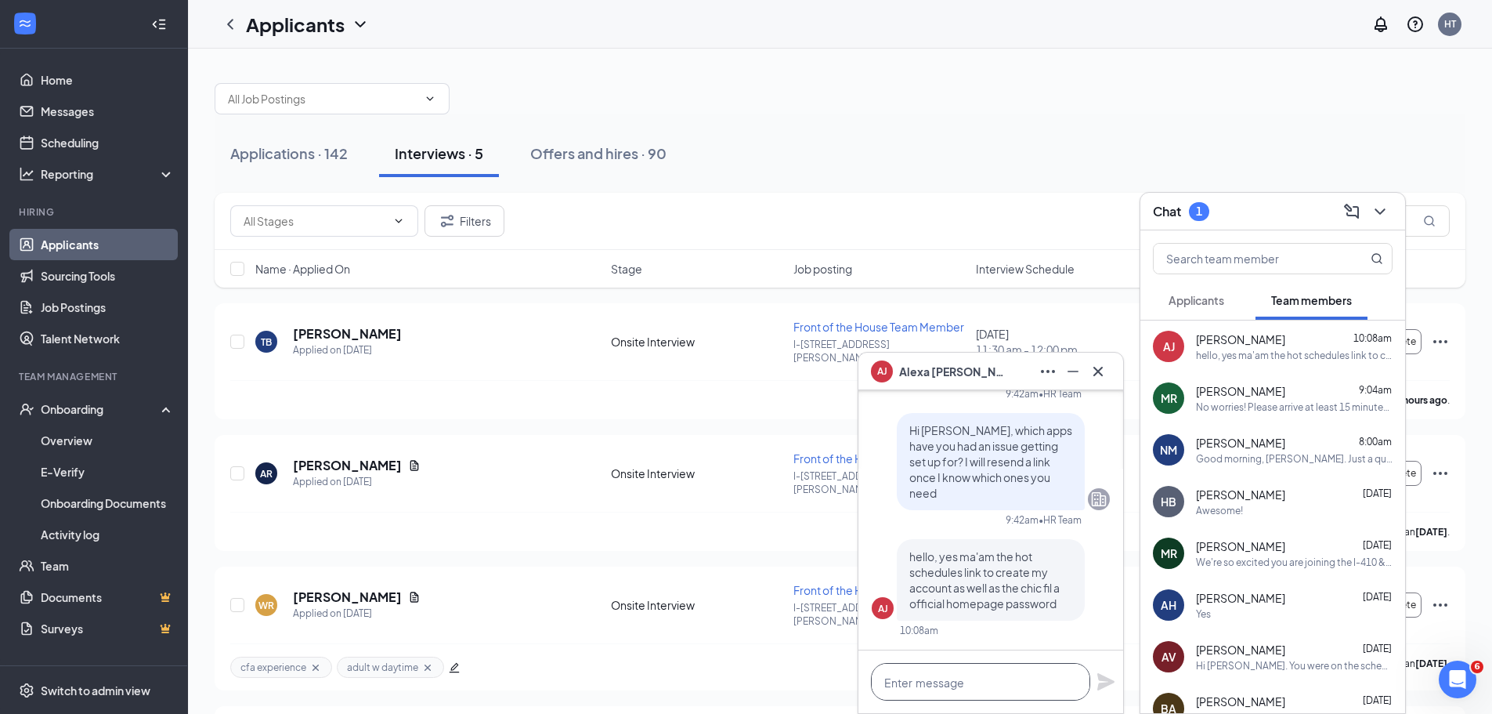
click at [1025, 681] on textarea at bounding box center [980, 682] width 219 height 38
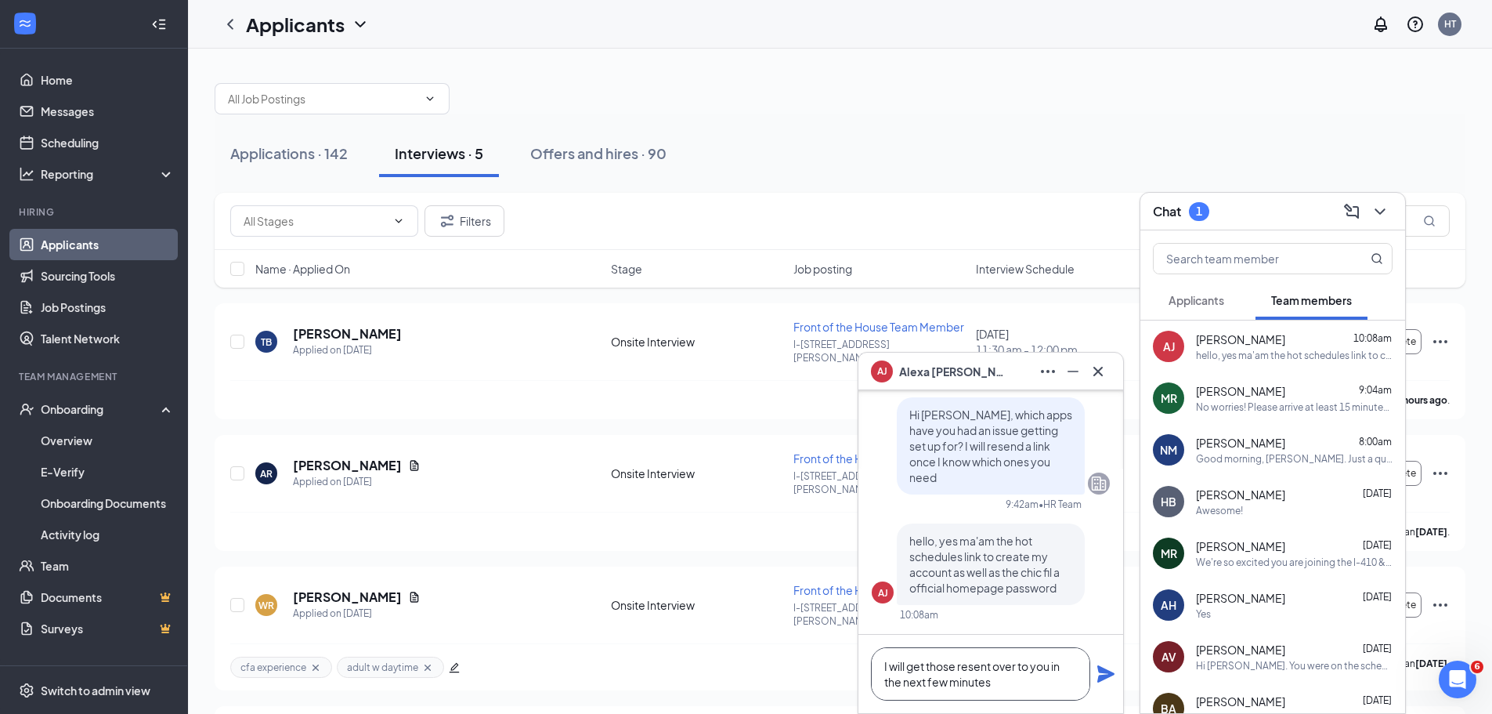
type textarea "I will get those resent over to you in the next few minutes"
click at [1096, 674] on div "I will get those resent over to you in the next few minutes" at bounding box center [990, 673] width 265 height 78
click at [1100, 671] on icon "Plane" at bounding box center [1106, 673] width 19 height 19
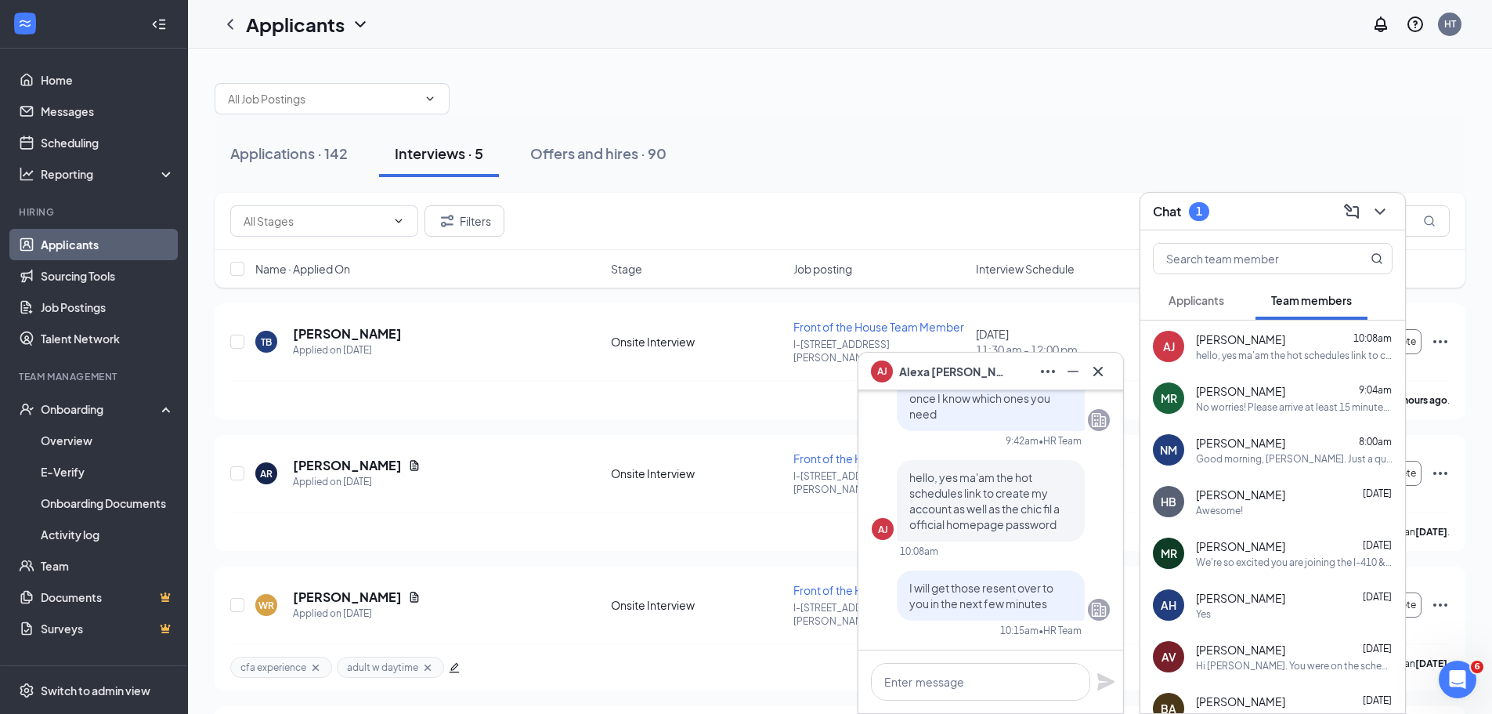
scroll to position [0, 0]
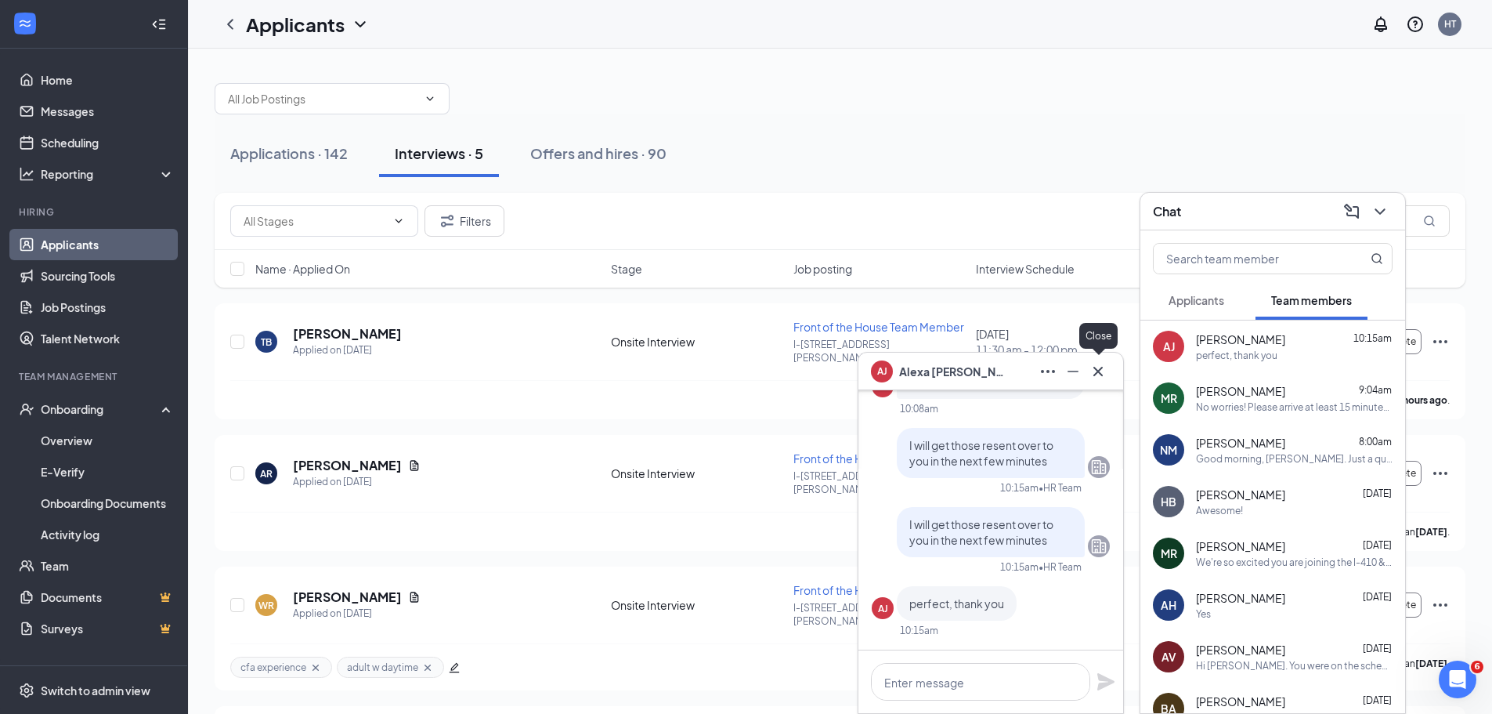
drag, startPoint x: 1104, startPoint y: 376, endPoint x: 1185, endPoint y: 365, distance: 81.4
click at [1104, 376] on icon "Cross" at bounding box center [1098, 371] width 19 height 19
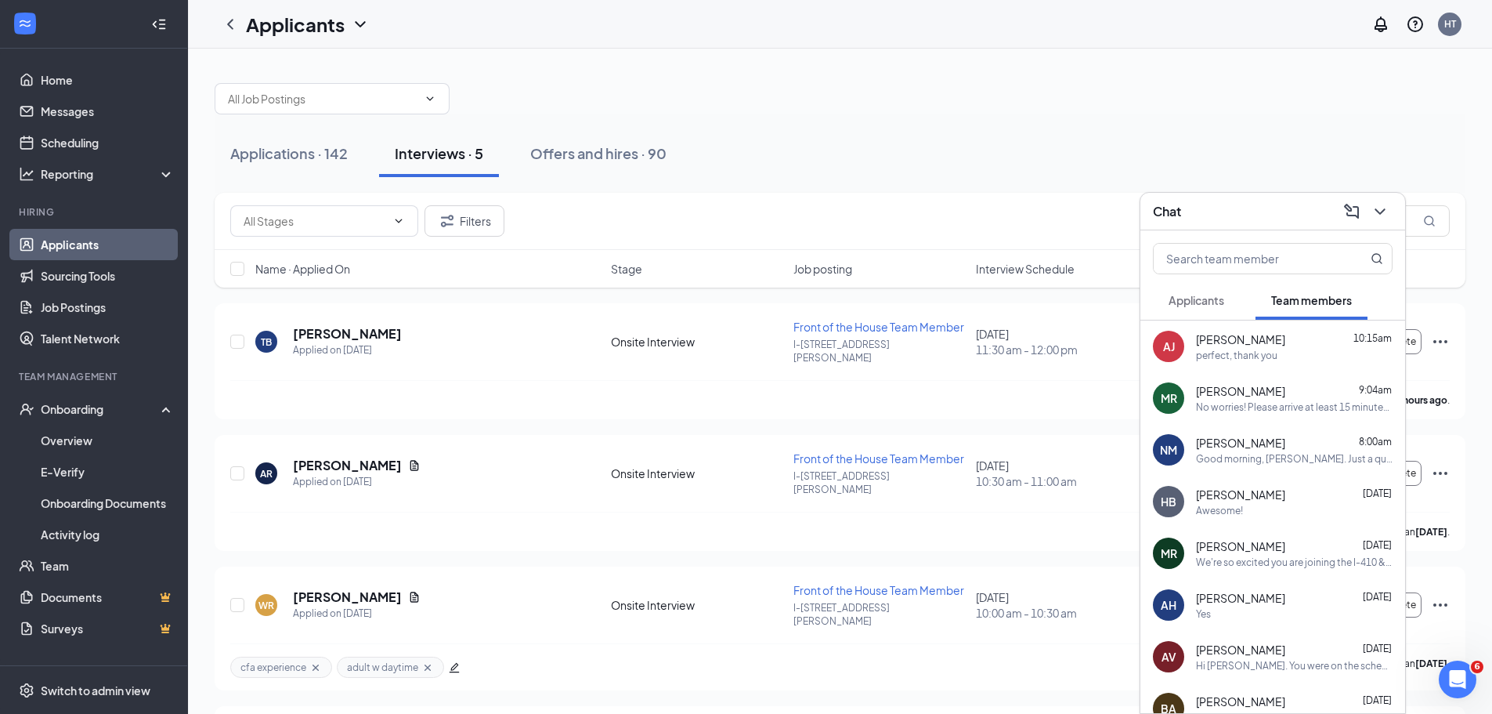
click at [1379, 215] on icon "ChevronDown" at bounding box center [1380, 211] width 19 height 19
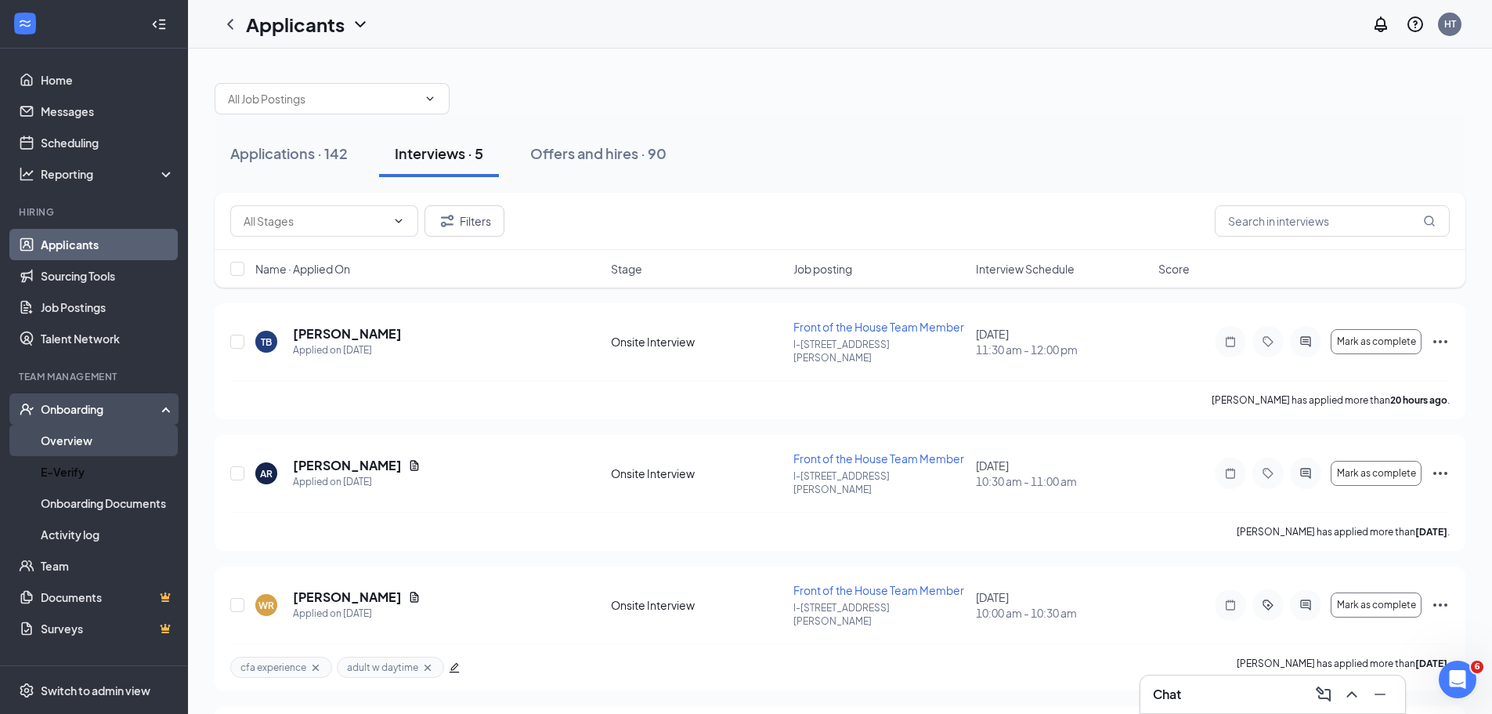
click at [91, 445] on link "Overview" at bounding box center [108, 440] width 134 height 31
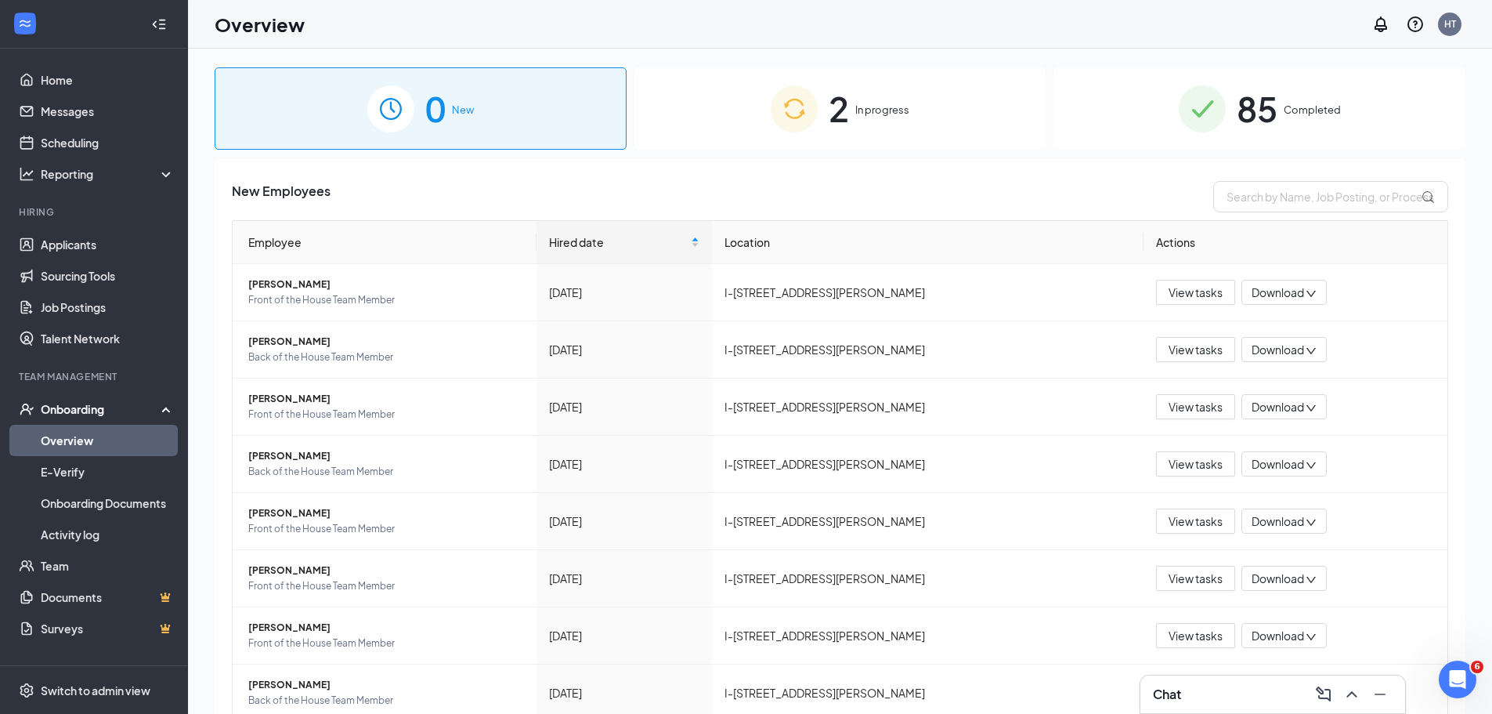
click at [819, 112] on div "2 In progress" at bounding box center [840, 108] width 412 height 82
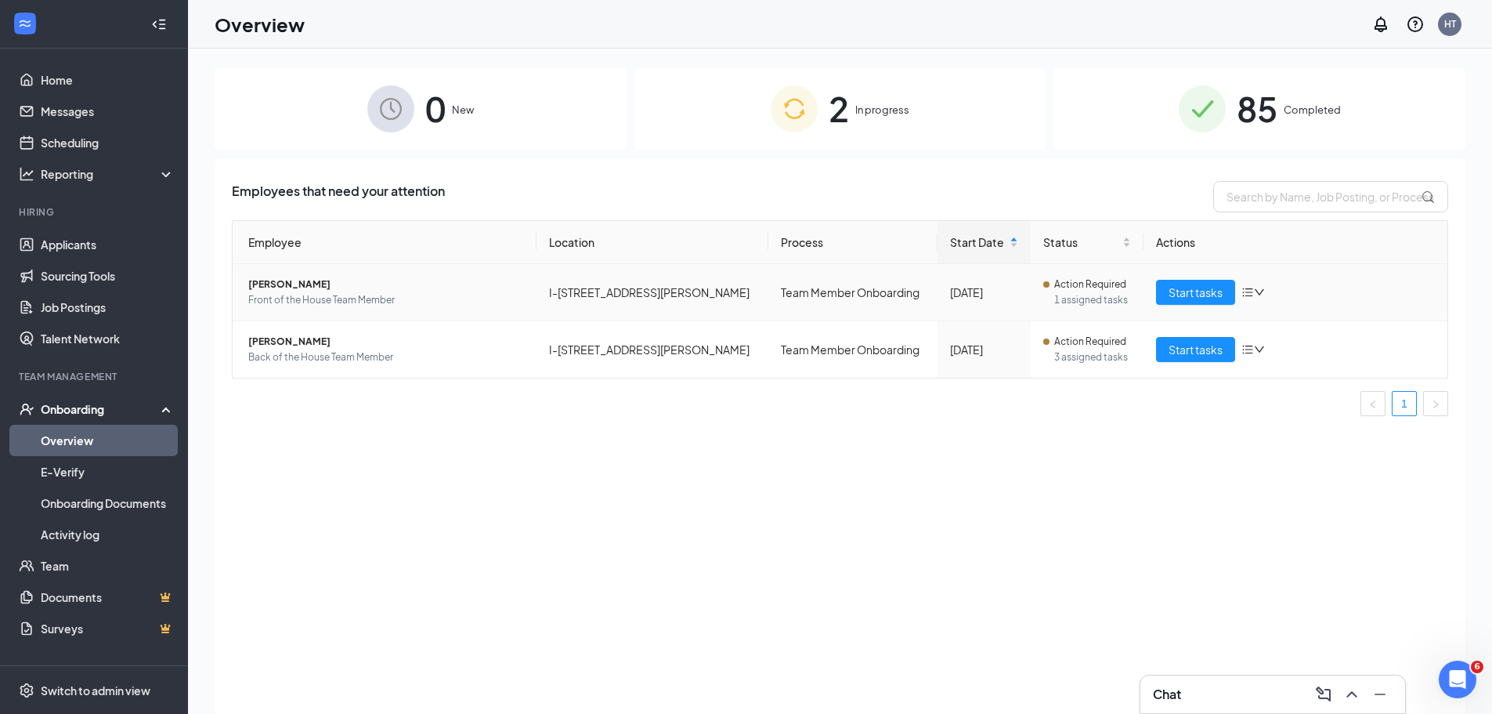
click at [331, 294] on span "Front of the House Team Member" at bounding box center [386, 300] width 276 height 16
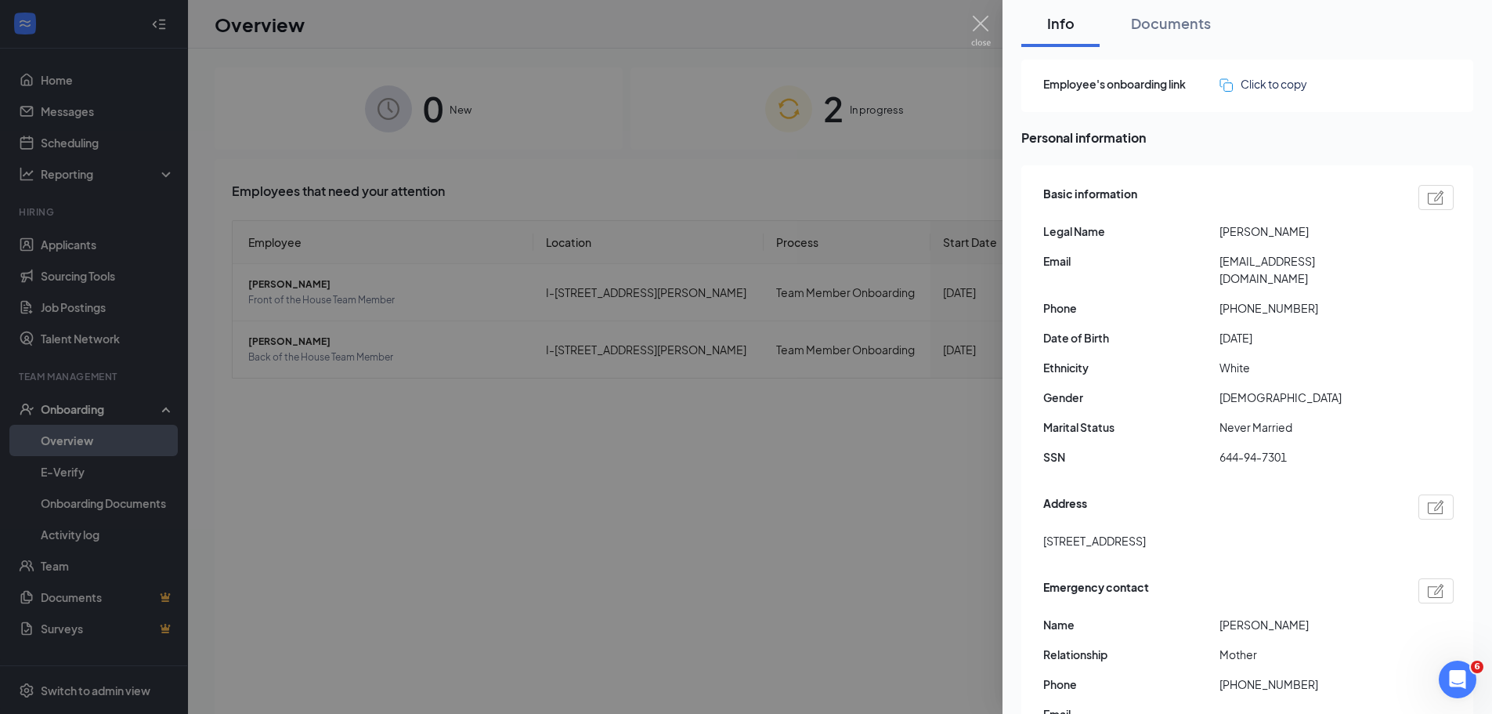
click at [988, 27] on div at bounding box center [746, 357] width 1492 height 714
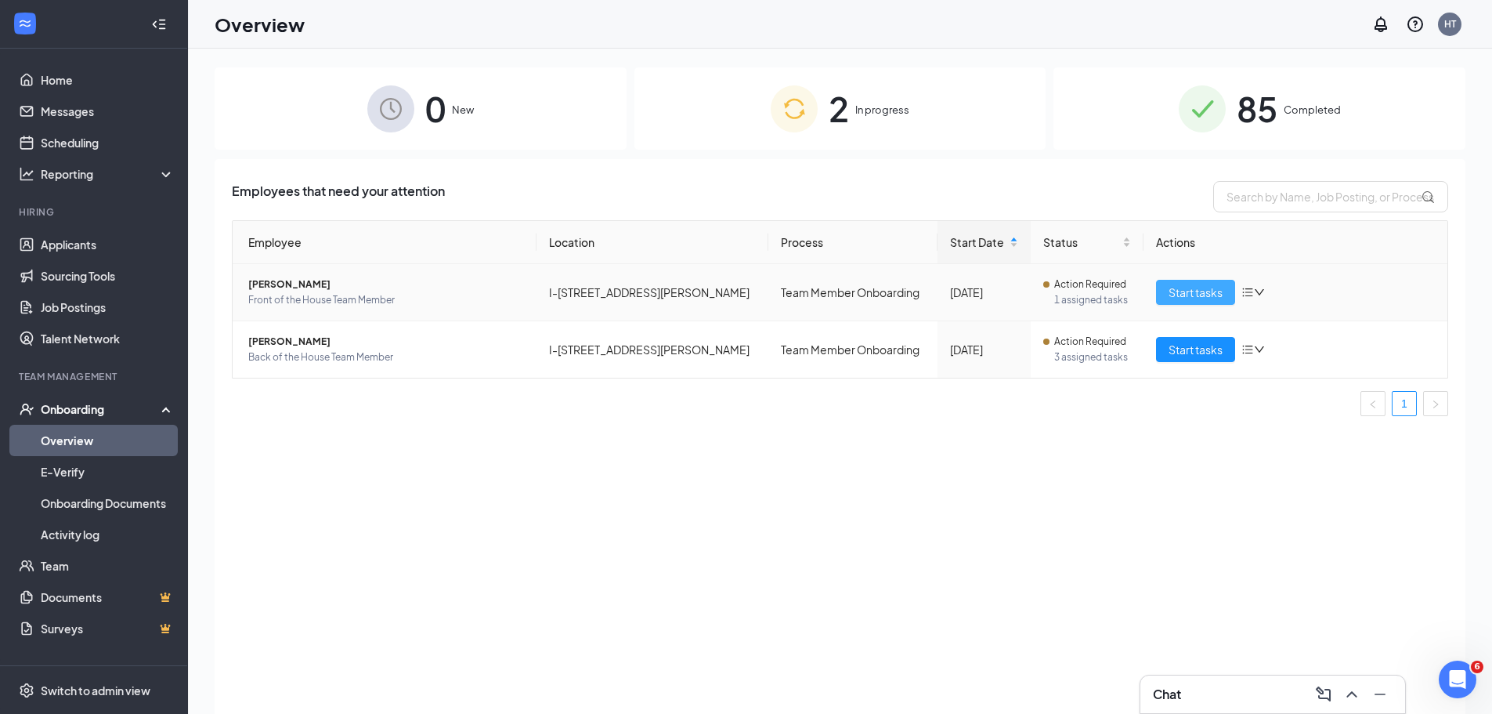
click at [1186, 291] on span "Start tasks" at bounding box center [1196, 292] width 54 height 17
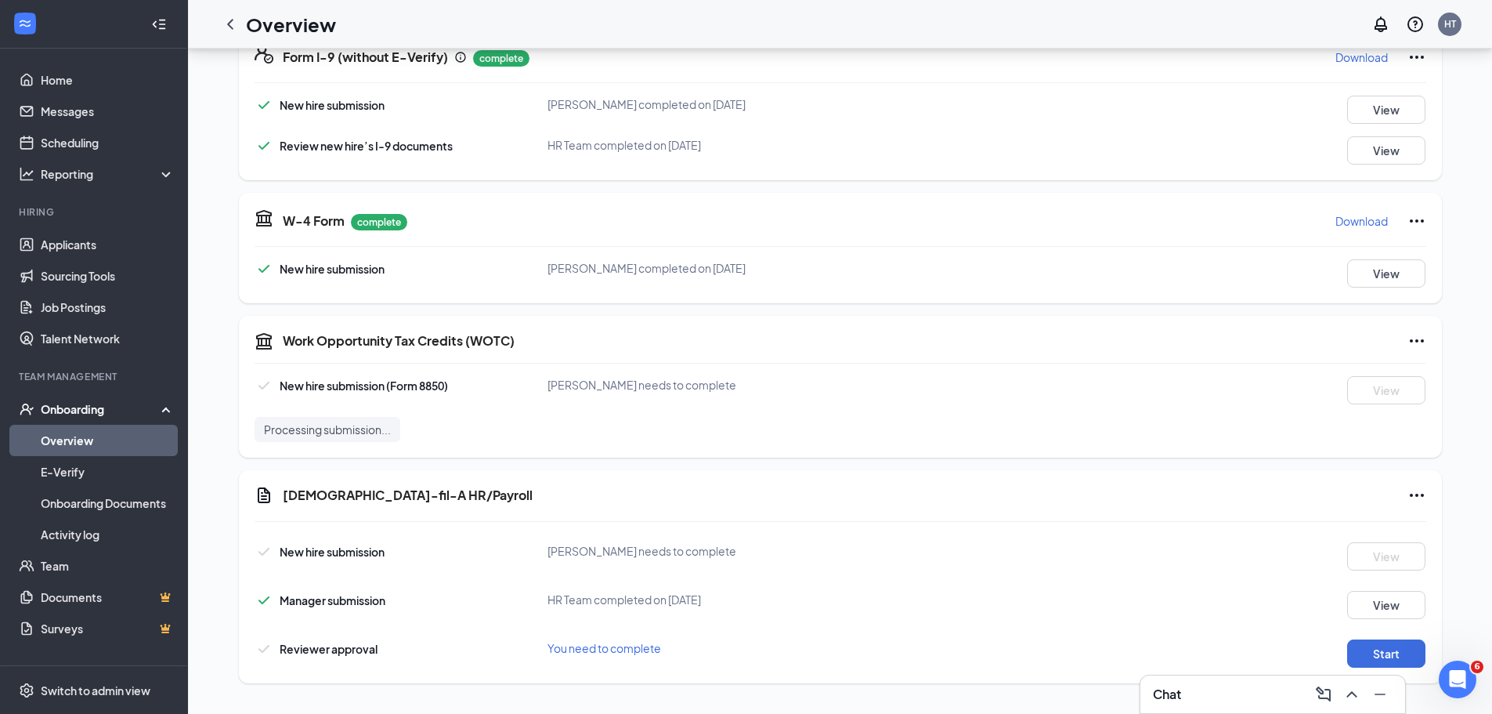
scroll to position [883, 0]
click at [1275, 696] on div "Chat 1" at bounding box center [1273, 693] width 240 height 25
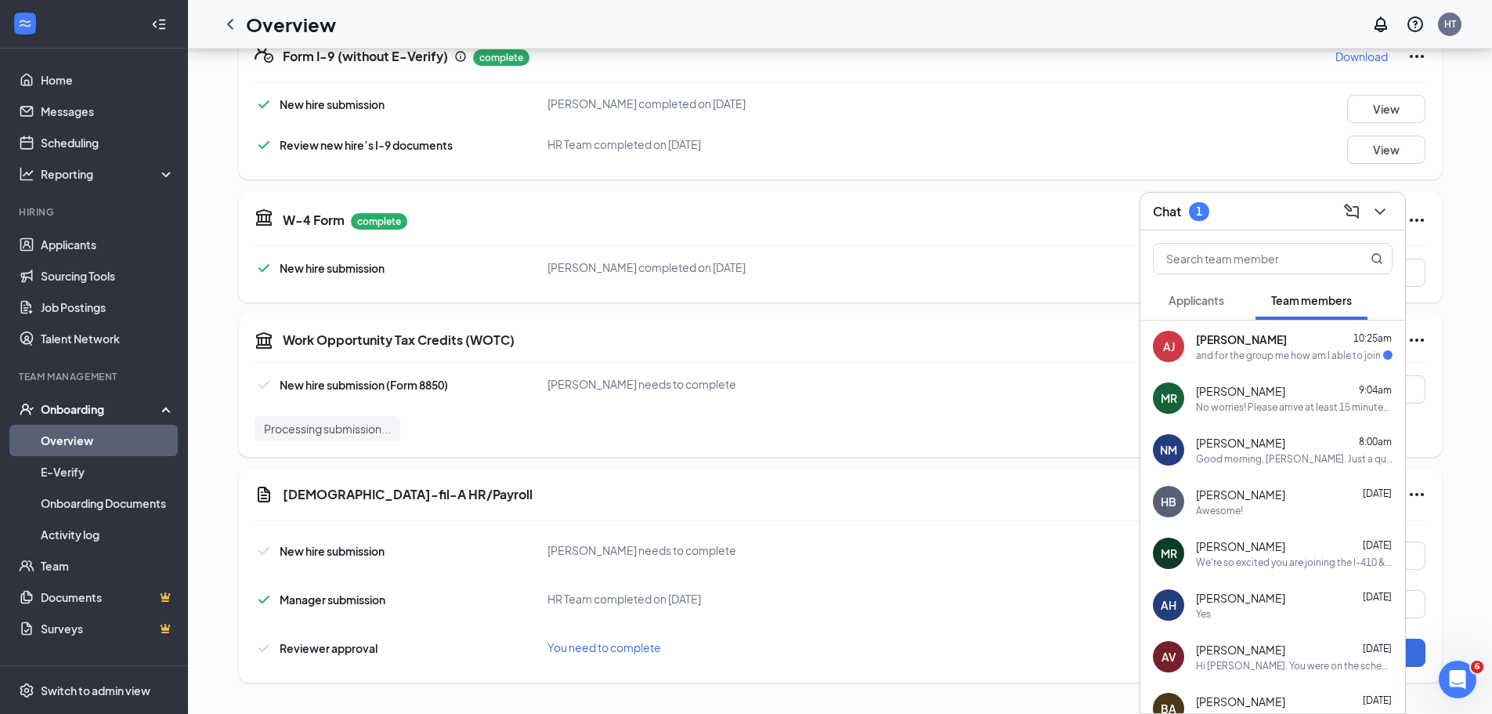
click at [1242, 352] on div "and for the group me how am I able to join" at bounding box center [1288, 355] width 185 height 13
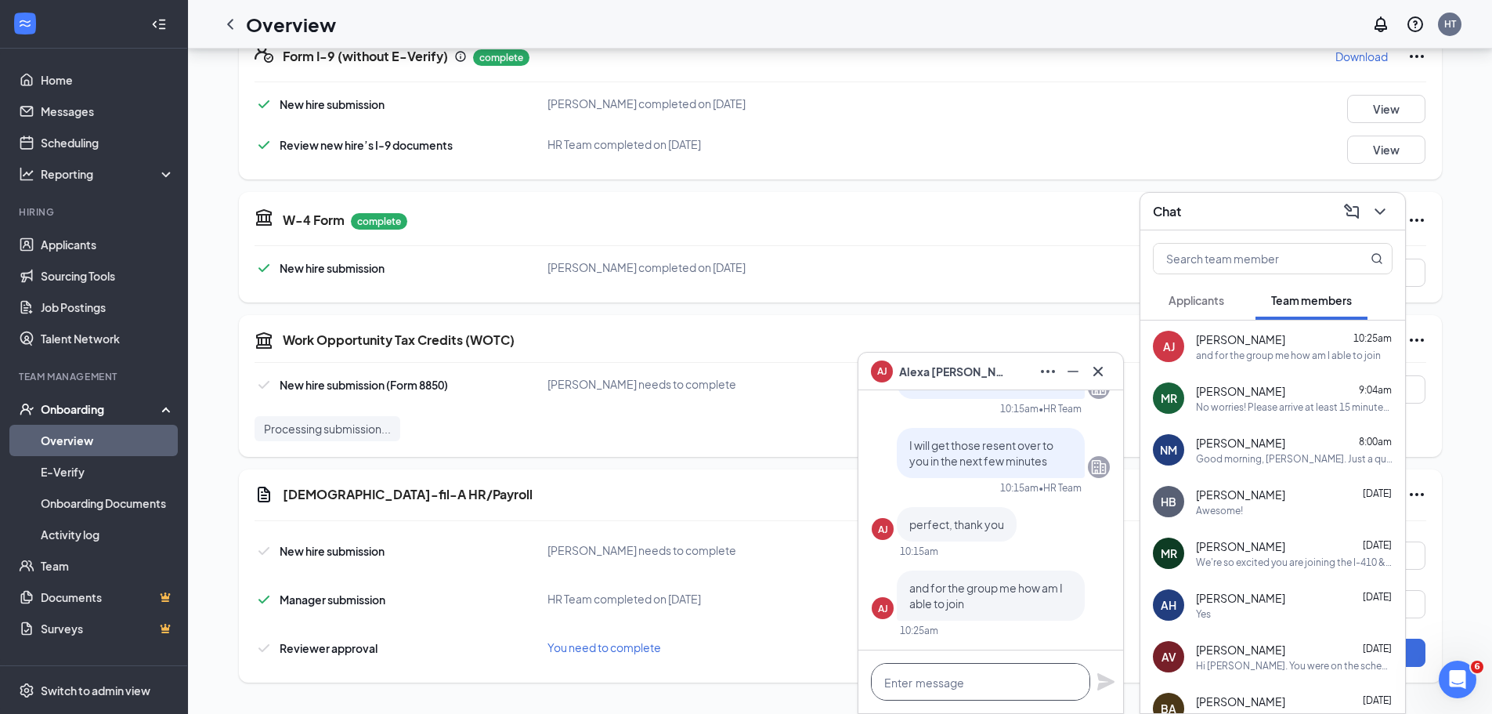
click at [934, 681] on textarea at bounding box center [980, 682] width 219 height 38
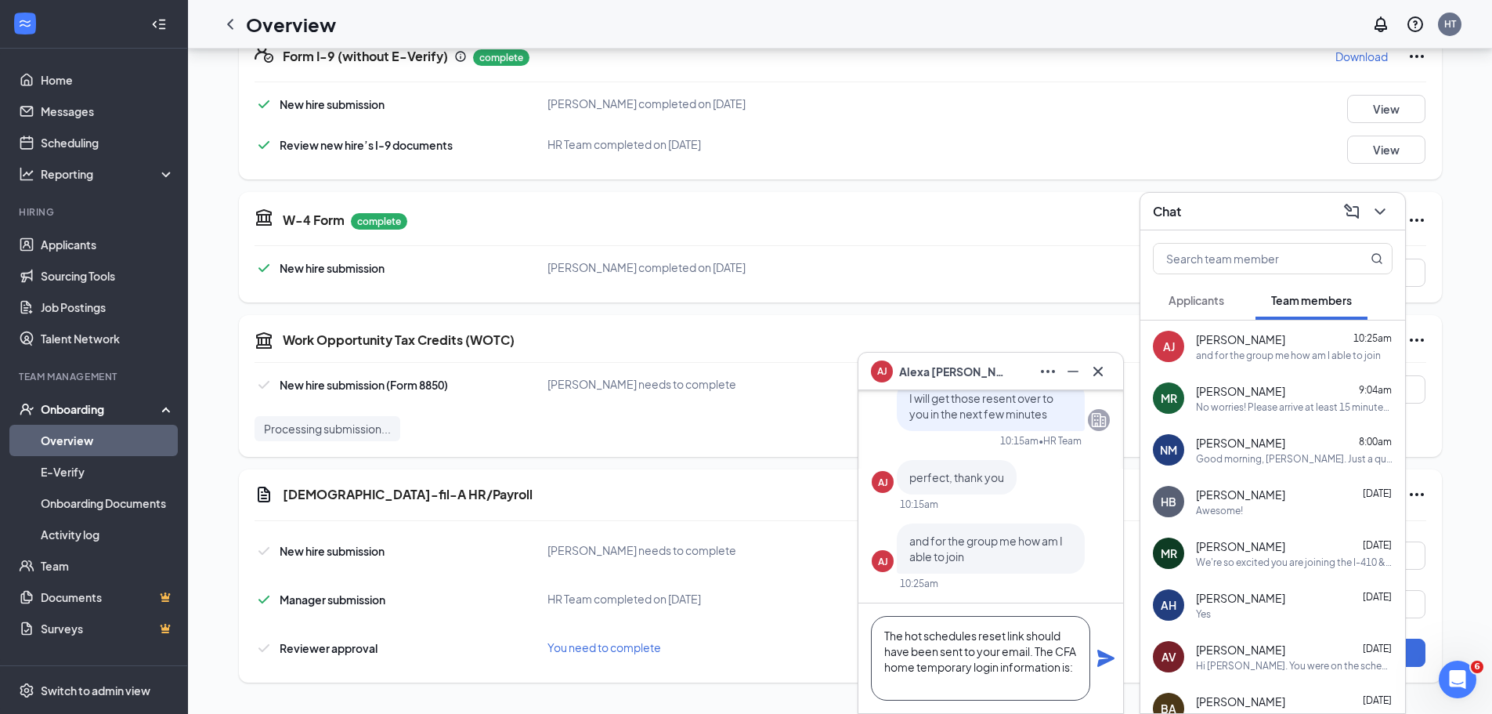
scroll to position [16, 0]
paste textarea "alexa.johnson8"
click at [900, 680] on textarea "The hot schedules reset link should have been sent to your email. The CFA home …" at bounding box center [980, 658] width 219 height 85
click at [1027, 678] on textarea "The hot schedules reset link should have been sent to your email. The CFA home …" at bounding box center [980, 658] width 219 height 85
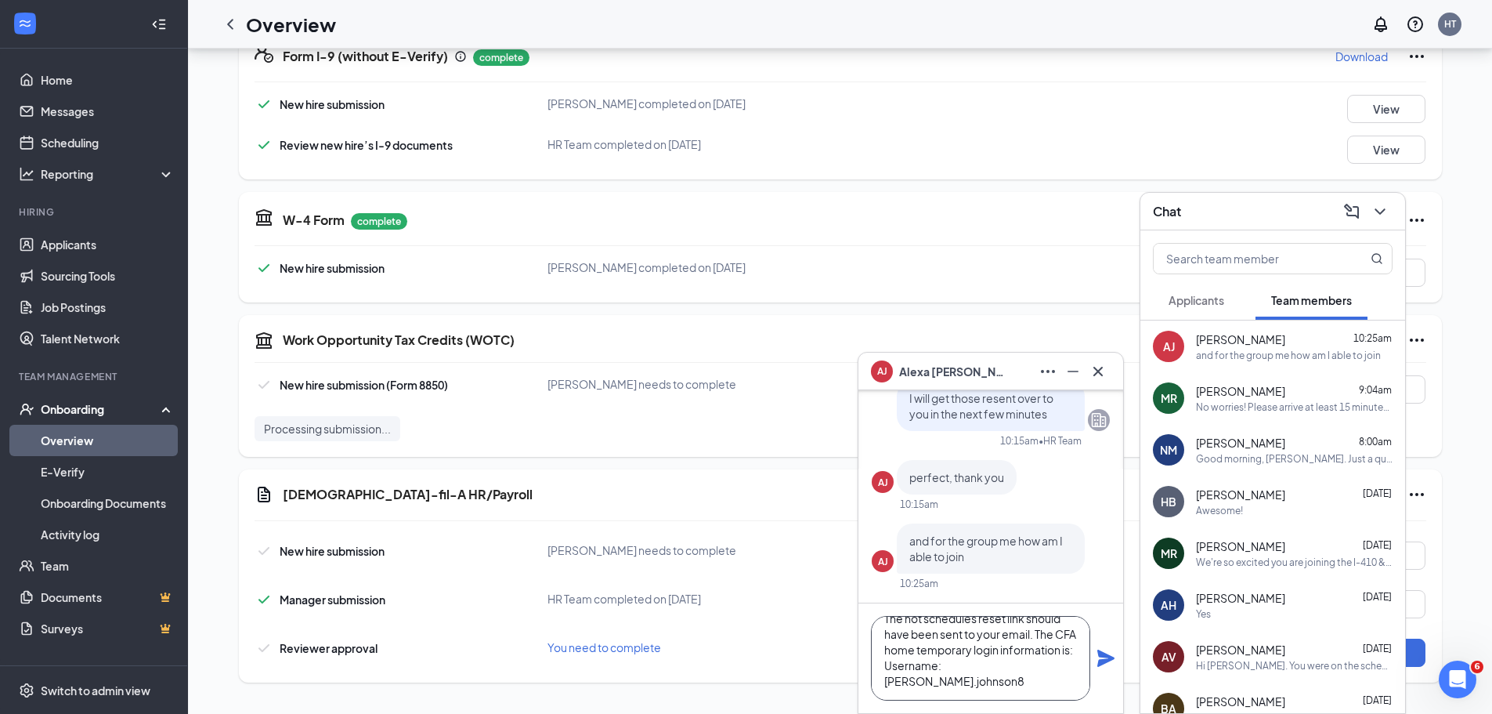
scroll to position [32, 0]
paste textarea "zVQLsGawVGyw"
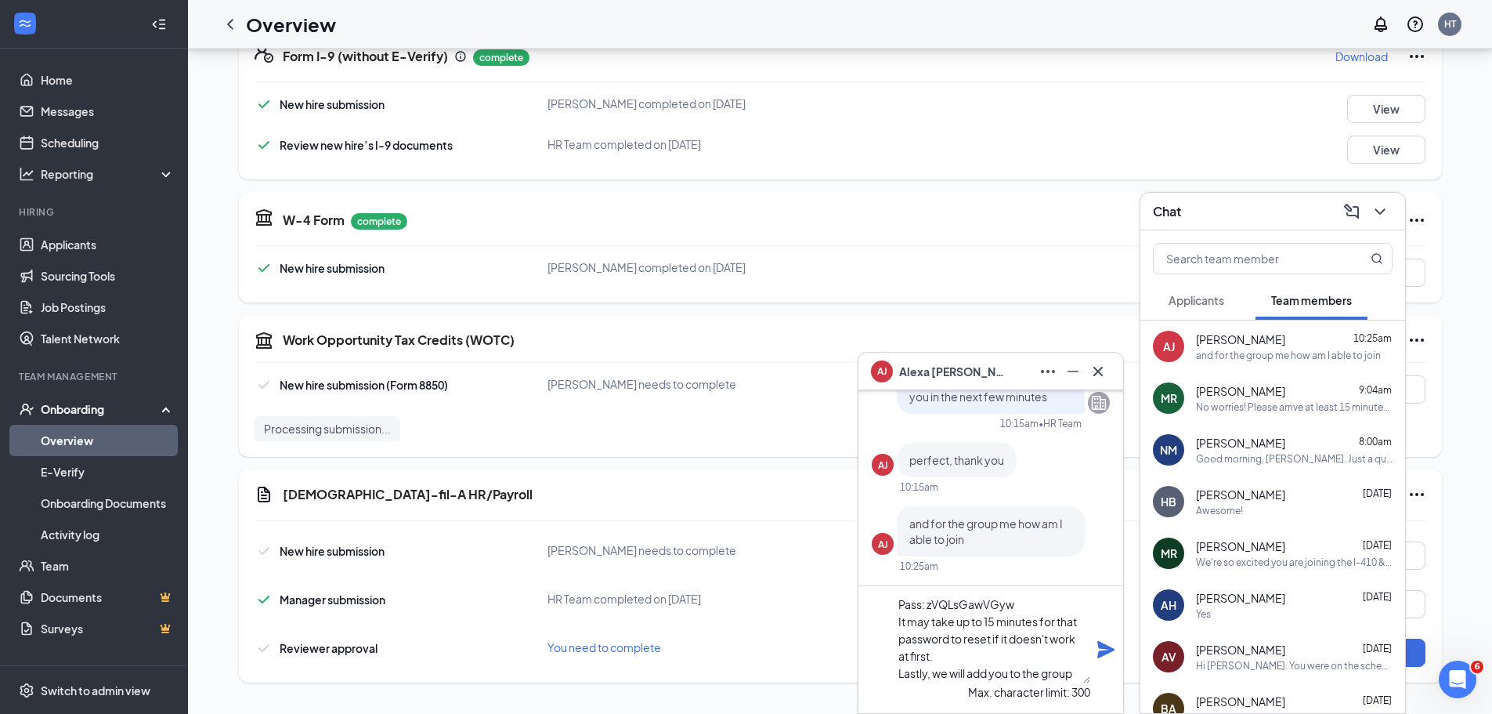
scroll to position [0, 0]
drag, startPoint x: 1028, startPoint y: 679, endPoint x: 848, endPoint y: 551, distance: 220.6
type textarea "The hot schedules reset link should have been sent to your email. The CFA home …"
click at [906, 368] on span "[PERSON_NAME]" at bounding box center [954, 371] width 110 height 17
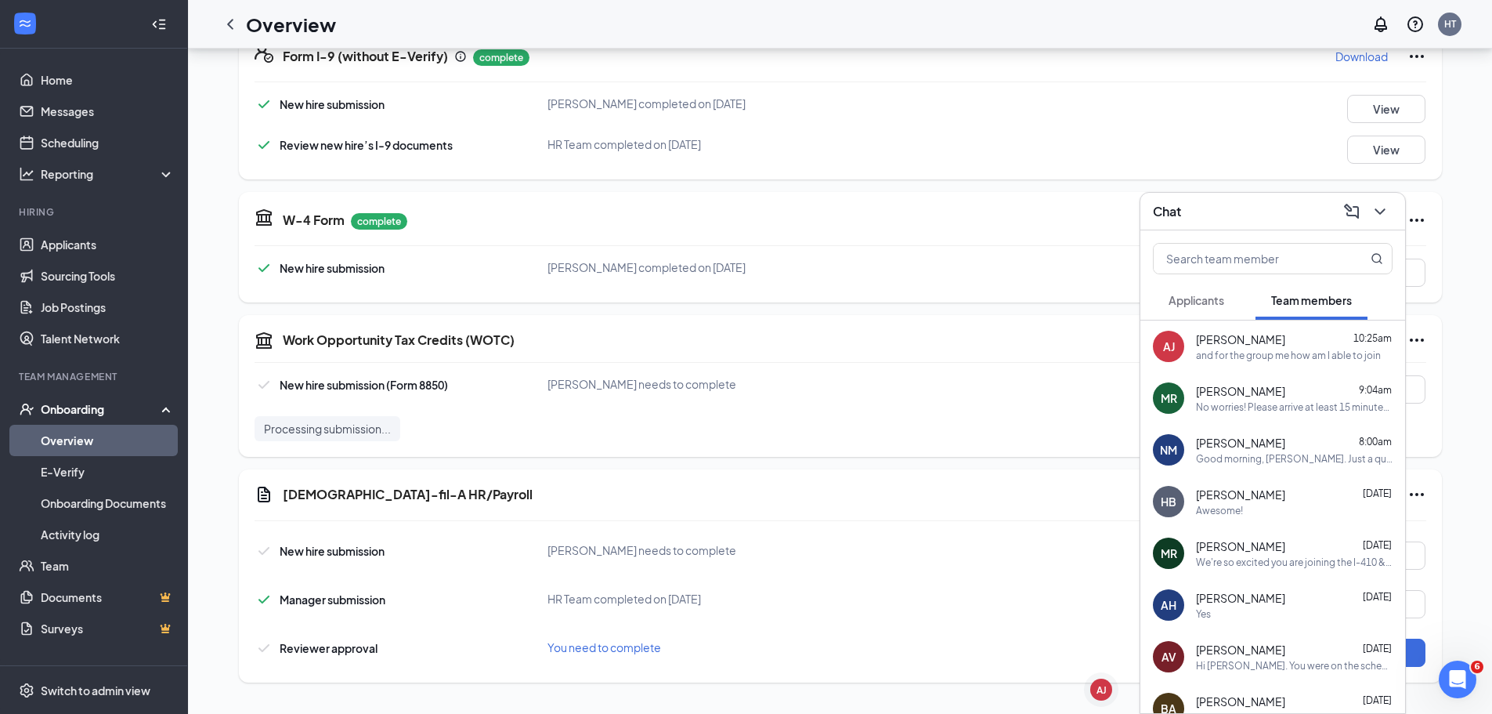
drag, startPoint x: 1102, startPoint y: 700, endPoint x: 1106, endPoint y: 689, distance: 11.6
click at [1101, 700] on div "AJ" at bounding box center [1101, 689] width 34 height 34
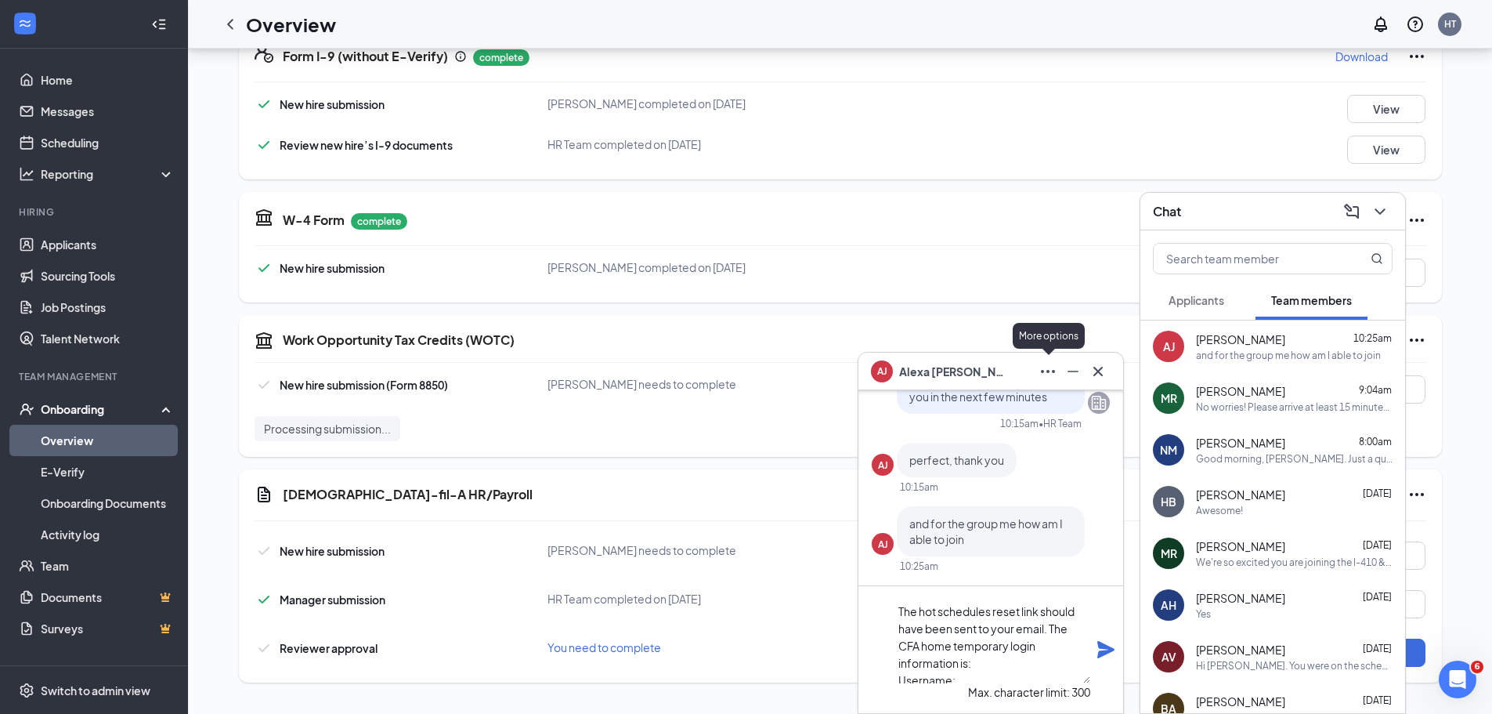
click at [1048, 370] on icon "Ellipses" at bounding box center [1048, 371] width 14 height 3
click at [1082, 410] on link "View employee profile" at bounding box center [1103, 401] width 116 height 17
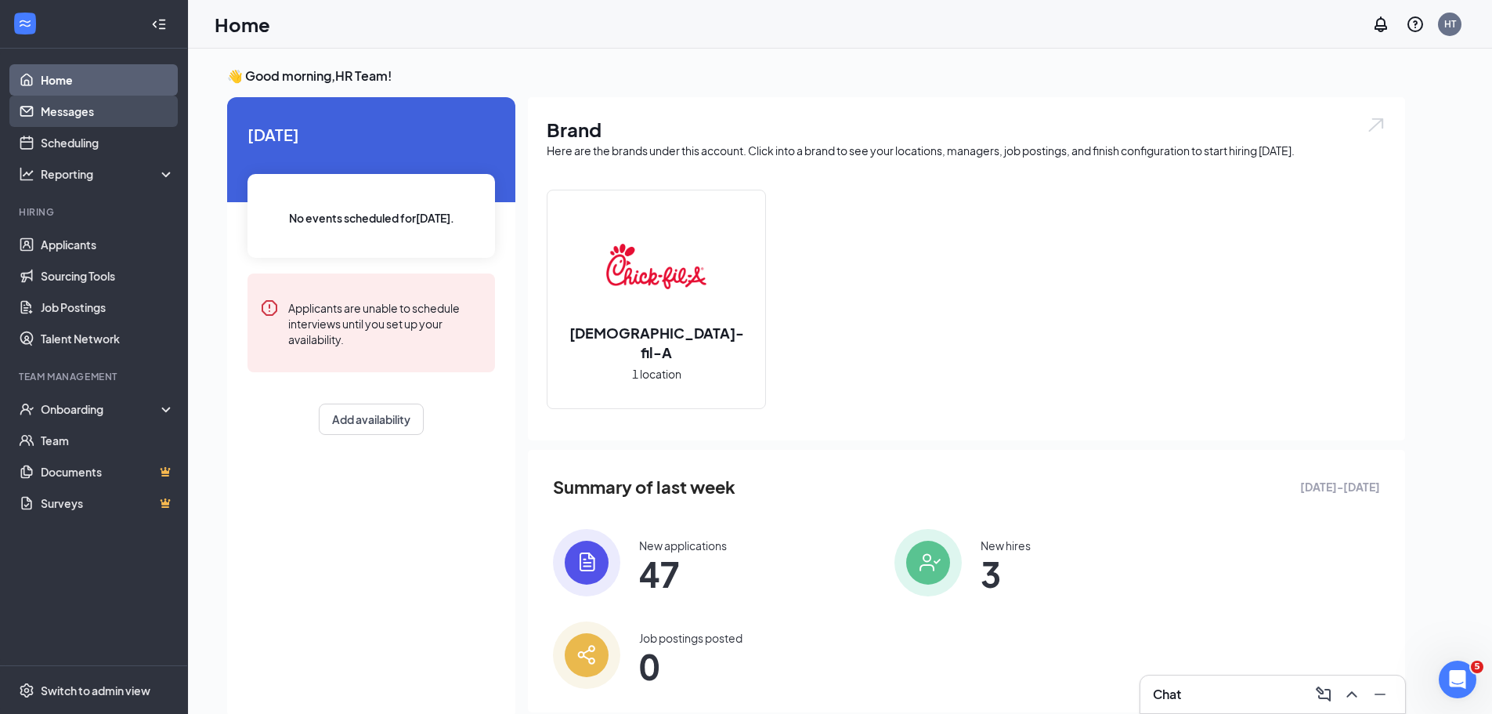
click at [59, 107] on link "Messages" at bounding box center [108, 111] width 134 height 31
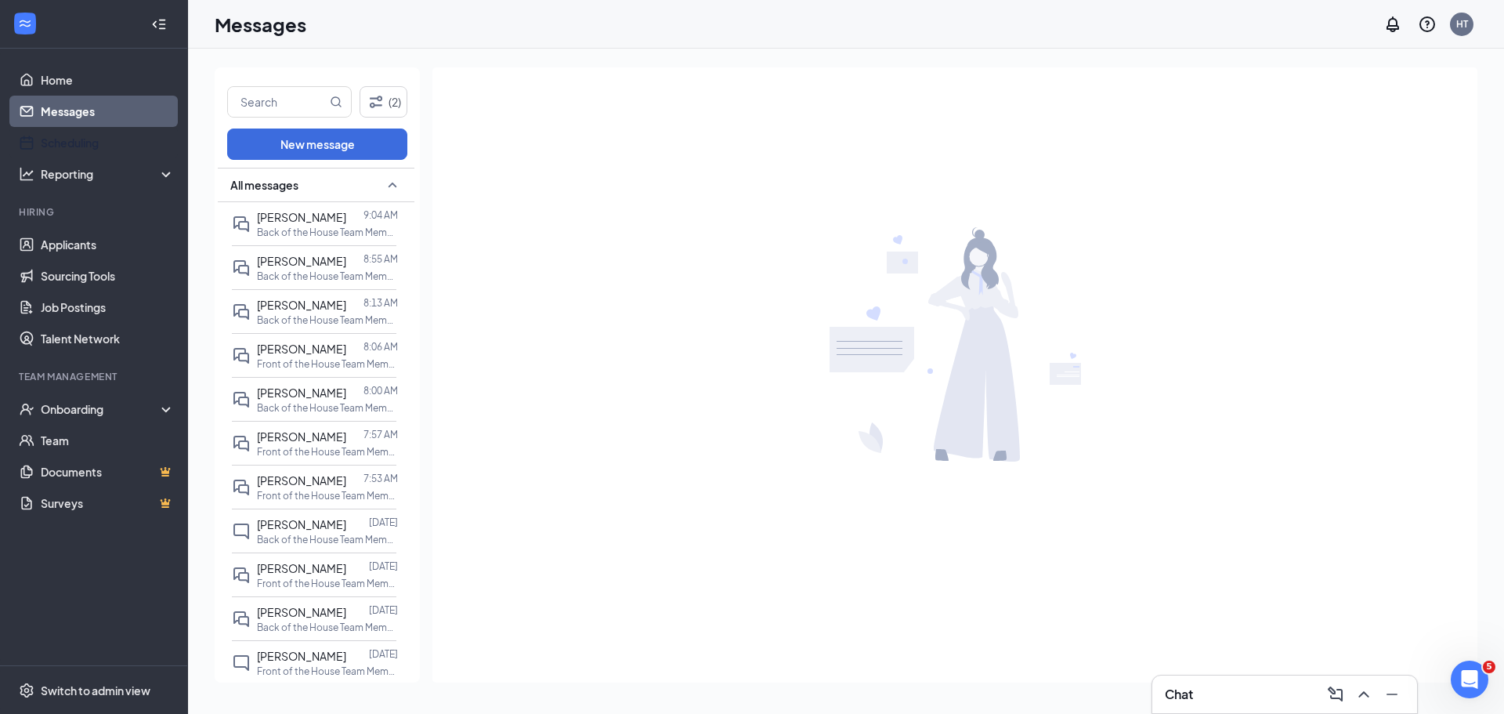
click at [1197, 686] on div "Chat" at bounding box center [1285, 693] width 240 height 25
click at [63, 244] on link "Applicants" at bounding box center [108, 244] width 134 height 31
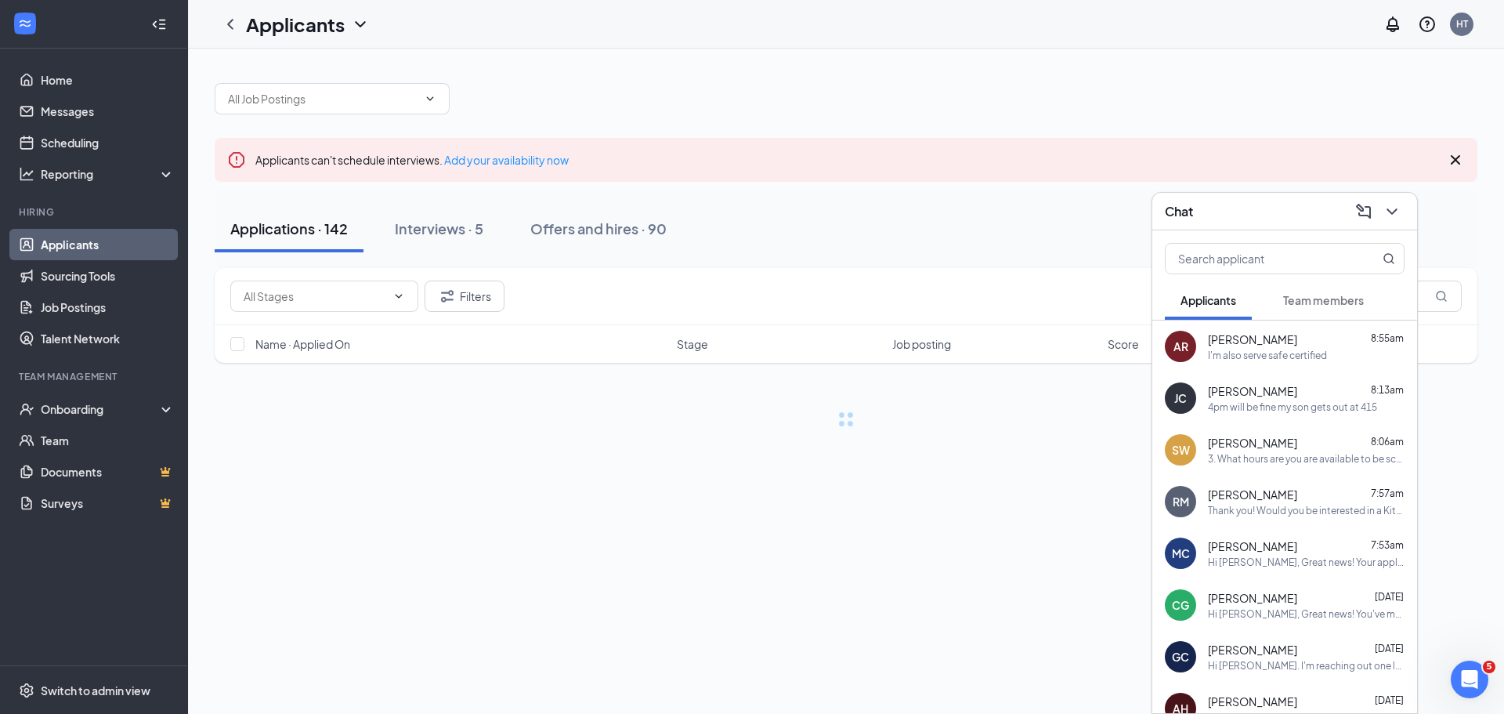
click at [1337, 305] on span "Team members" at bounding box center [1323, 300] width 81 height 14
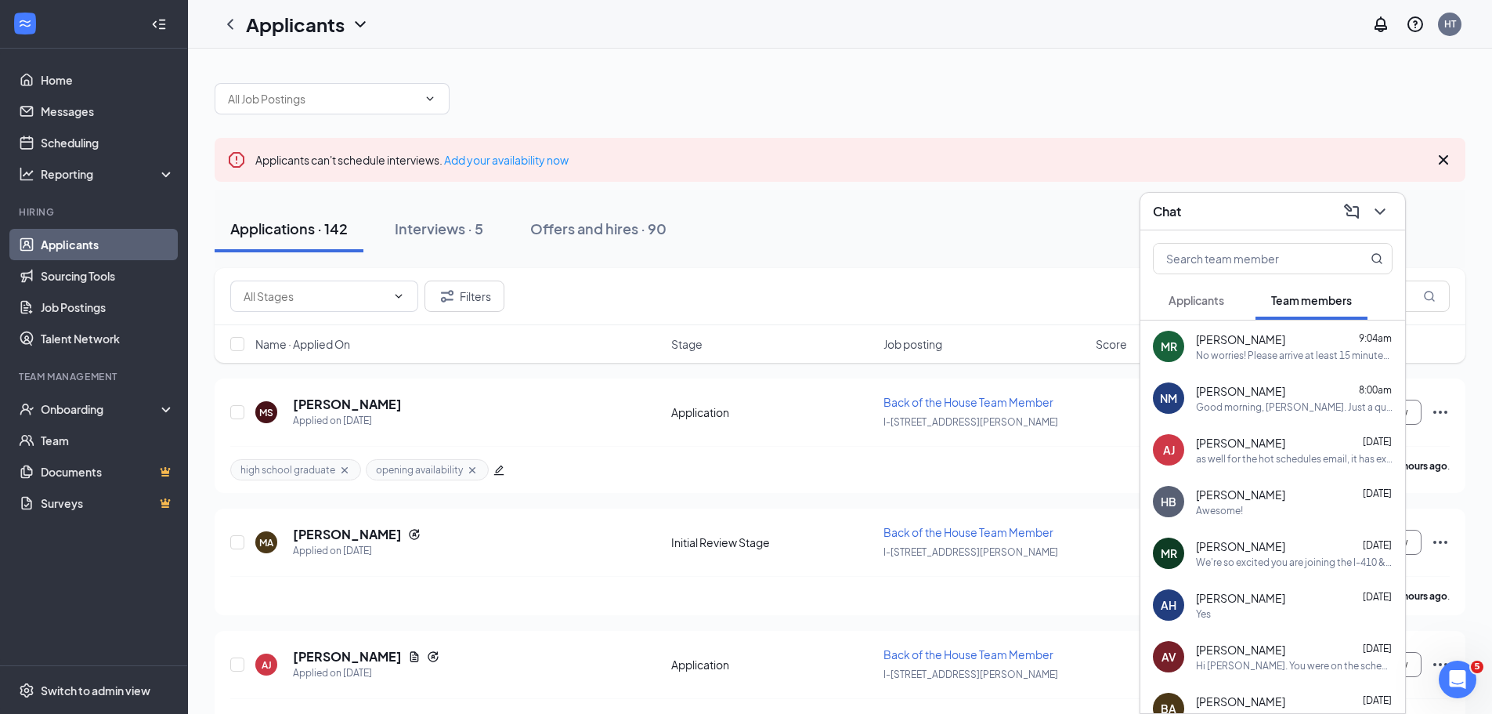
click at [1241, 408] on div "Good morning, [PERSON_NAME]. Just a quick reminder that all onboarding paperwor…" at bounding box center [1294, 406] width 197 height 13
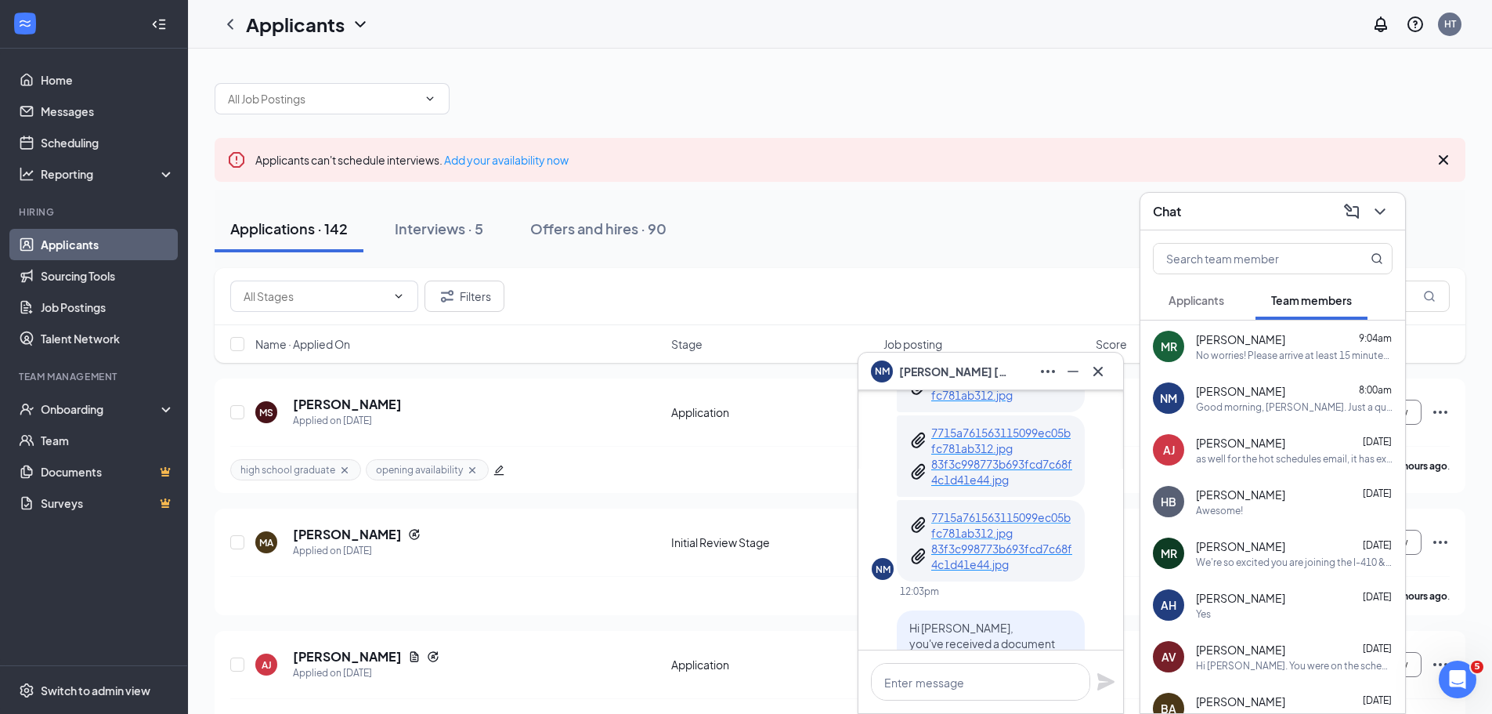
scroll to position [-1175, 0]
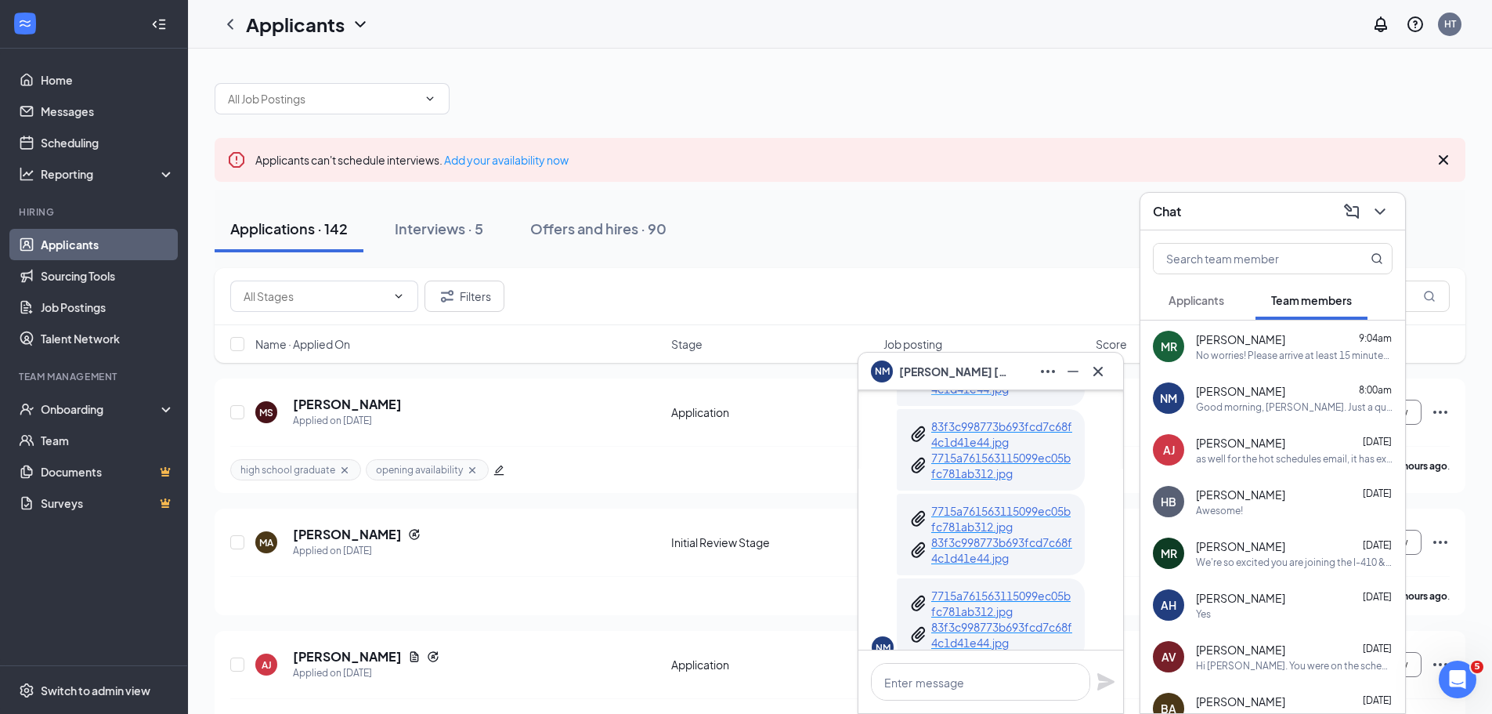
click at [974, 396] on p "83f3c998773b693fcd7c68f4c1d41e44.jpg" at bounding box center [1001, 380] width 141 height 31
click at [972, 450] on p "83f3c998773b693fcd7c68f4c1d41e44.jpg" at bounding box center [1001, 433] width 141 height 31
click at [974, 481] on p "7715a761563115099ec05bfc781ab312.jpg" at bounding box center [1001, 465] width 141 height 31
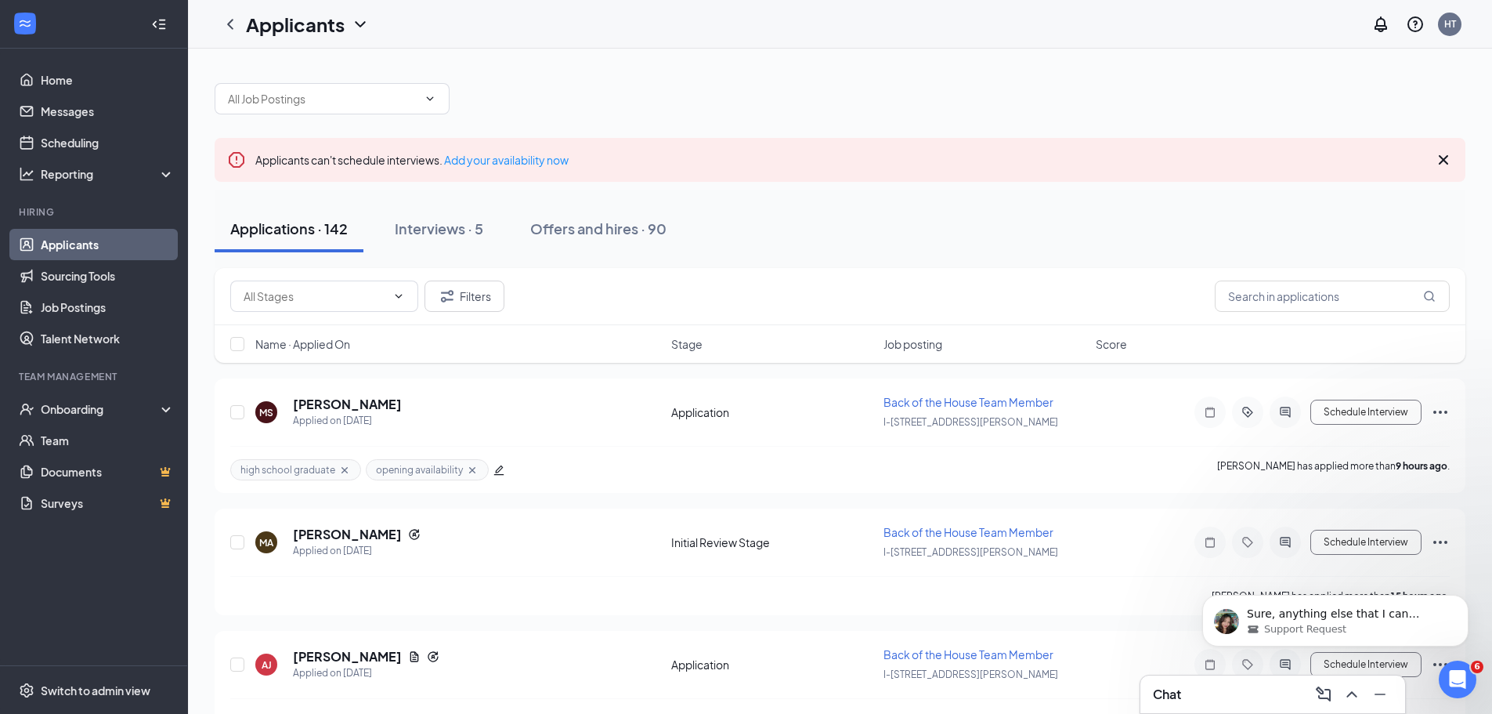
scroll to position [0, 0]
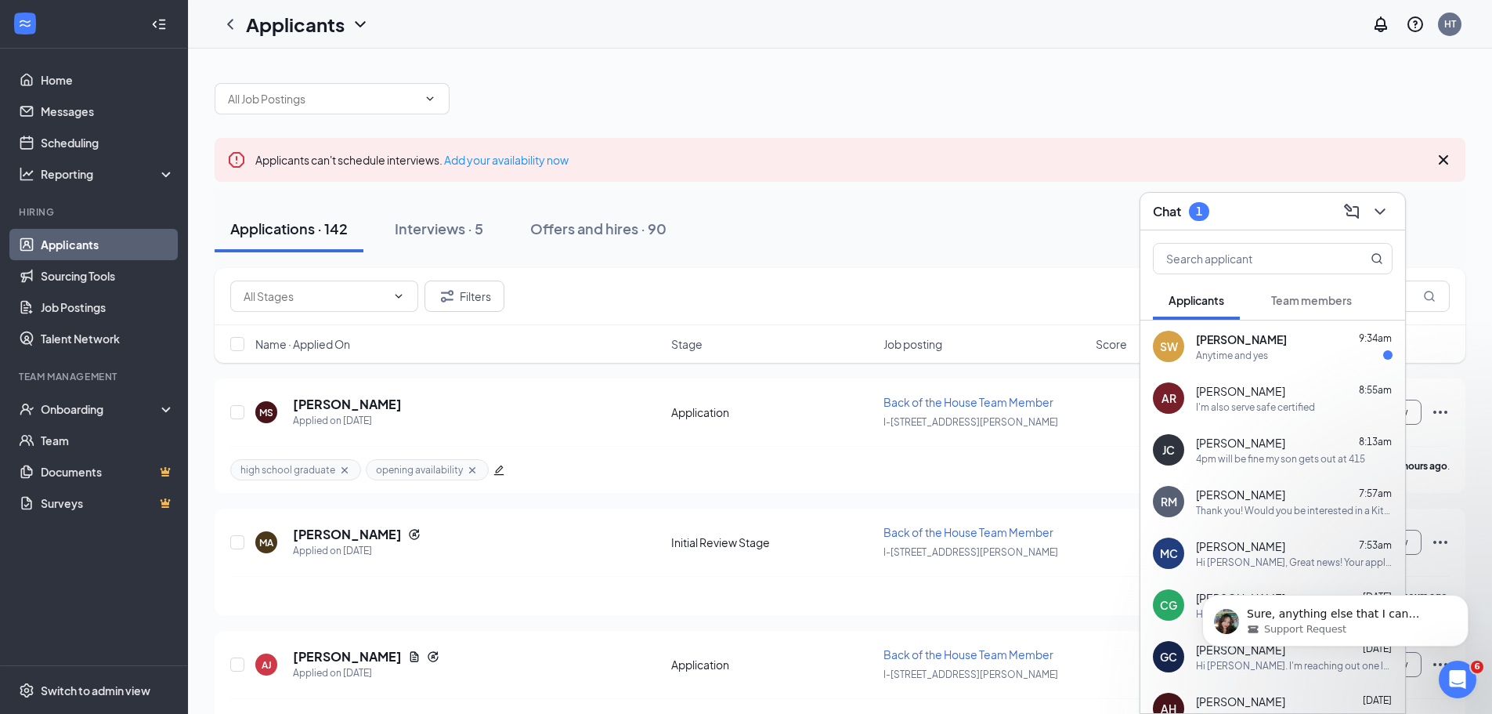
drag, startPoint x: 1380, startPoint y: 211, endPoint x: 1360, endPoint y: 211, distance: 20.4
click at [1380, 211] on icon "ChevronDown" at bounding box center [1380, 211] width 19 height 19
